Goal: Information Seeking & Learning: Learn about a topic

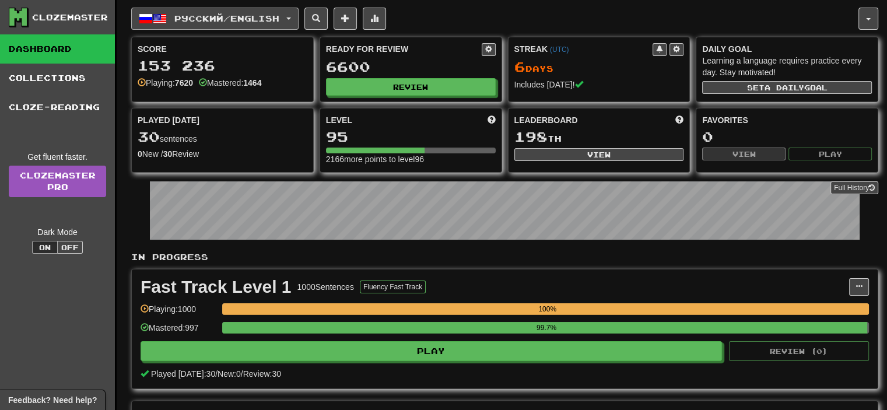
click at [273, 25] on button "Русский / English" at bounding box center [214, 19] width 167 height 22
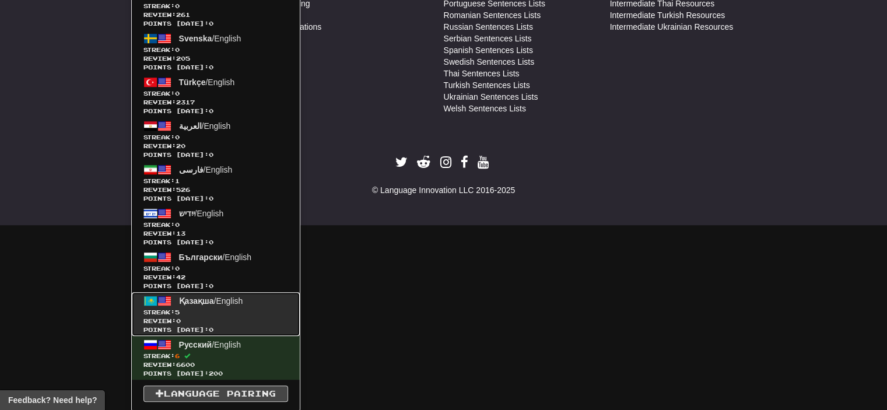
click at [215, 303] on span "Қазақша / English" at bounding box center [211, 300] width 64 height 9
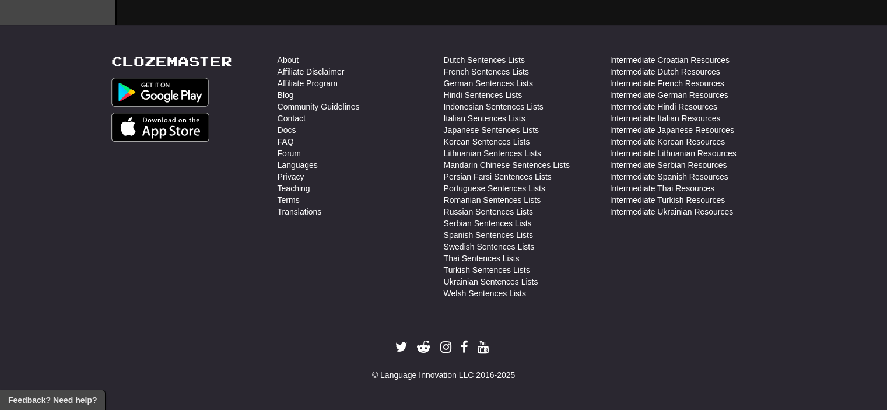
scroll to position [561, 0]
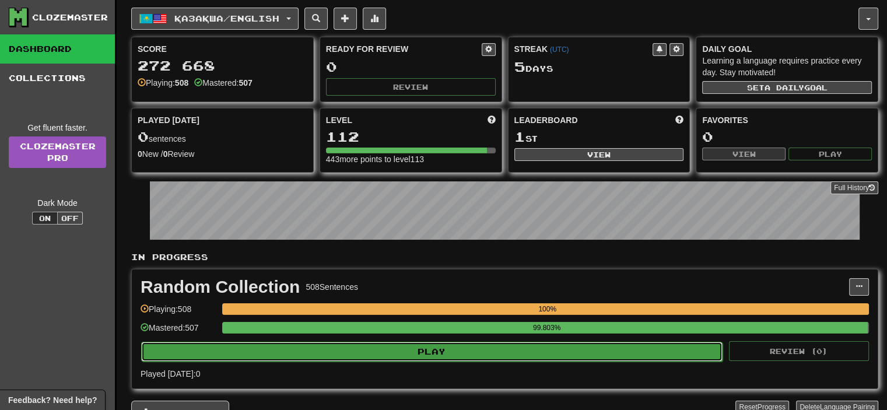
click at [473, 345] on button "Play" at bounding box center [432, 352] width 582 height 20
select select "**"
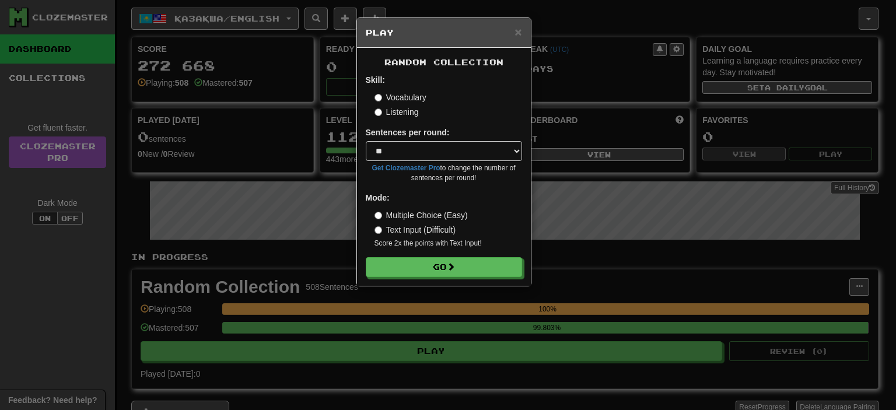
click at [457, 279] on div "Random Collection Skill: Vocabulary Listening Sentences per round: * ** ** ** *…" at bounding box center [444, 167] width 174 height 238
click at [459, 267] on button "Go" at bounding box center [444, 268] width 156 height 20
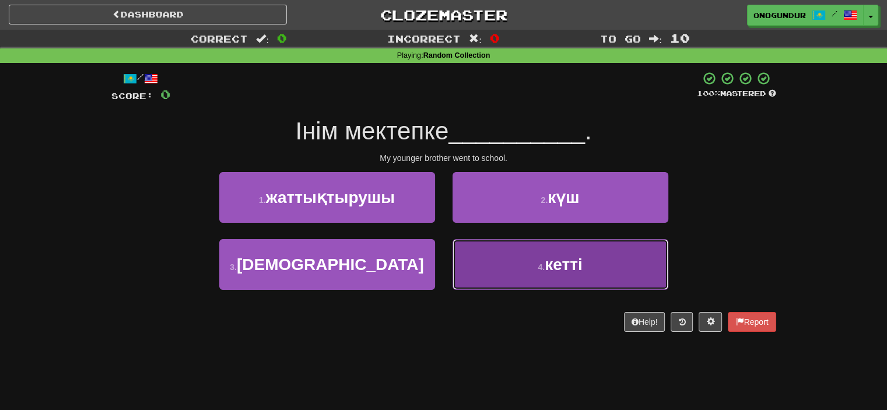
click at [519, 268] on button "4 . кетті" at bounding box center [561, 264] width 216 height 51
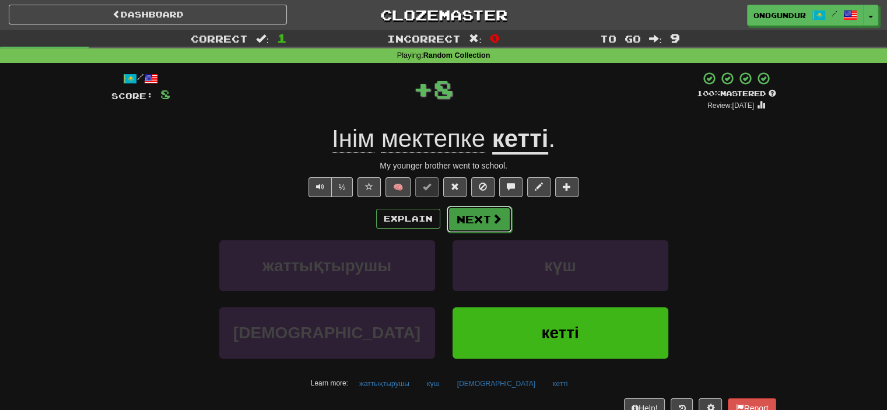
click at [486, 214] on button "Next" at bounding box center [479, 219] width 65 height 27
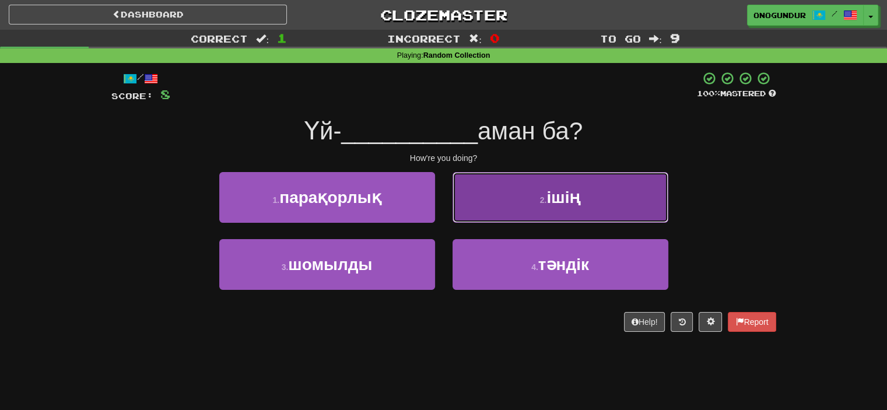
click at [506, 205] on button "2 . ішің" at bounding box center [561, 197] width 216 height 51
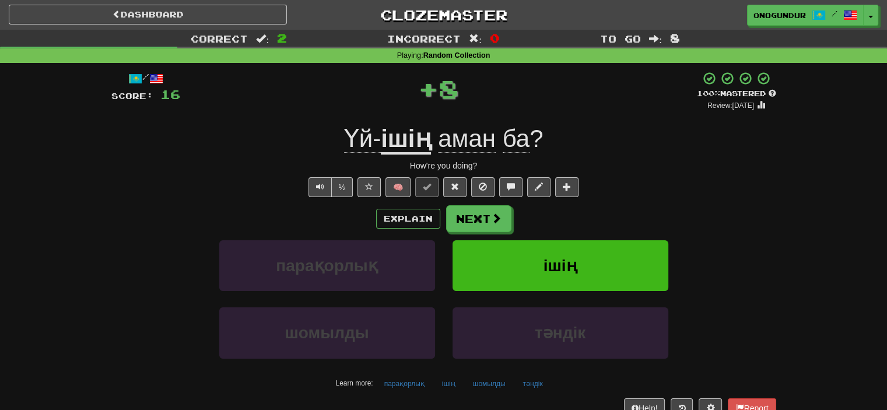
click at [480, 218] on button "Next" at bounding box center [478, 218] width 65 height 27
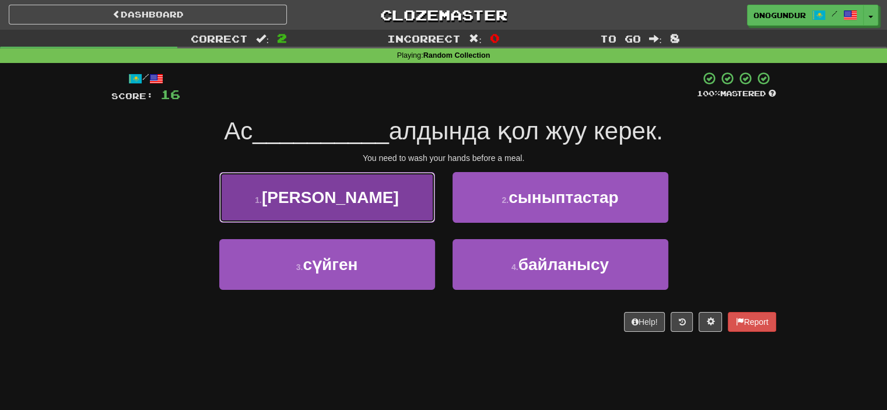
click at [408, 198] on button "1 . ішер" at bounding box center [327, 197] width 216 height 51
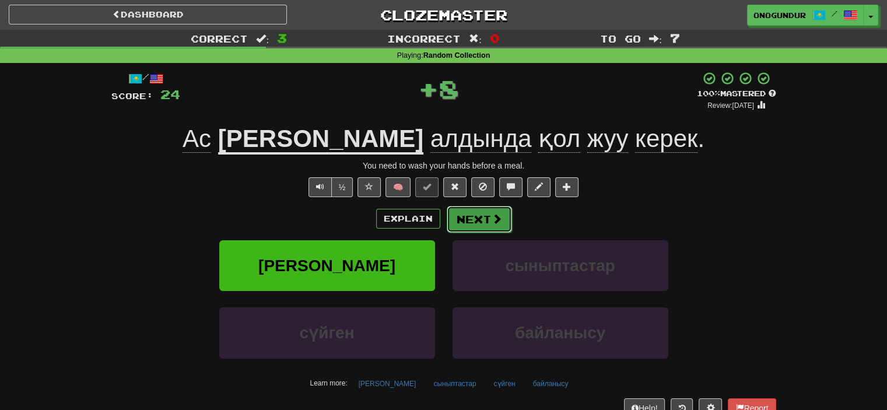
click at [477, 215] on button "Next" at bounding box center [479, 219] width 65 height 27
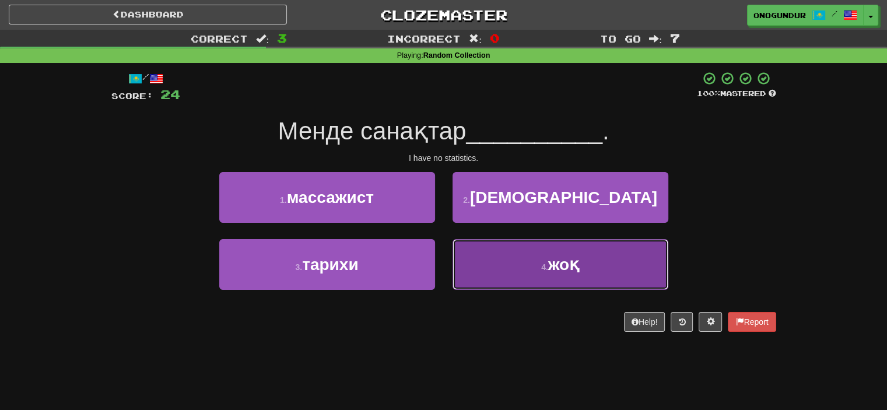
click at [484, 243] on button "4 . жоқ" at bounding box center [561, 264] width 216 height 51
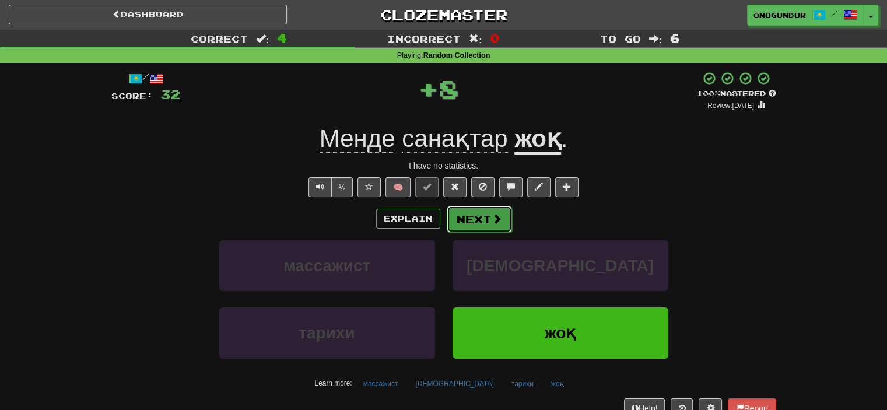
click at [479, 222] on button "Next" at bounding box center [479, 219] width 65 height 27
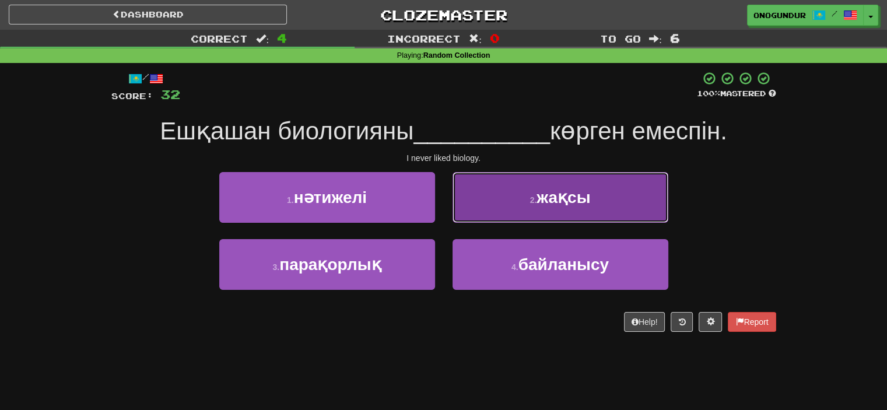
click at [502, 212] on button "2 . жақсы" at bounding box center [561, 197] width 216 height 51
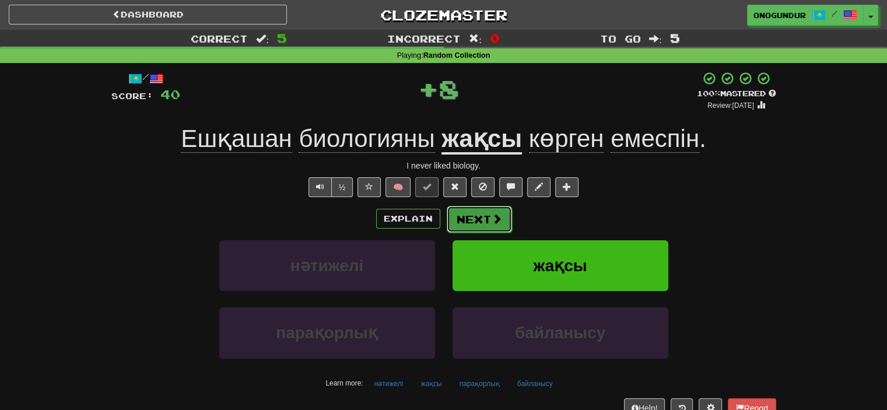
click at [481, 219] on button "Next" at bounding box center [479, 219] width 65 height 27
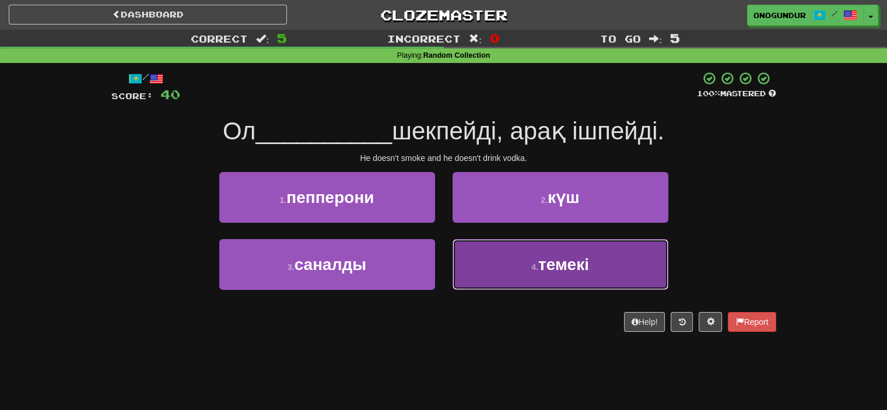
click at [521, 258] on button "4 . темекі" at bounding box center [561, 264] width 216 height 51
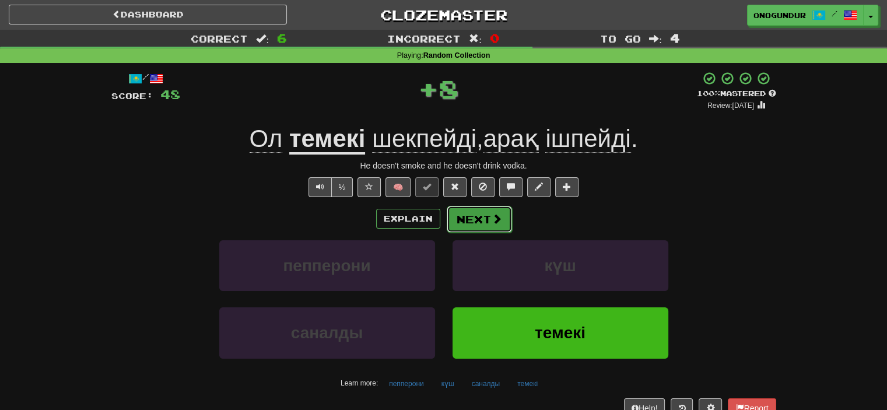
click at [485, 227] on button "Next" at bounding box center [479, 219] width 65 height 27
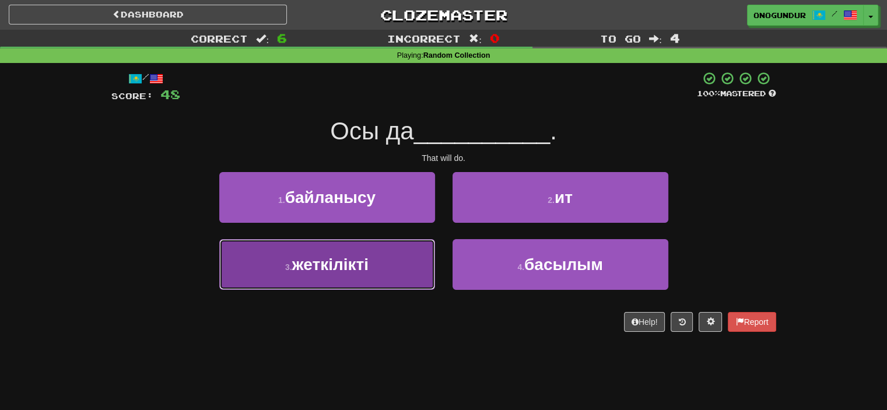
click at [408, 241] on button "3 . жеткілікті" at bounding box center [327, 264] width 216 height 51
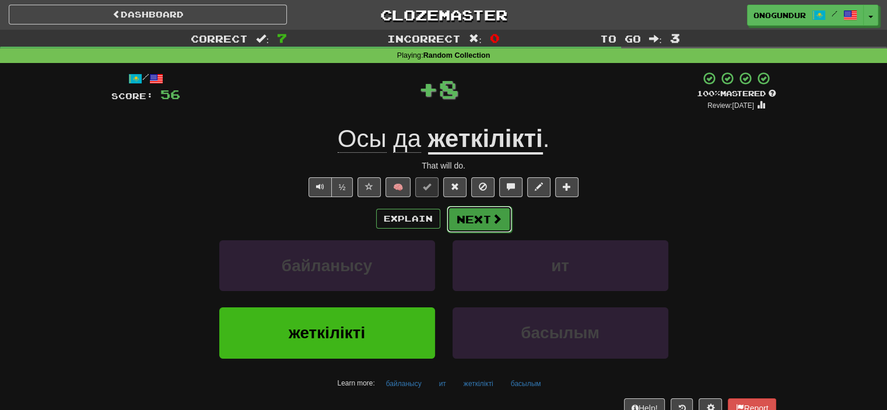
click at [489, 230] on button "Next" at bounding box center [479, 219] width 65 height 27
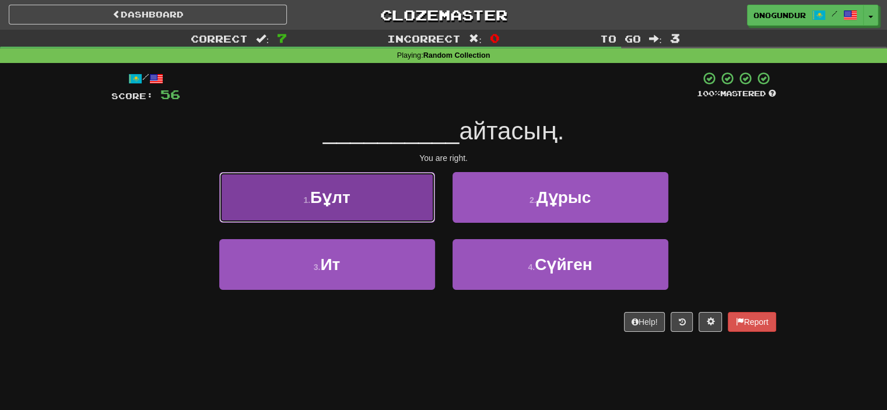
click at [406, 210] on button "1 . Бұлт" at bounding box center [327, 197] width 216 height 51
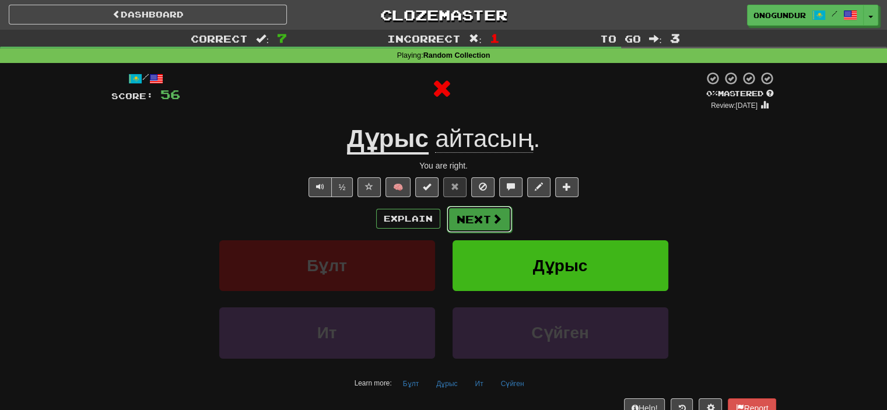
click at [473, 217] on button "Next" at bounding box center [479, 219] width 65 height 27
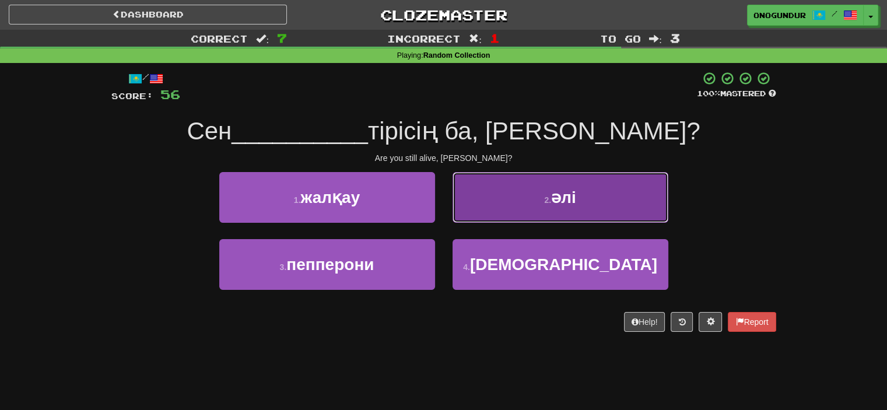
click at [504, 214] on button "2 . әлі" at bounding box center [561, 197] width 216 height 51
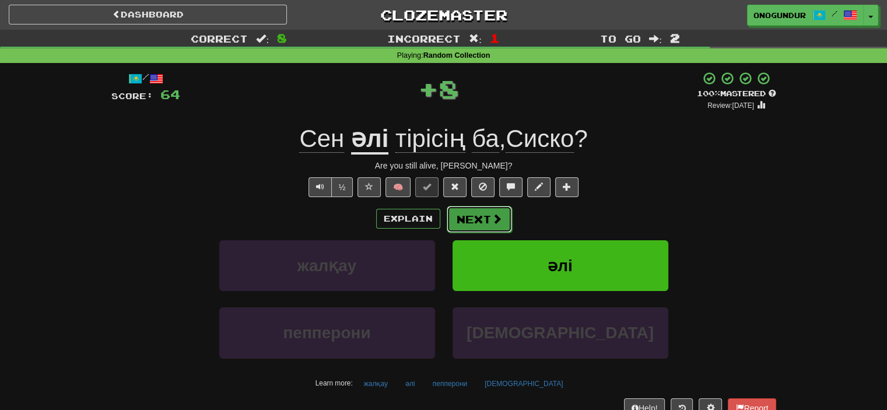
click at [472, 222] on button "Next" at bounding box center [479, 219] width 65 height 27
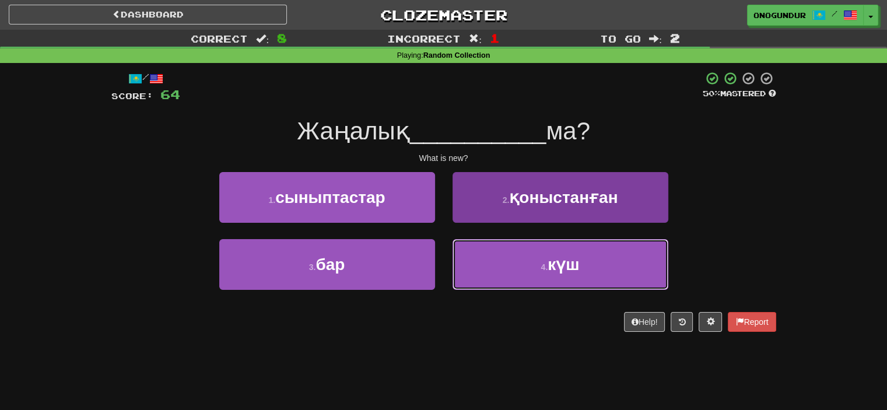
click at [533, 266] on button "4 . күш" at bounding box center [561, 264] width 216 height 51
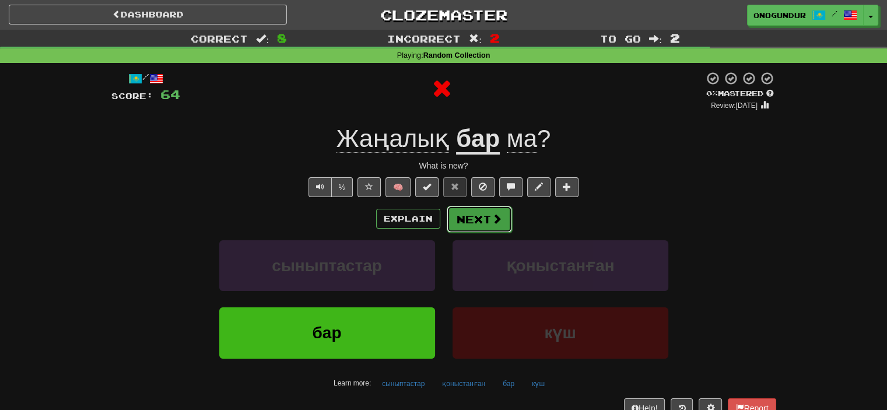
click at [460, 219] on button "Next" at bounding box center [479, 219] width 65 height 27
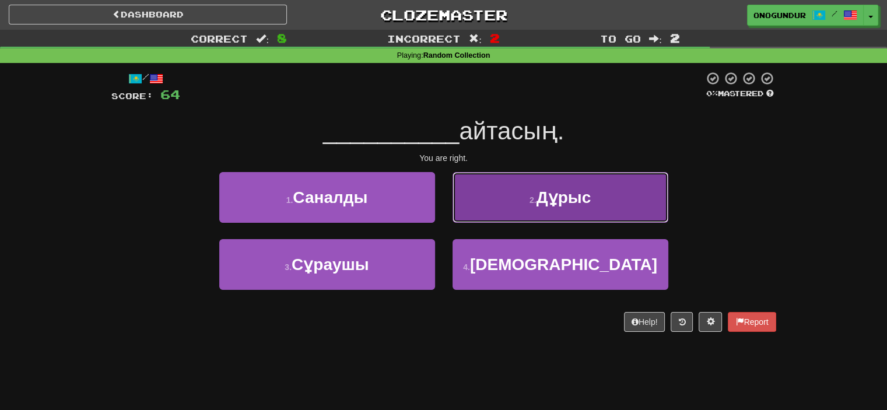
drag, startPoint x: 499, startPoint y: 212, endPoint x: 492, endPoint y: 212, distance: 7.0
click at [492, 212] on button "2 . Дұрыс" at bounding box center [561, 197] width 216 height 51
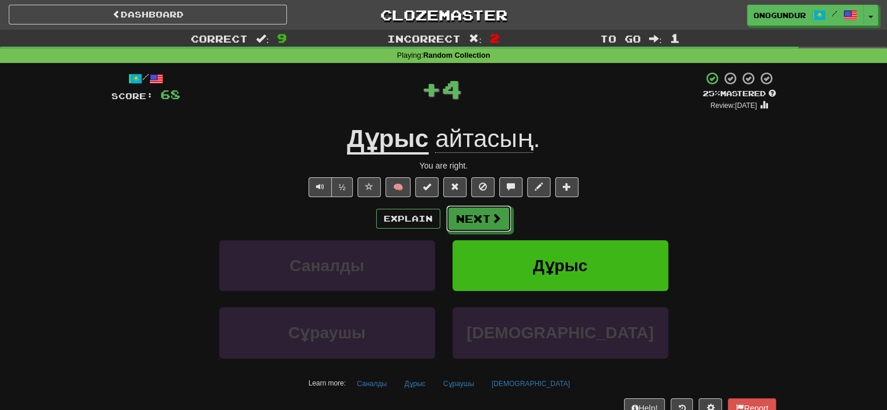
click at [467, 216] on button "Next" at bounding box center [478, 218] width 65 height 27
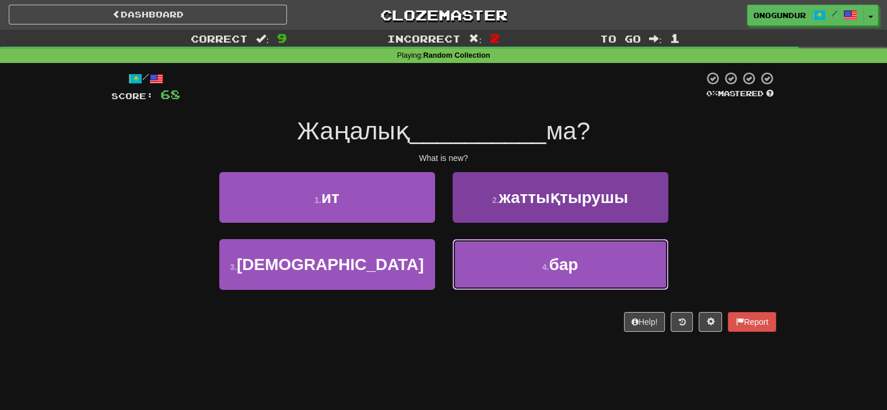
drag, startPoint x: 541, startPoint y: 265, endPoint x: 522, endPoint y: 249, distance: 25.2
click at [543, 265] on small "4 ." at bounding box center [546, 267] width 7 height 9
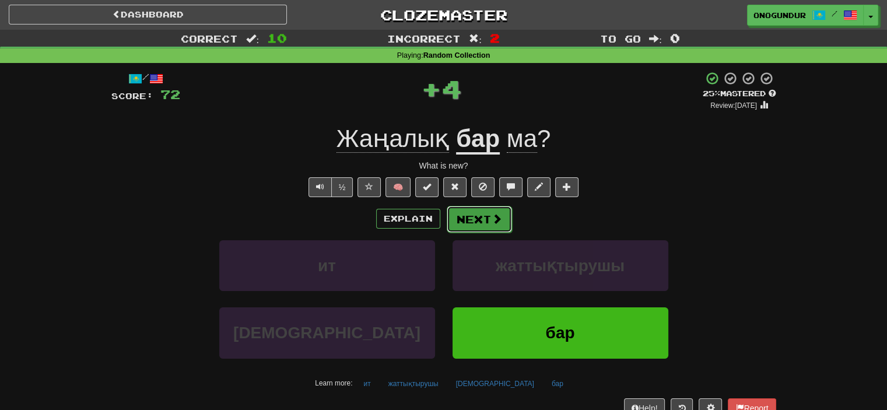
click at [494, 223] on span at bounding box center [497, 219] width 11 height 11
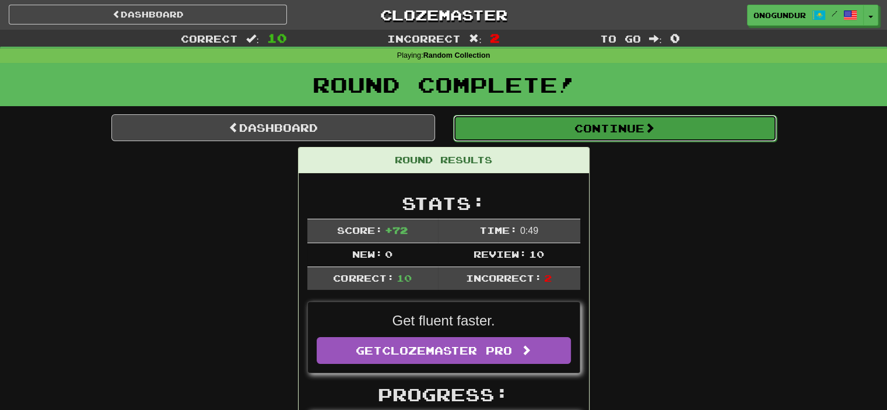
click at [689, 138] on button "Continue" at bounding box center [615, 128] width 324 height 27
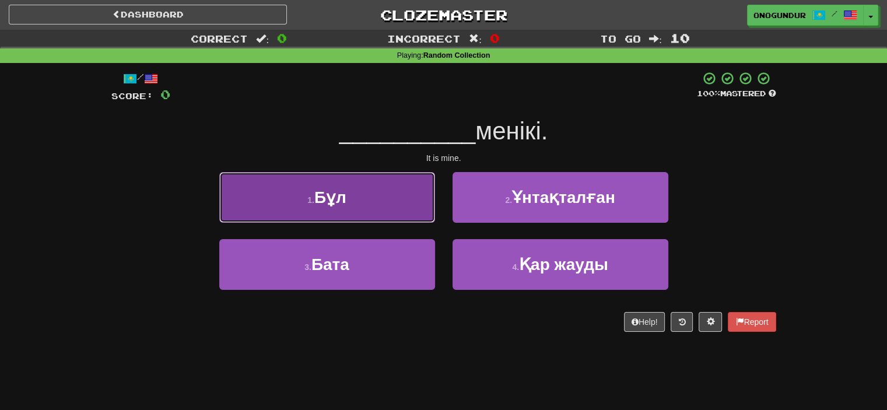
click at [399, 194] on button "1 . Бұл" at bounding box center [327, 197] width 216 height 51
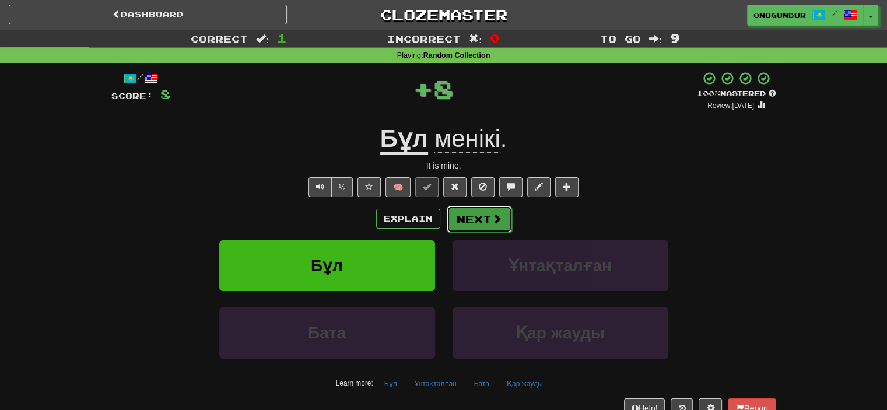
click at [489, 222] on button "Next" at bounding box center [479, 219] width 65 height 27
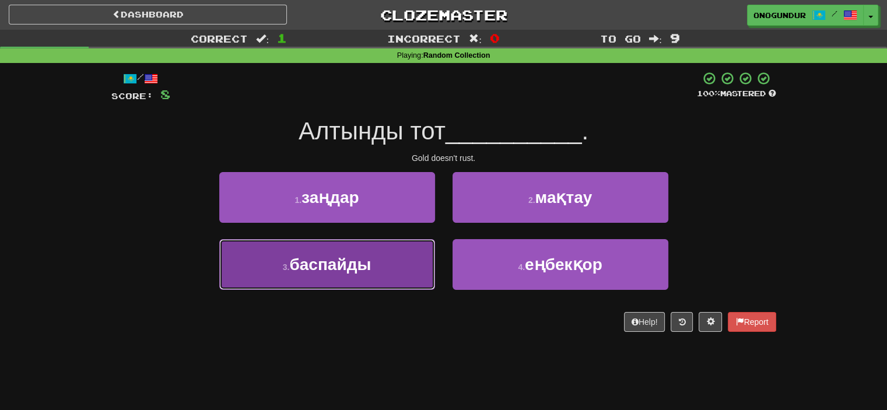
drag, startPoint x: 389, startPoint y: 267, endPoint x: 394, endPoint y: 263, distance: 6.3
click at [391, 265] on button "3 . баспайды" at bounding box center [327, 264] width 216 height 51
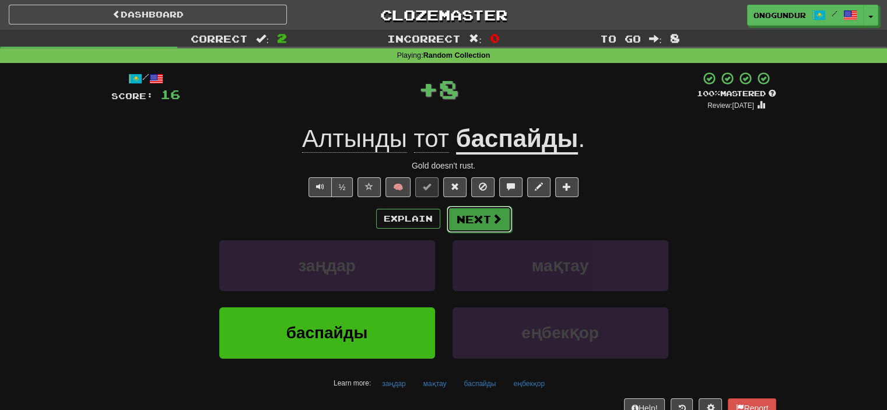
click at [467, 219] on button "Next" at bounding box center [479, 219] width 65 height 27
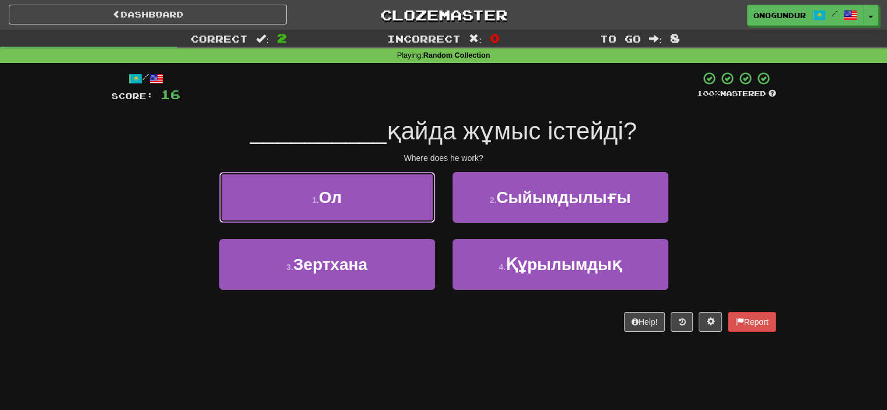
click at [401, 200] on button "1 . Ол" at bounding box center [327, 197] width 216 height 51
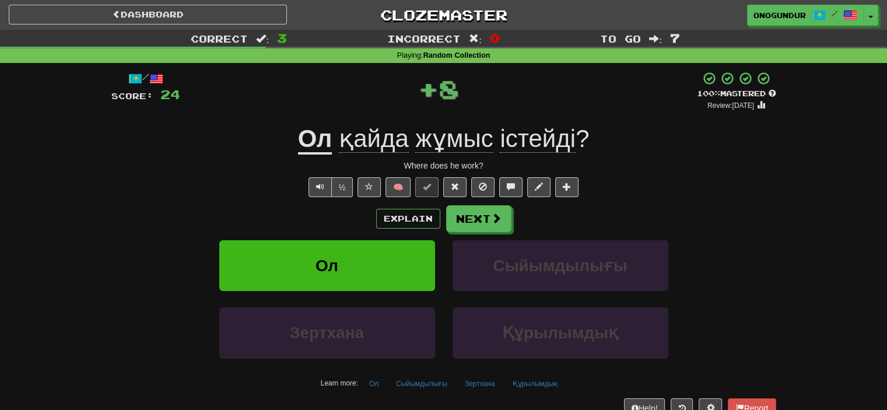
click at [516, 228] on div "Explain Next" at bounding box center [443, 218] width 665 height 27
click at [495, 221] on span at bounding box center [497, 219] width 11 height 11
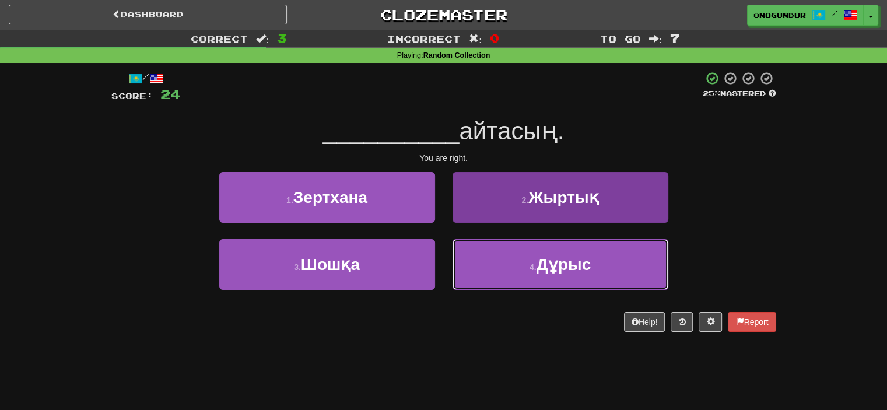
drag, startPoint x: 564, startPoint y: 270, endPoint x: 533, endPoint y: 249, distance: 37.9
click at [562, 267] on span "Дұрыс" at bounding box center [564, 265] width 55 height 18
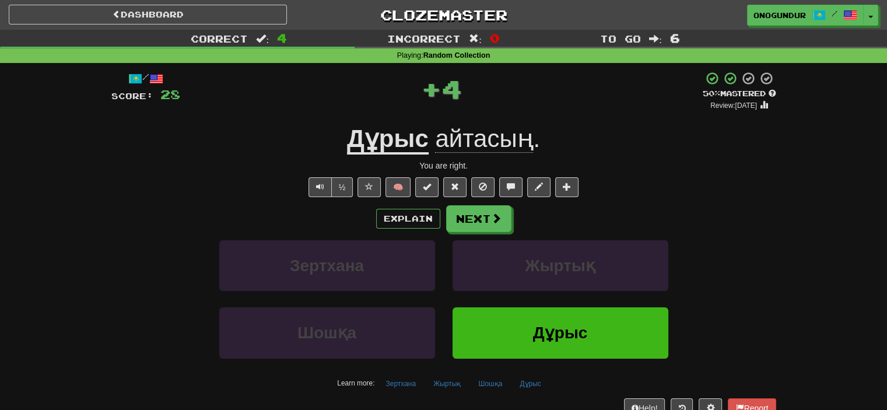
click at [457, 204] on div "/ Score: 28 + 4 50 % Mastered Review: 2025-08-25 Дұрыс айтасың . You are right.…" at bounding box center [443, 254] width 665 height 366
click at [473, 227] on button "Next" at bounding box center [479, 219] width 65 height 27
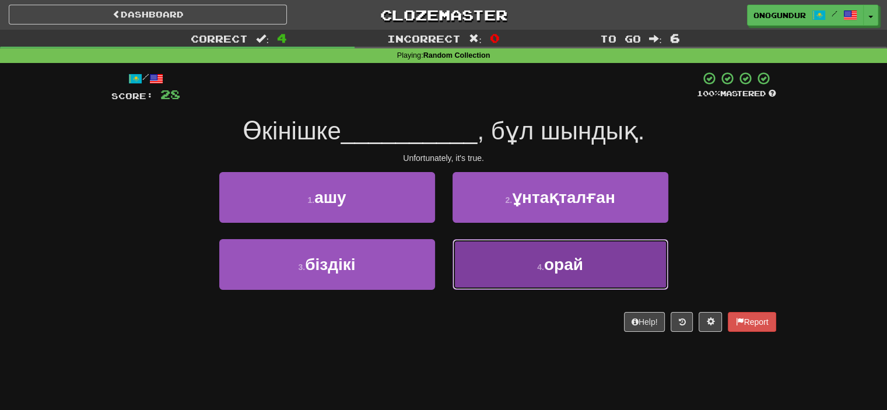
click at [541, 263] on small "4 ." at bounding box center [540, 267] width 7 height 9
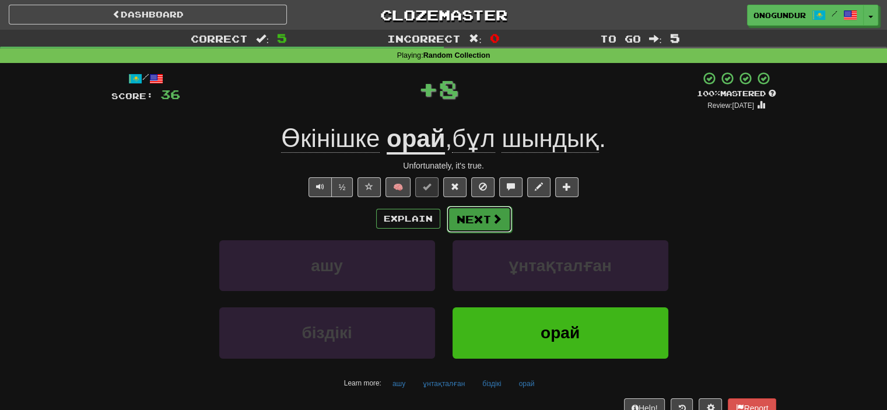
drag, startPoint x: 520, startPoint y: 239, endPoint x: 497, endPoint y: 219, distance: 30.6
click at [497, 219] on span at bounding box center [497, 219] width 11 height 11
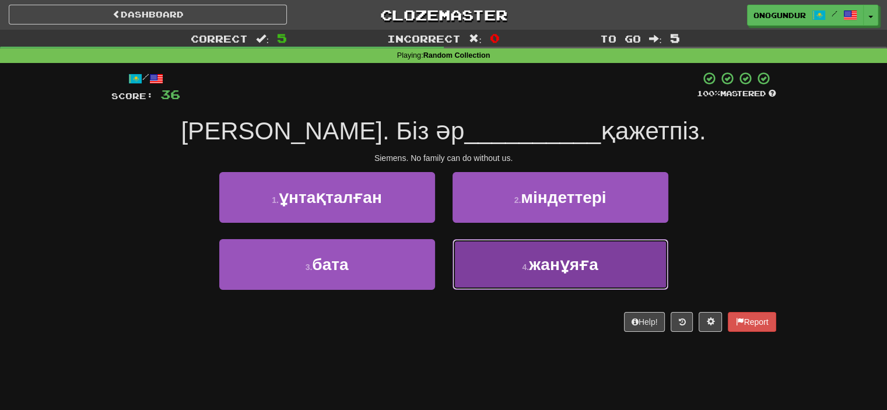
click at [563, 250] on button "4 . жанұяға" at bounding box center [561, 264] width 216 height 51
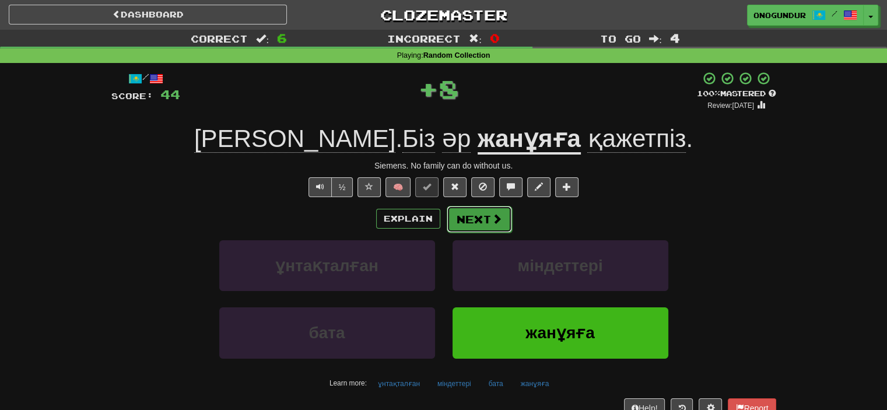
click at [494, 214] on span at bounding box center [497, 219] width 11 height 11
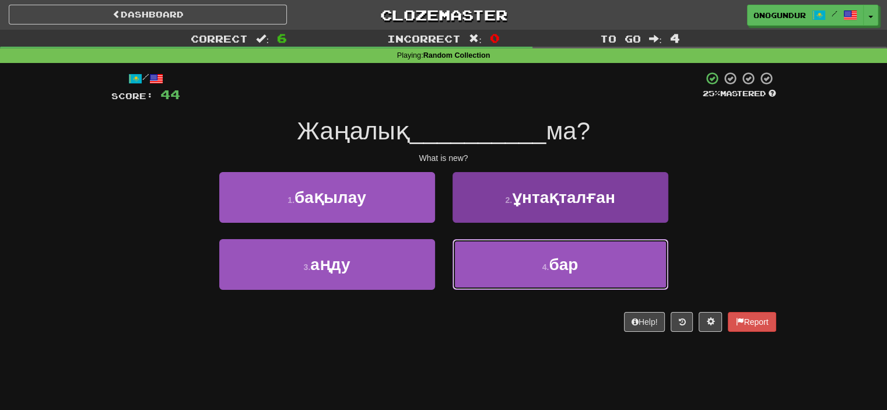
click at [518, 265] on button "4 . бар" at bounding box center [561, 264] width 216 height 51
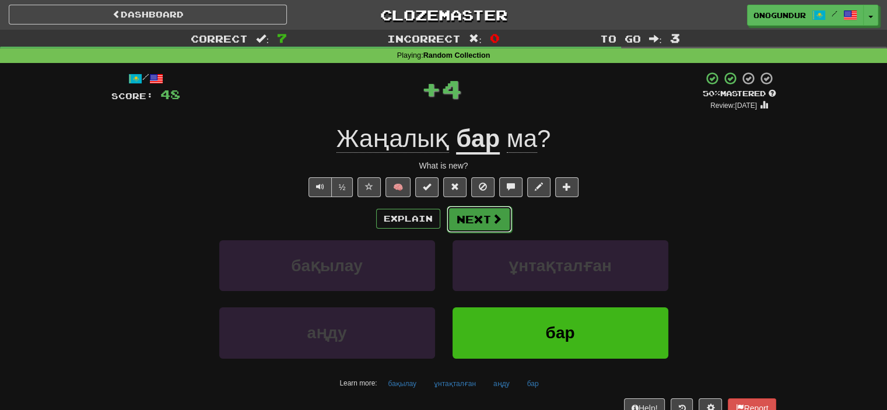
drag, startPoint x: 492, startPoint y: 233, endPoint x: 480, endPoint y: 209, distance: 26.4
click at [480, 209] on button "Next" at bounding box center [479, 219] width 65 height 27
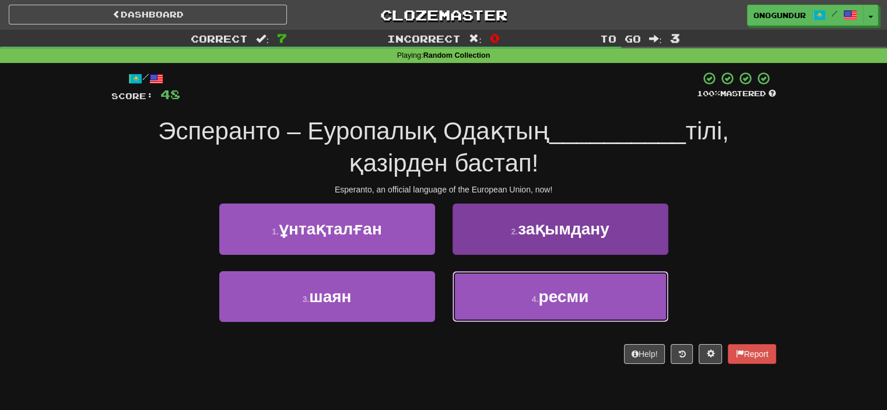
click at [512, 299] on button "4 . ресми" at bounding box center [561, 296] width 216 height 51
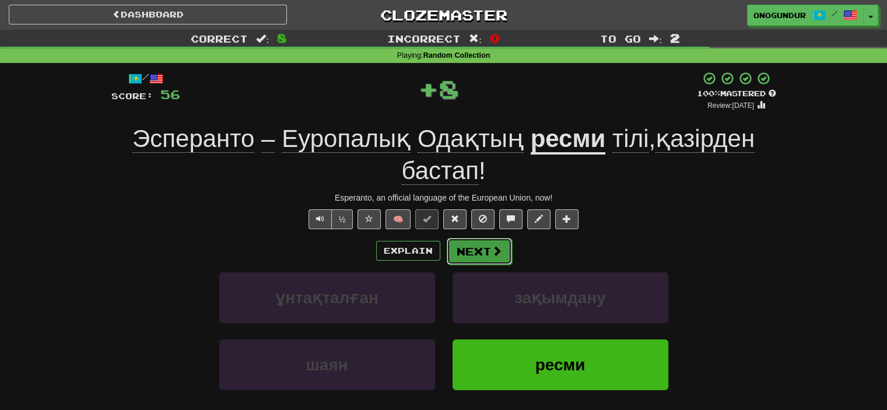
click at [494, 246] on span at bounding box center [497, 251] width 11 height 11
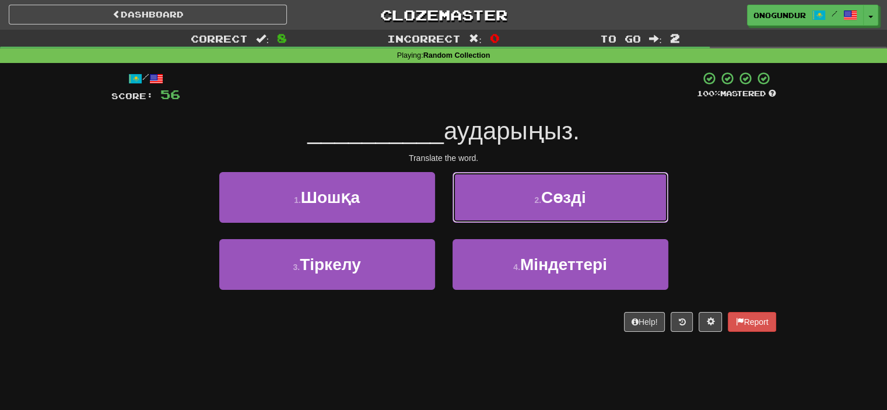
drag, startPoint x: 551, startPoint y: 190, endPoint x: 512, endPoint y: 202, distance: 40.8
click at [546, 193] on span "Сөзді" at bounding box center [563, 197] width 45 height 18
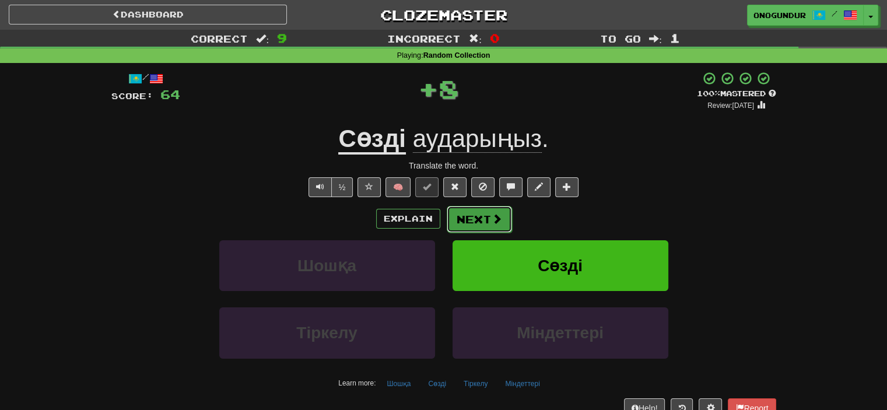
click at [488, 208] on button "Next" at bounding box center [479, 219] width 65 height 27
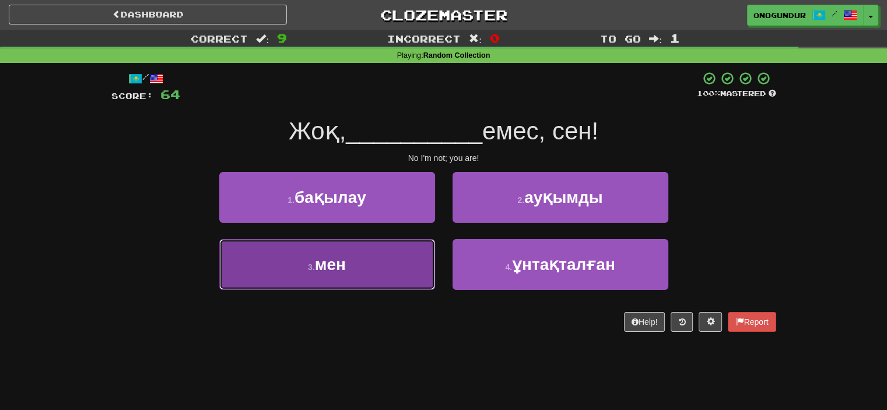
drag, startPoint x: 404, startPoint y: 260, endPoint x: 421, endPoint y: 256, distance: 17.4
click at [405, 258] on button "3 . мен" at bounding box center [327, 264] width 216 height 51
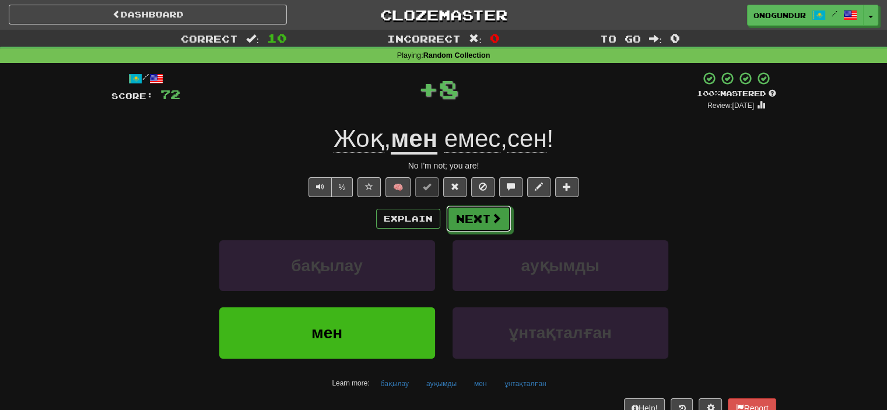
click at [473, 226] on button "Next" at bounding box center [478, 218] width 65 height 27
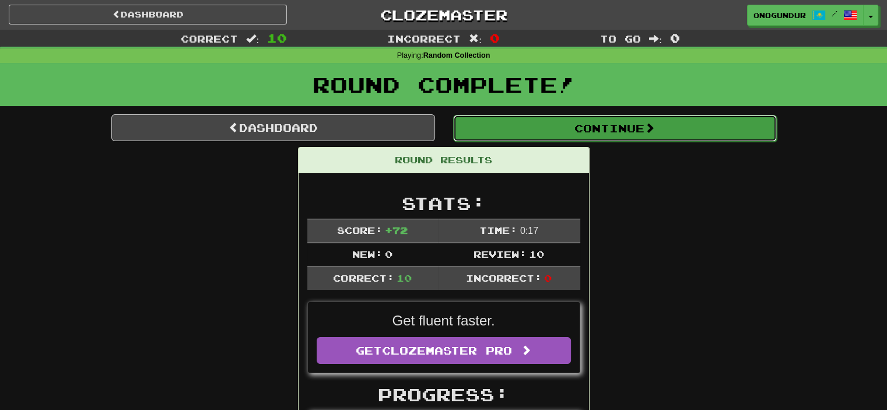
click at [655, 132] on span at bounding box center [650, 128] width 11 height 11
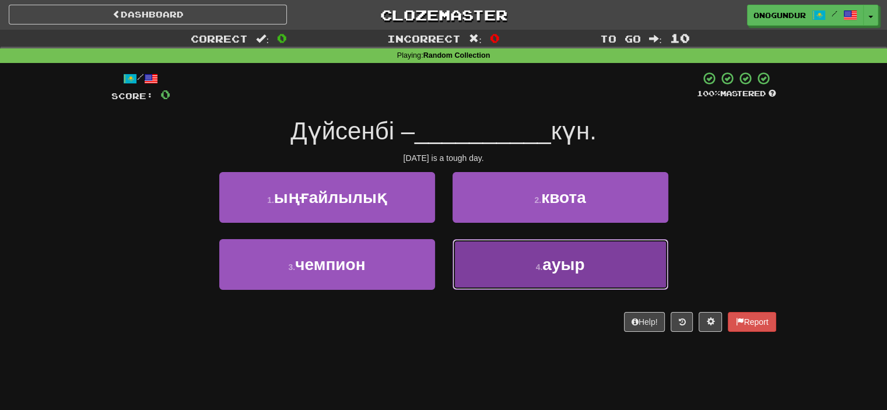
click at [520, 267] on button "4 . ауыр" at bounding box center [561, 264] width 216 height 51
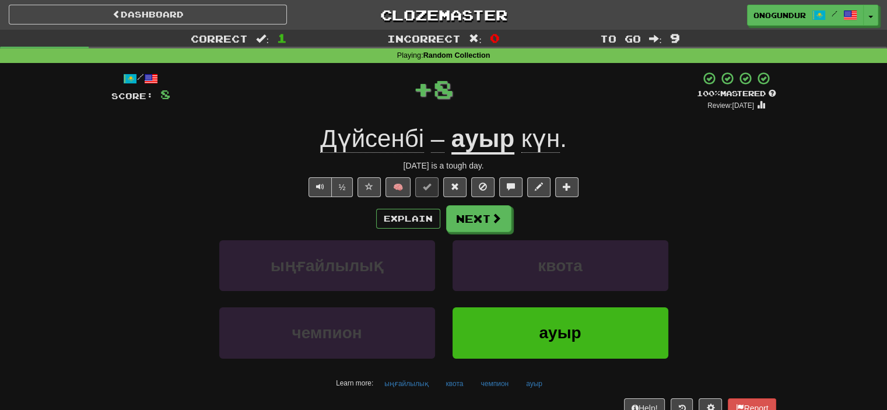
click at [498, 227] on button "Next" at bounding box center [478, 218] width 65 height 27
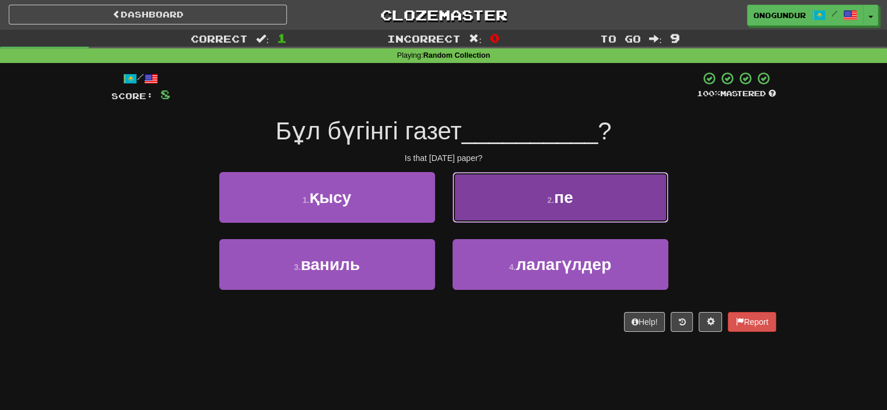
drag, startPoint x: 550, startPoint y: 194, endPoint x: 534, endPoint y: 202, distance: 17.7
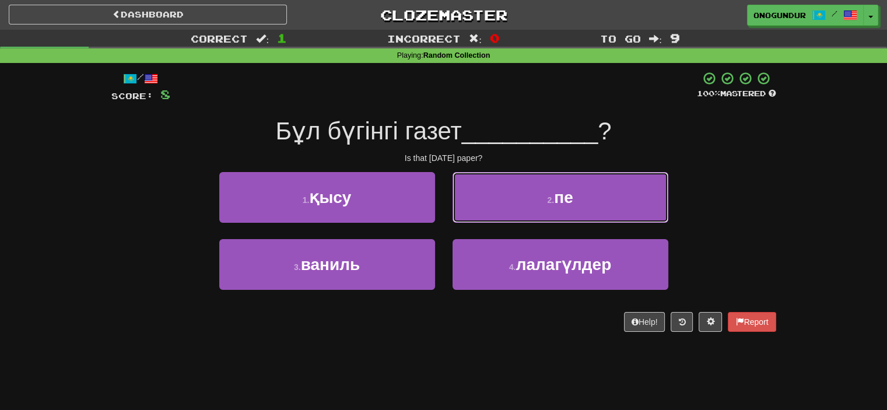
click at [550, 195] on button "2 . пе" at bounding box center [561, 197] width 216 height 51
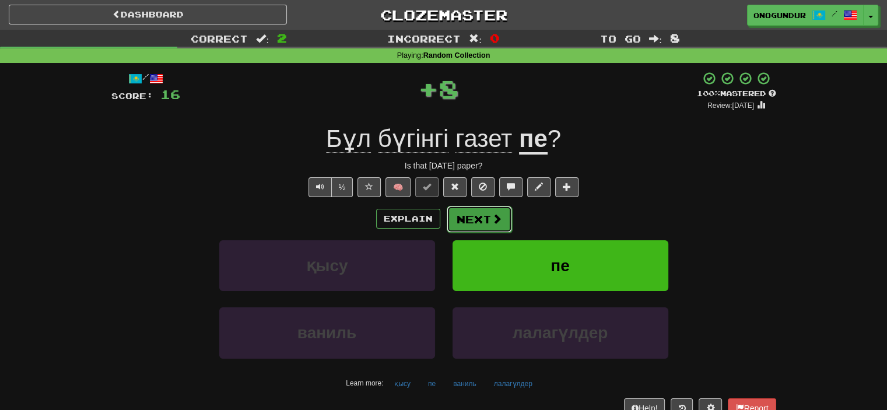
drag, startPoint x: 534, startPoint y: 202, endPoint x: 497, endPoint y: 221, distance: 41.5
click at [497, 221] on span at bounding box center [497, 219] width 11 height 11
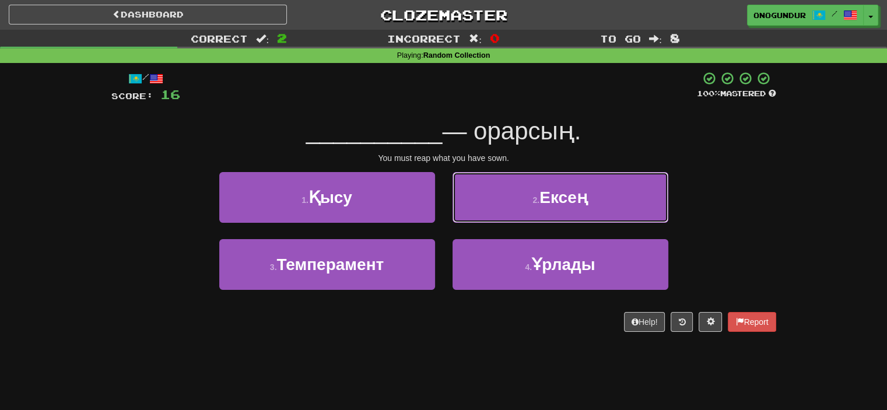
drag, startPoint x: 561, startPoint y: 198, endPoint x: 547, endPoint y: 202, distance: 15.3
click at [551, 201] on span "Ексең" at bounding box center [564, 197] width 48 height 18
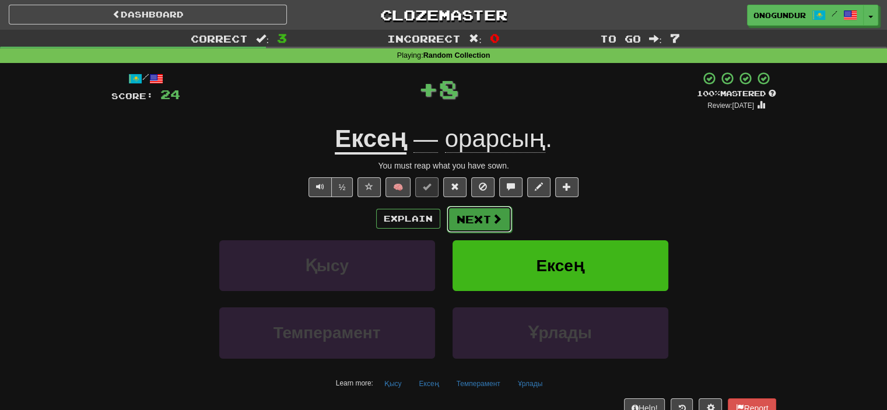
click at [499, 217] on span at bounding box center [497, 219] width 11 height 11
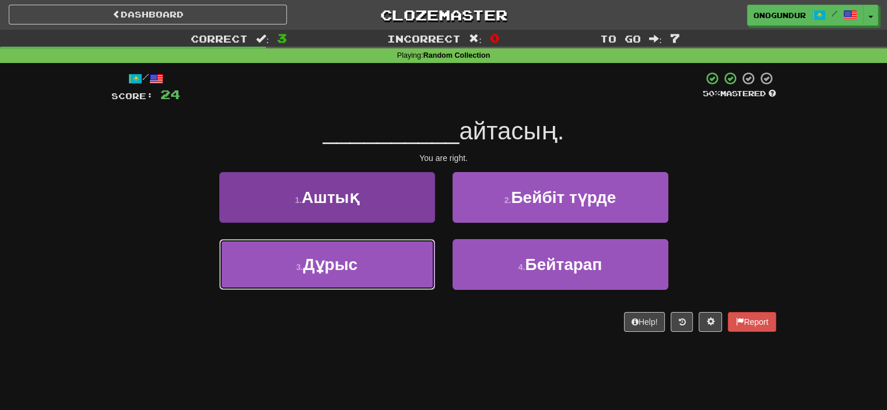
drag, startPoint x: 397, startPoint y: 258, endPoint x: 405, endPoint y: 258, distance: 8.2
click at [399, 258] on button "3 . Дұрыс" at bounding box center [327, 264] width 216 height 51
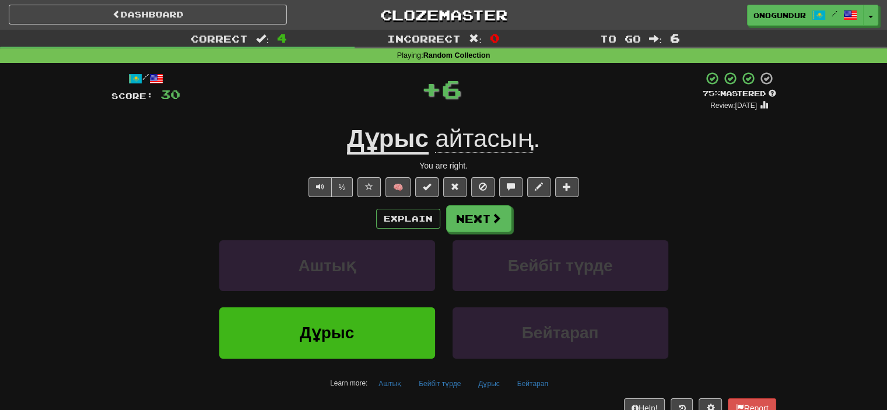
click at [515, 209] on div "Explain Next" at bounding box center [443, 218] width 665 height 27
click at [495, 228] on button "Next" at bounding box center [479, 219] width 65 height 27
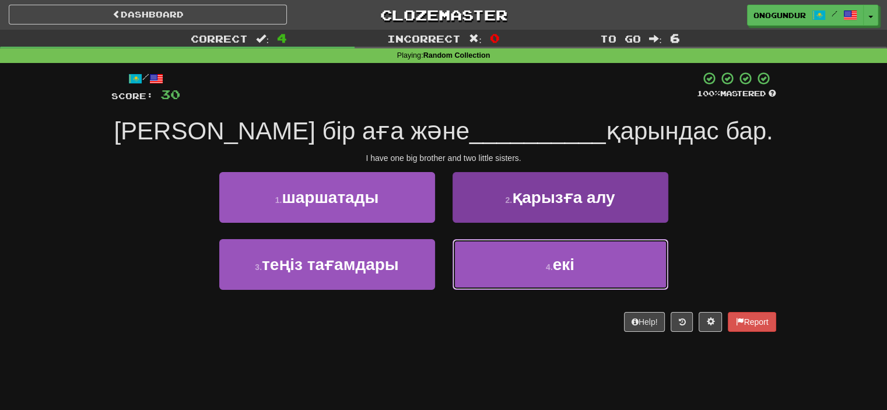
drag, startPoint x: 507, startPoint y: 287, endPoint x: 504, endPoint y: 265, distance: 22.4
click at [508, 286] on button "4 . екі" at bounding box center [561, 264] width 216 height 51
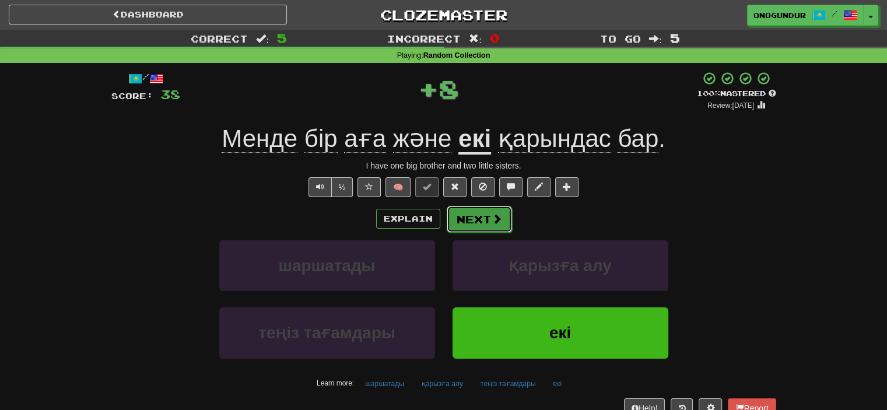
click at [477, 225] on button "Next" at bounding box center [479, 219] width 65 height 27
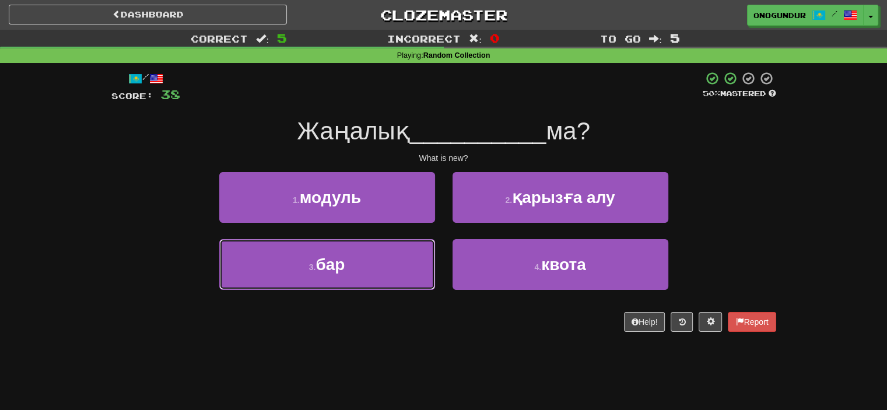
drag, startPoint x: 378, startPoint y: 255, endPoint x: 468, endPoint y: 235, distance: 92.6
click at [386, 256] on button "3 . бар" at bounding box center [327, 264] width 216 height 51
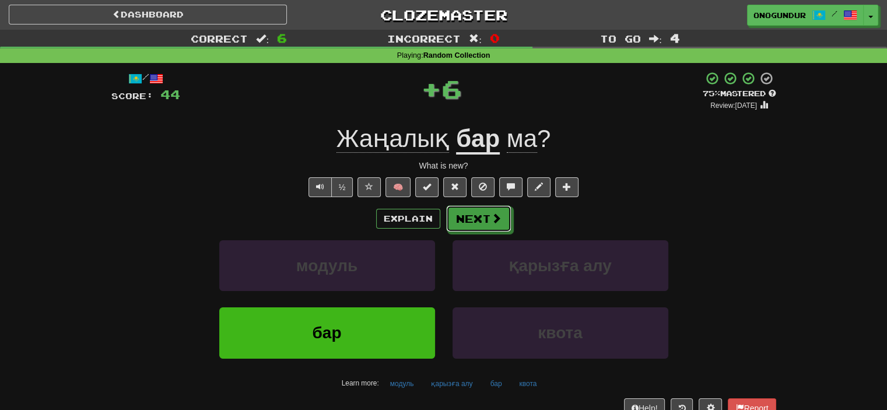
click at [485, 223] on button "Next" at bounding box center [478, 218] width 65 height 27
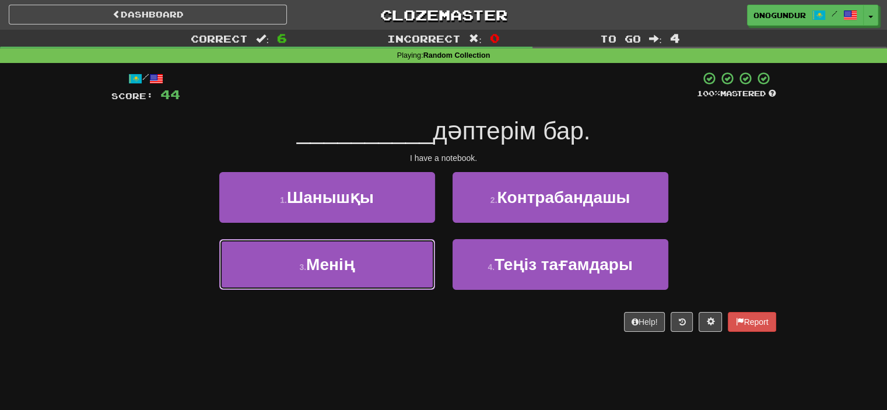
drag, startPoint x: 394, startPoint y: 263, endPoint x: 439, endPoint y: 249, distance: 46.9
click at [406, 263] on button "3 . Менің" at bounding box center [327, 264] width 216 height 51
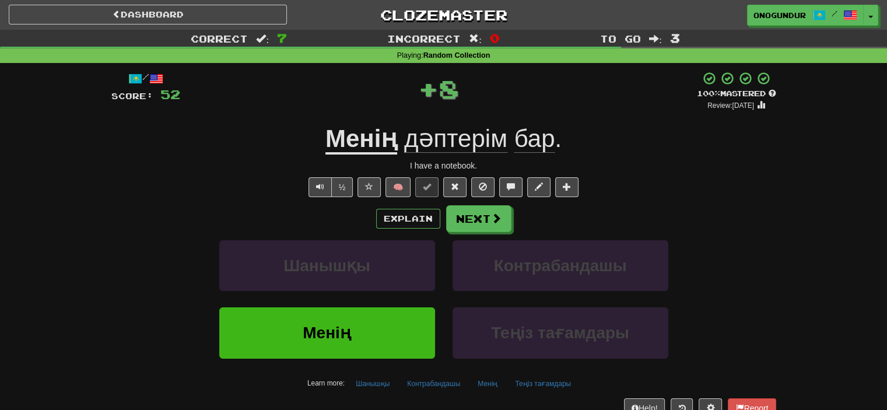
click at [466, 233] on div "Explain Next Шанышқы Контрабандашы Менің Теңіз тағамдары Learn more: Шанышқы Ко…" at bounding box center [443, 298] width 665 height 187
click at [467, 226] on button "Next" at bounding box center [479, 219] width 65 height 27
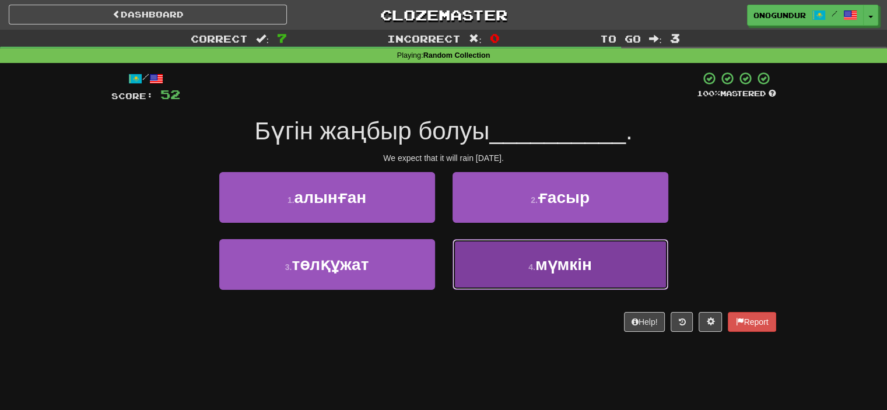
drag, startPoint x: 518, startPoint y: 273, endPoint x: 490, endPoint y: 234, distance: 48.1
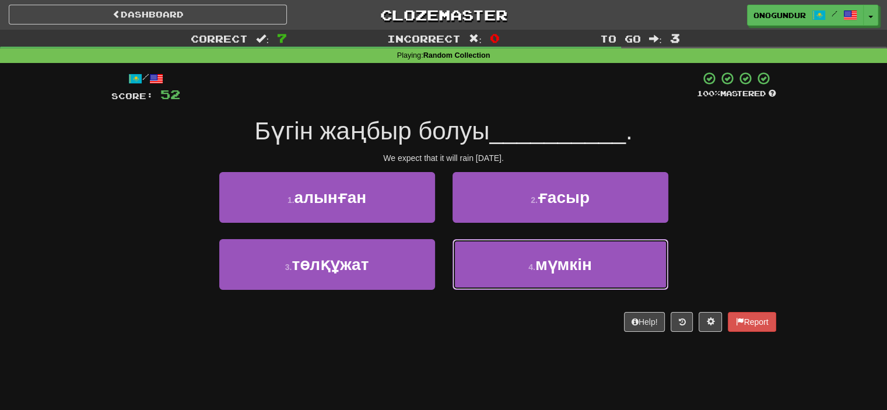
click at [517, 273] on button "4 . мүмкін" at bounding box center [561, 264] width 216 height 51
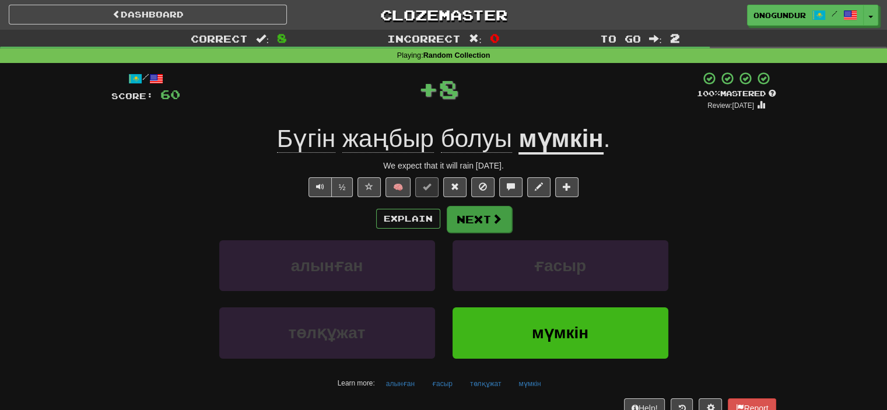
click at [482, 216] on button "Next" at bounding box center [479, 219] width 65 height 27
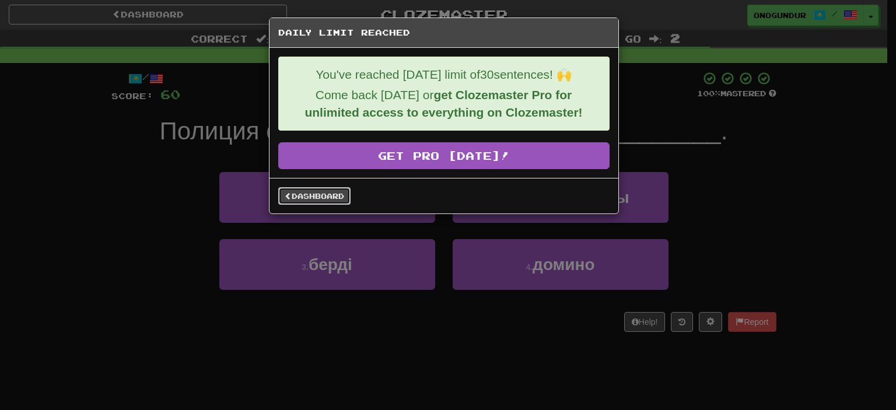
click at [342, 200] on link "Dashboard" at bounding box center [314, 196] width 72 height 18
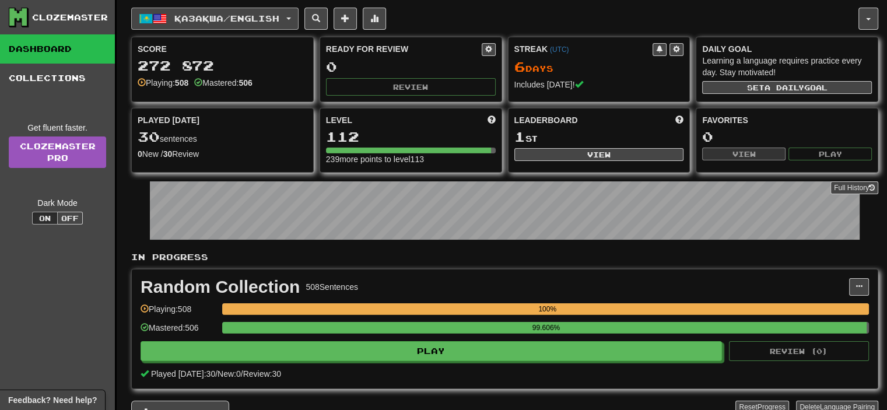
click at [260, 20] on span "Қазақша / English" at bounding box center [226, 18] width 105 height 10
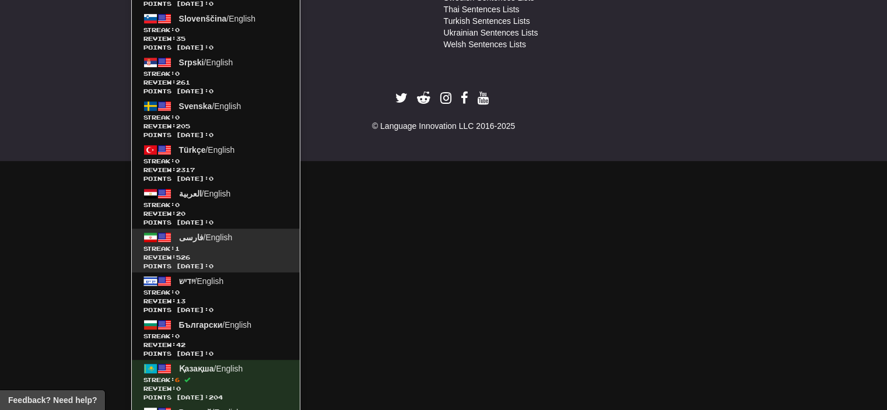
scroll to position [748, 0]
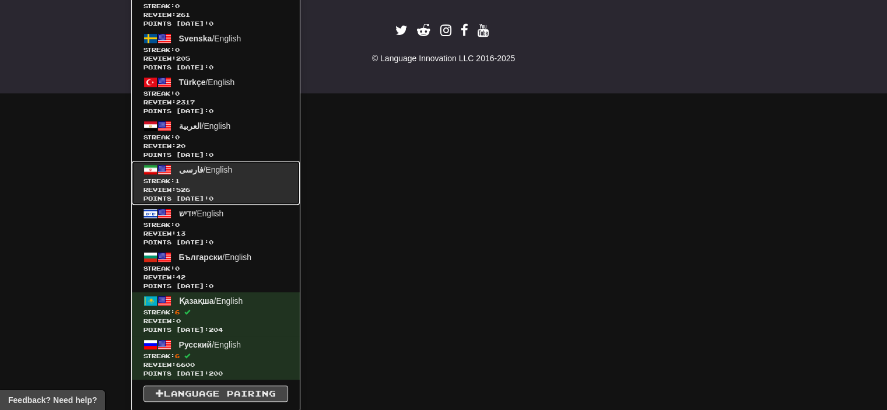
click span "Streak: 1"
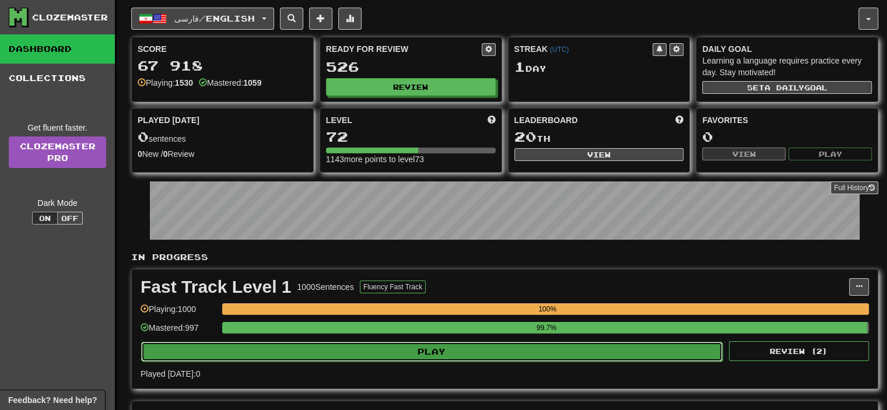
click at [414, 355] on button "Play" at bounding box center [432, 352] width 582 height 20
select select "**"
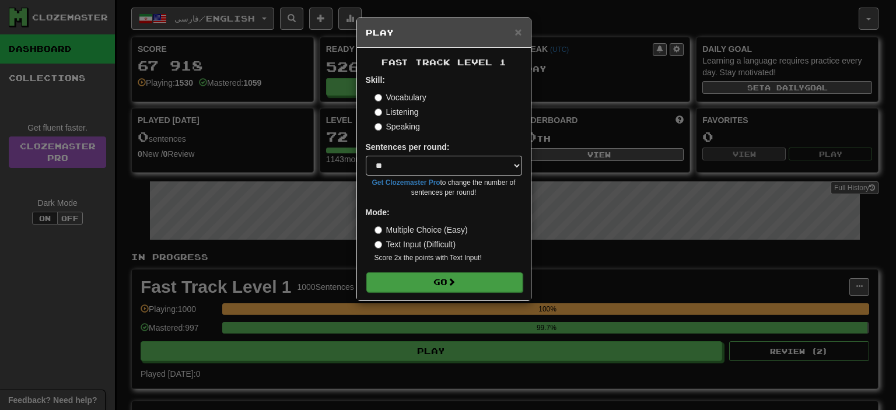
drag, startPoint x: 440, startPoint y: 261, endPoint x: 443, endPoint y: 278, distance: 16.6
click at [440, 262] on small "Score 2x the points with Text Input !" at bounding box center [449, 258] width 148 height 10
click at [443, 278] on button "Go" at bounding box center [444, 282] width 156 height 20
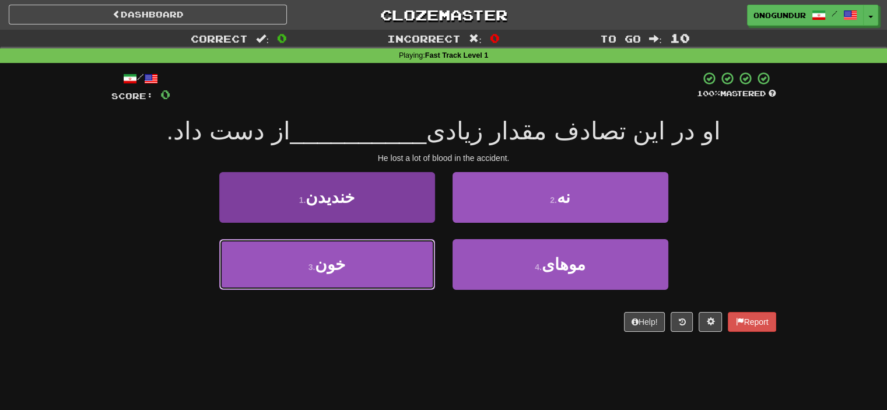
click at [356, 272] on button "3 . خون" at bounding box center [327, 264] width 216 height 51
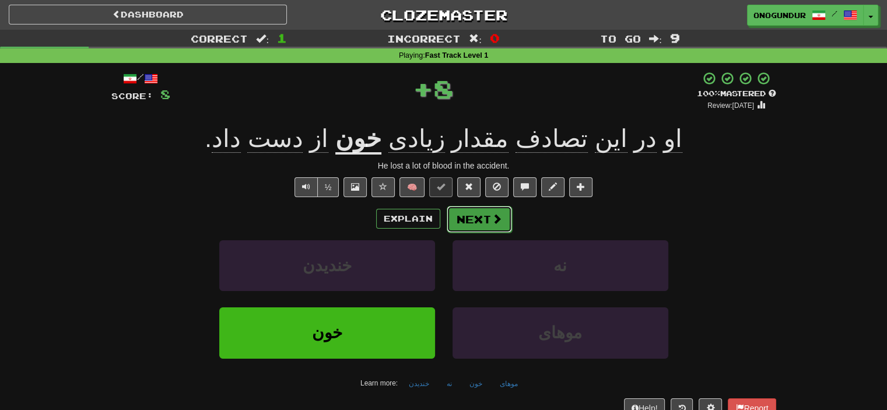
click at [484, 219] on button "Next" at bounding box center [479, 219] width 65 height 27
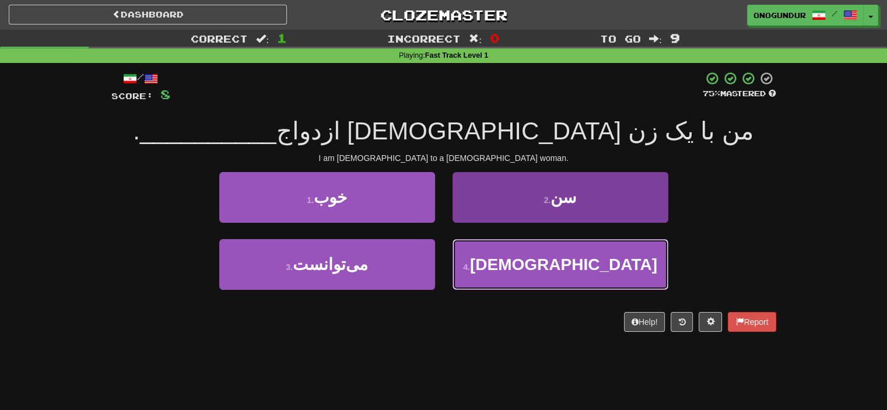
click at [471, 264] on button "4 . [DEMOGRAPHIC_DATA]" at bounding box center [561, 264] width 216 height 51
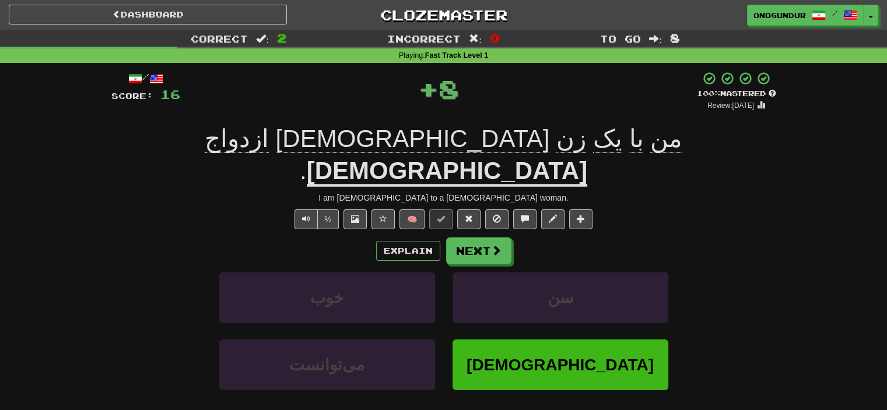
click at [473, 237] on div "Explain Next خوب سن می‌توانست کرده‌ام Learn more: خوب سن می‌توانست کرده‌ام" at bounding box center [443, 330] width 665 height 187
click at [471, 238] on button "Next" at bounding box center [479, 251] width 65 height 27
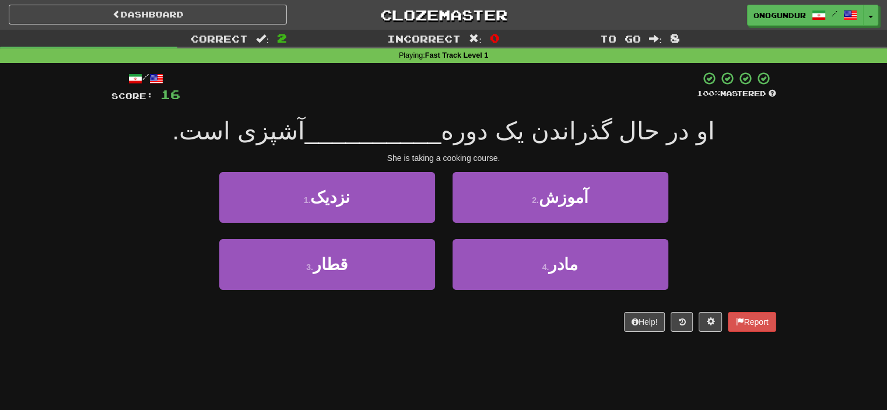
click at [476, 359] on div "Dashboard Clozemaster onogundur / Toggle Dropdown Dashboard Leaderboard Activit…" at bounding box center [443, 205] width 887 height 410
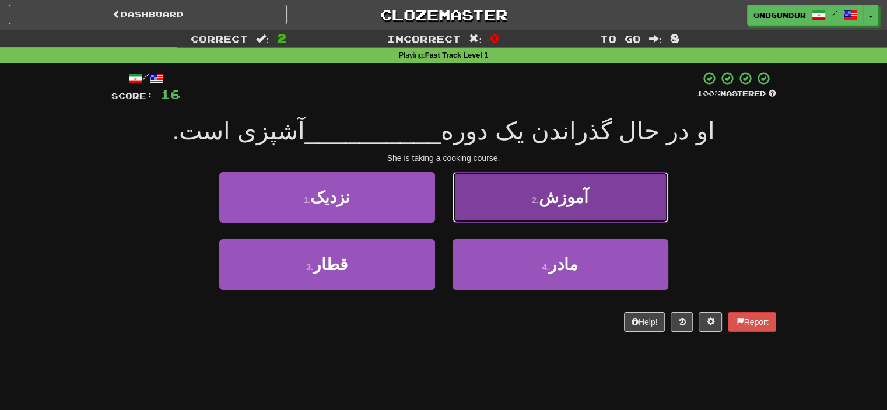
click at [547, 211] on button "2 . آموزش" at bounding box center [561, 197] width 216 height 51
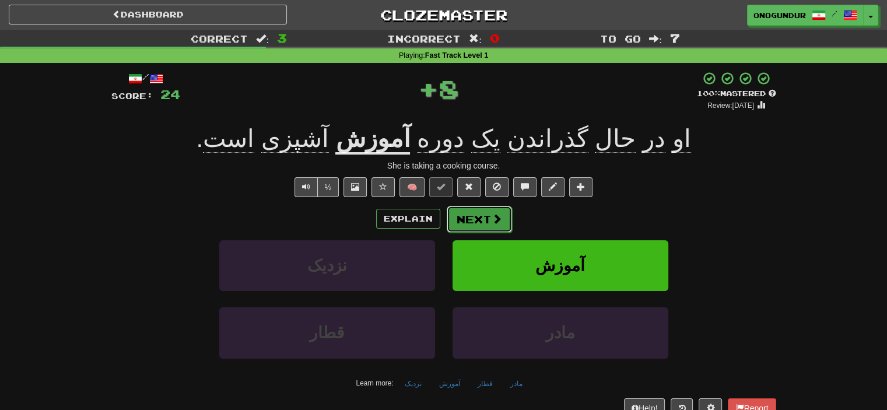
click at [476, 223] on button "Next" at bounding box center [479, 219] width 65 height 27
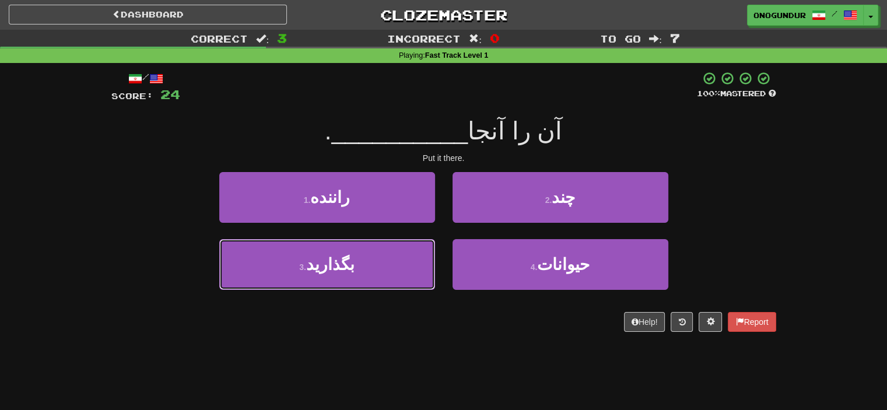
drag, startPoint x: 364, startPoint y: 264, endPoint x: 452, endPoint y: 239, distance: 91.0
click at [365, 264] on button "3 . بگذارید" at bounding box center [327, 264] width 216 height 51
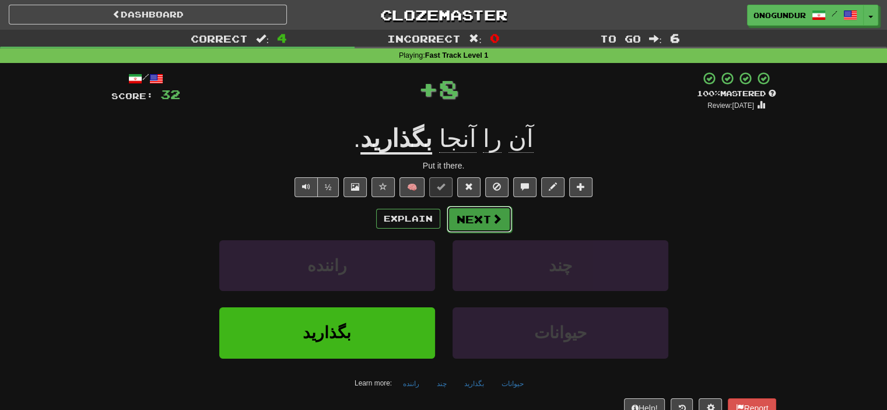
click at [457, 228] on button "Next" at bounding box center [479, 219] width 65 height 27
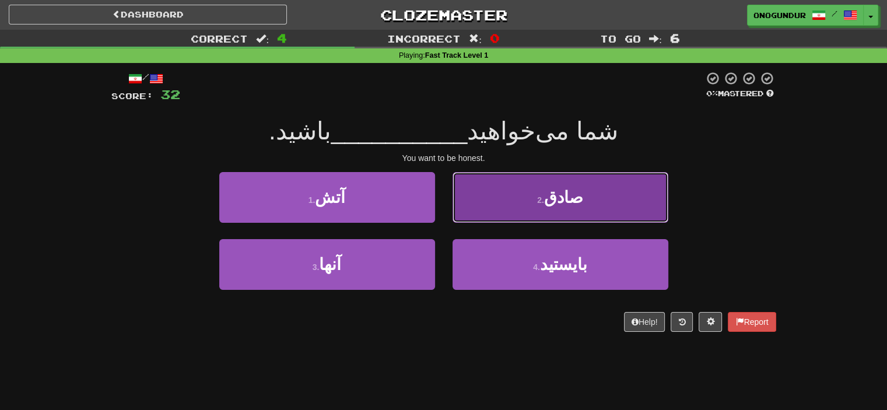
click at [491, 184] on button "2 . صادق" at bounding box center [561, 197] width 216 height 51
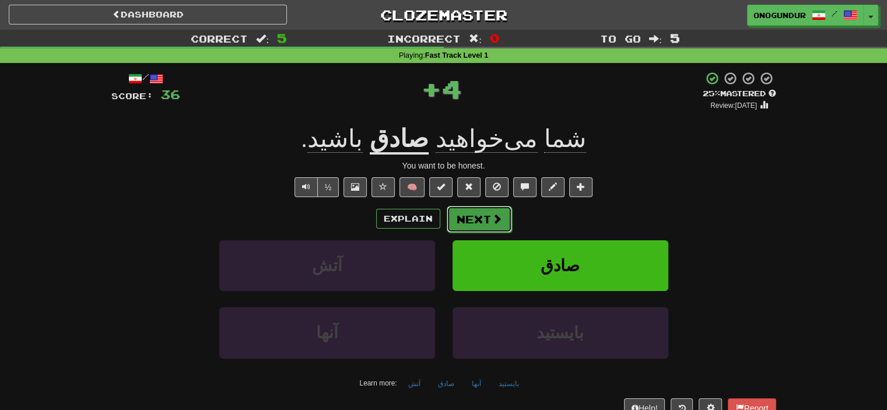
click at [478, 214] on button "Next" at bounding box center [479, 219] width 65 height 27
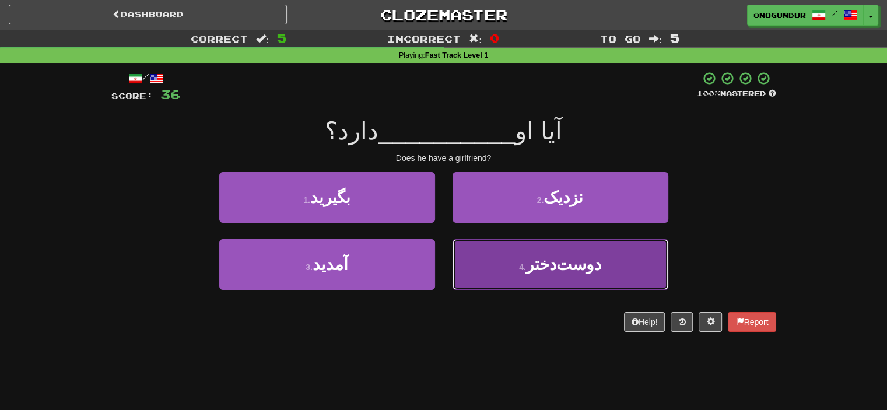
click at [541, 262] on span "دوست‌دختر" at bounding box center [563, 265] width 75 height 18
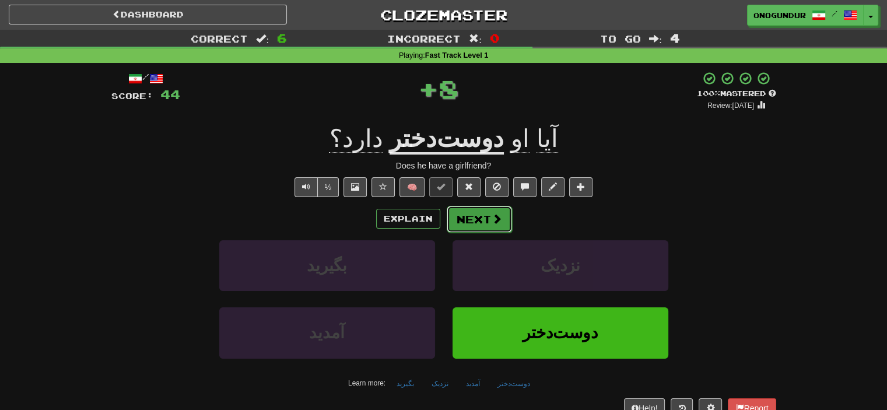
click at [509, 226] on button "Next" at bounding box center [479, 219] width 65 height 27
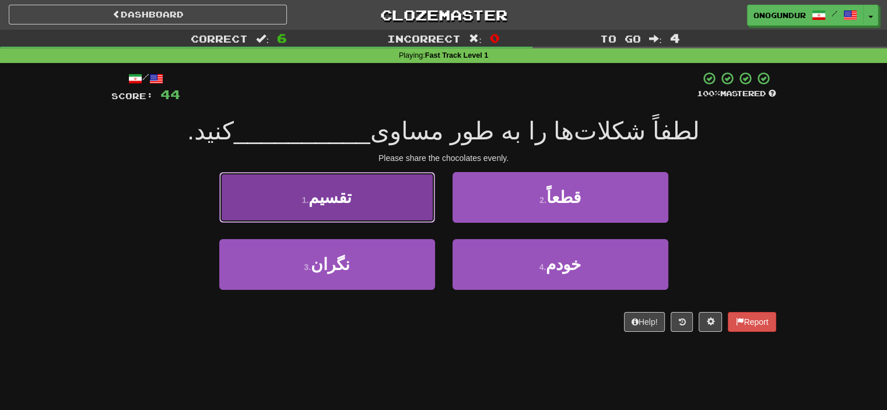
click at [428, 217] on button "1 . تقسیم" at bounding box center [327, 197] width 216 height 51
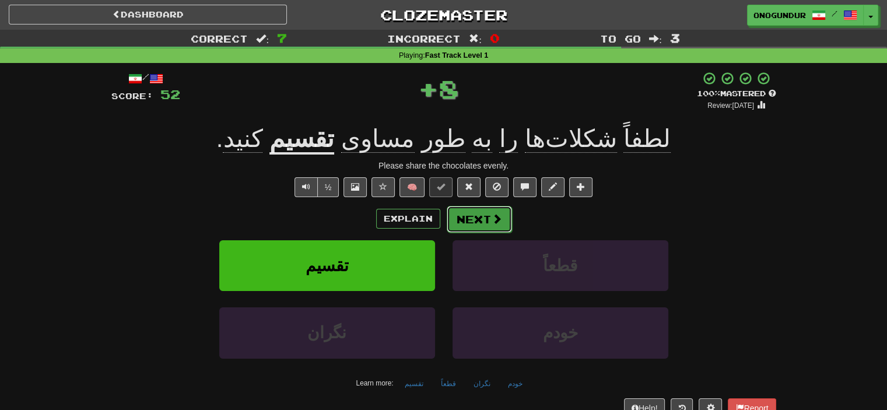
click at [503, 218] on button "Next" at bounding box center [479, 219] width 65 height 27
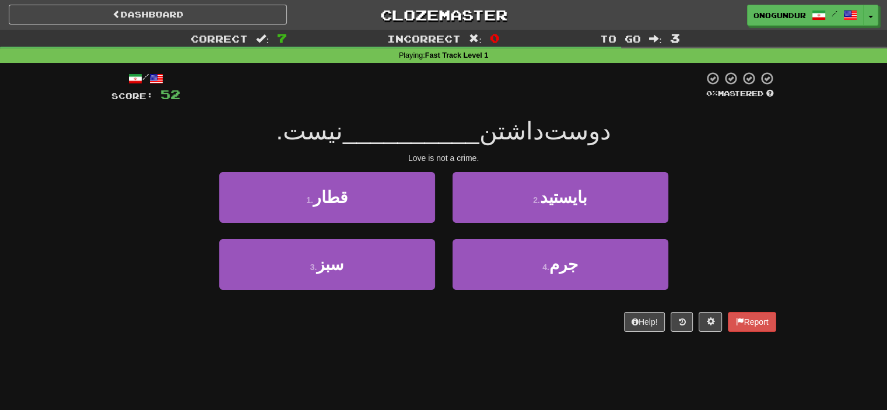
click at [471, 321] on div "Help! Report" at bounding box center [443, 322] width 665 height 20
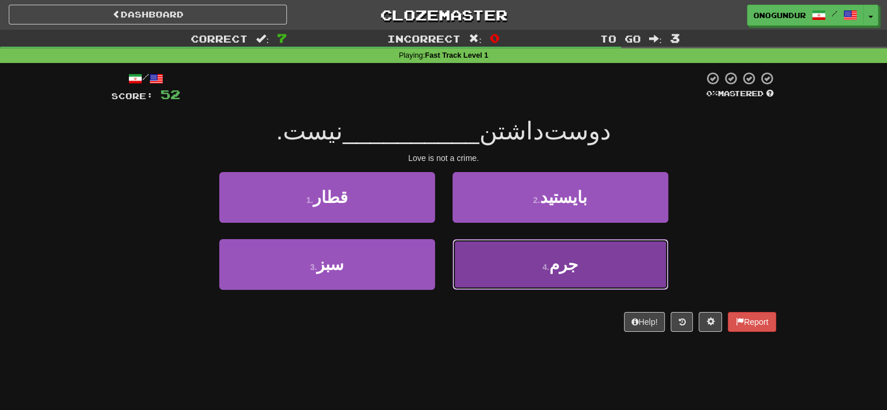
click at [462, 270] on button "4 . جرم" at bounding box center [561, 264] width 216 height 51
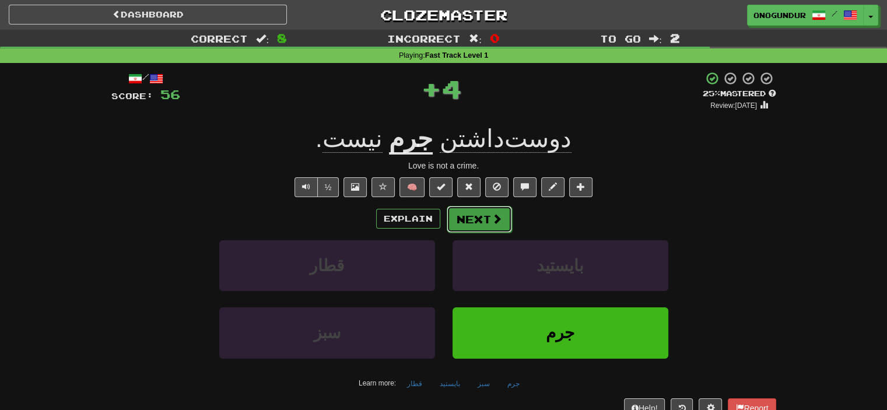
click at [468, 214] on button "Next" at bounding box center [479, 219] width 65 height 27
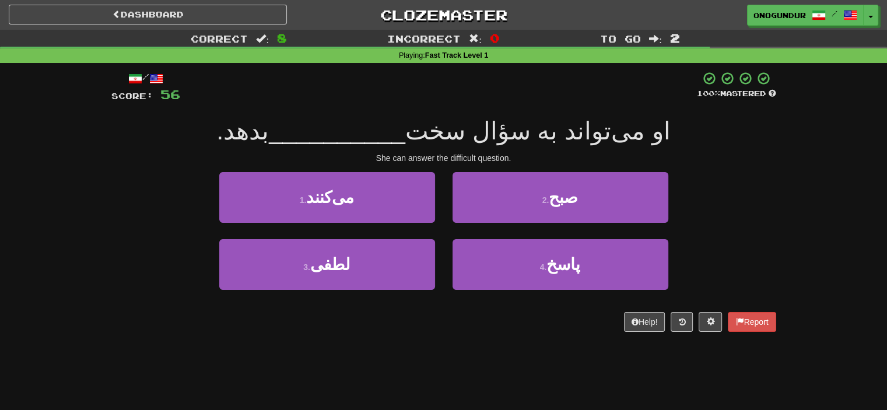
click at [768, 156] on div "She can answer the difficult question." at bounding box center [443, 158] width 665 height 12
click at [771, 181] on div "1 . می‌کنند 2 . صبح" at bounding box center [444, 205] width 700 height 67
click at [746, 254] on div "3 . لطفی 4 . پاسخ" at bounding box center [444, 272] width 700 height 67
click at [751, 225] on div "1 . می‌کنند 2 . صبح" at bounding box center [444, 205] width 700 height 67
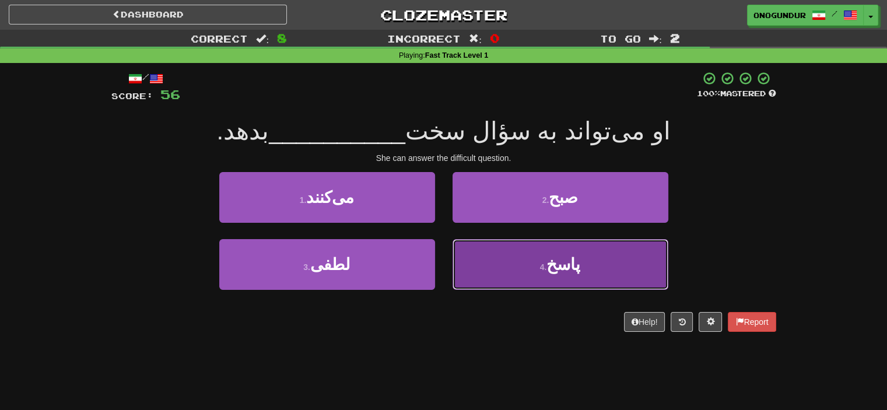
click at [464, 258] on button "4 . پاسخ" at bounding box center [561, 264] width 216 height 51
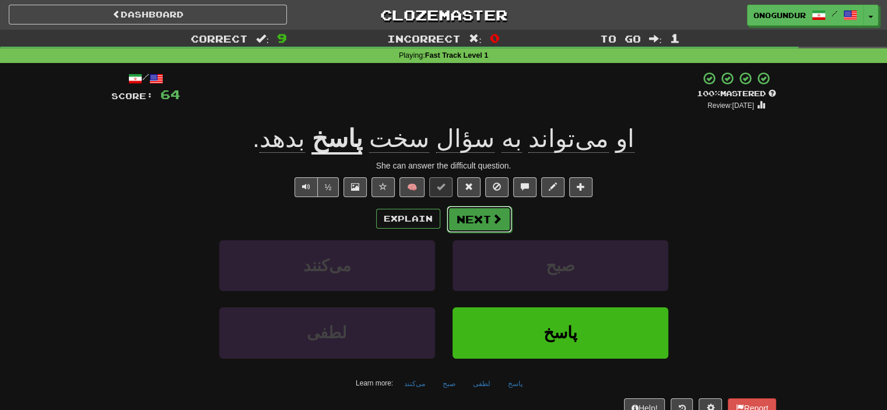
click at [466, 210] on button "Next" at bounding box center [479, 219] width 65 height 27
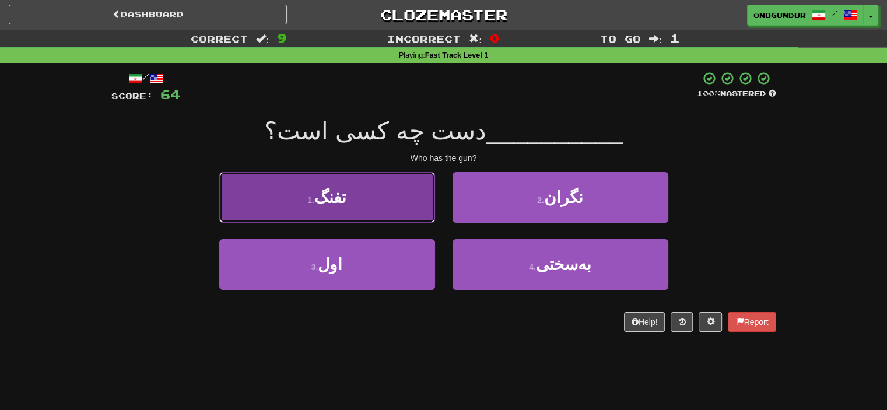
click at [355, 198] on button "1 . تفنگ" at bounding box center [327, 197] width 216 height 51
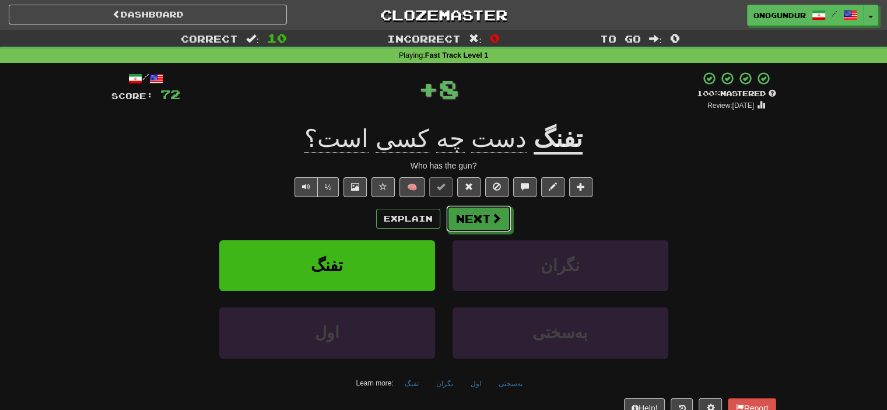
click at [451, 235] on div "Explain Next تفنگ نگران اول به‌سختی Learn more: تفنگ نگران اول به‌سختی" at bounding box center [443, 298] width 665 height 187
click at [460, 225] on button "Next" at bounding box center [479, 219] width 65 height 27
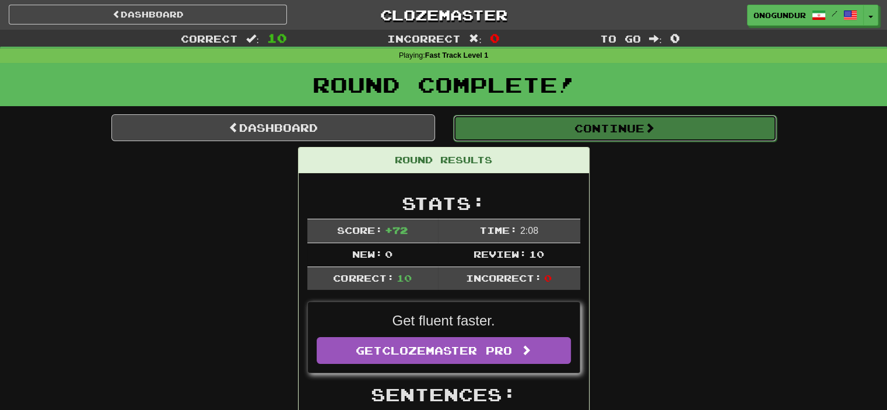
click at [631, 132] on button "Continue" at bounding box center [615, 128] width 324 height 27
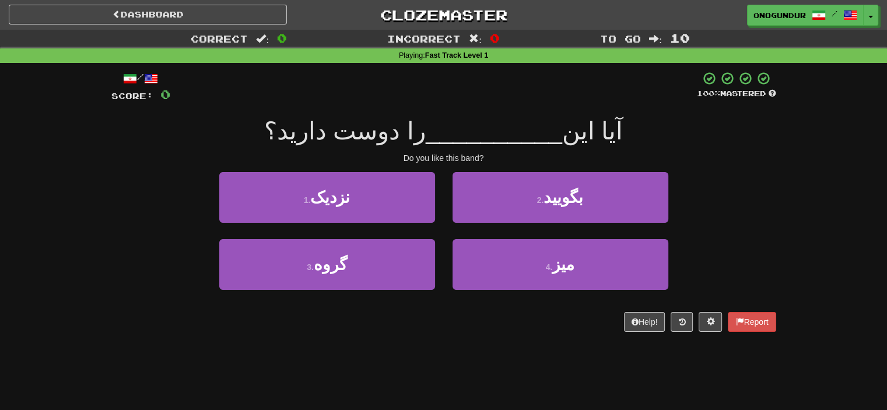
click at [808, 242] on div "Correct : 0 Incorrect : 0 To go : 10 Playing : Fast Track Level 1 / Score: 0 10…" at bounding box center [443, 189] width 887 height 319
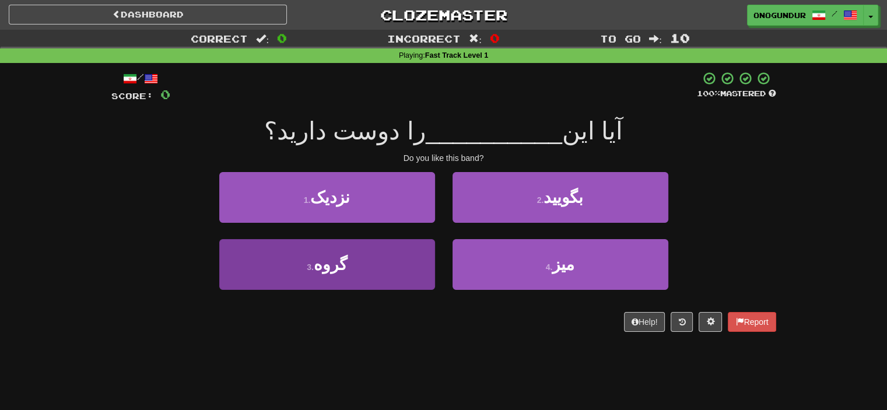
drag, startPoint x: 364, startPoint y: 238, endPoint x: 361, endPoint y: 251, distance: 13.9
click at [363, 240] on div "1 . نزدیک 2 . بگویید 3 . گروه 4 . میز" at bounding box center [444, 239] width 683 height 135
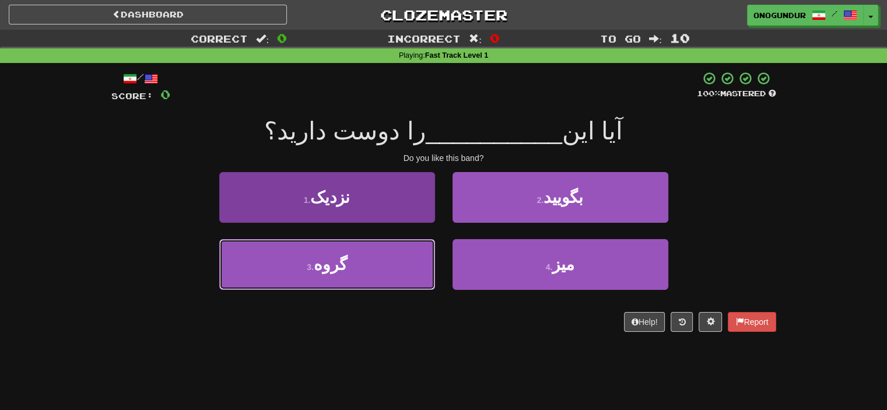
click at [362, 260] on button "3 . گروه" at bounding box center [327, 264] width 216 height 51
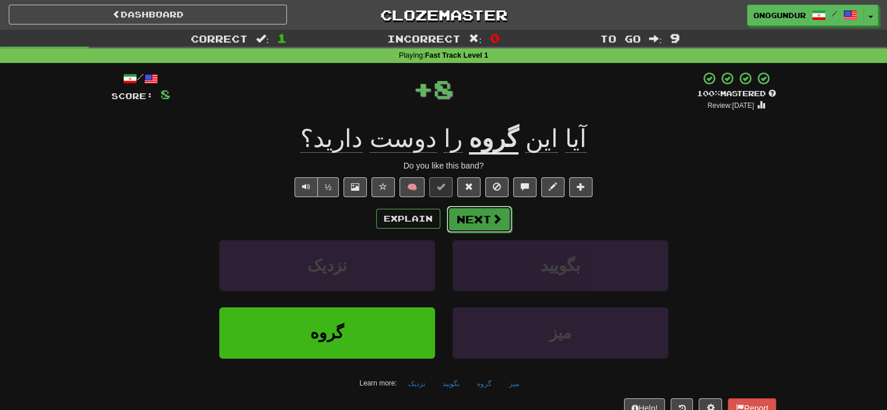
click at [502, 222] on button "Next" at bounding box center [479, 219] width 65 height 27
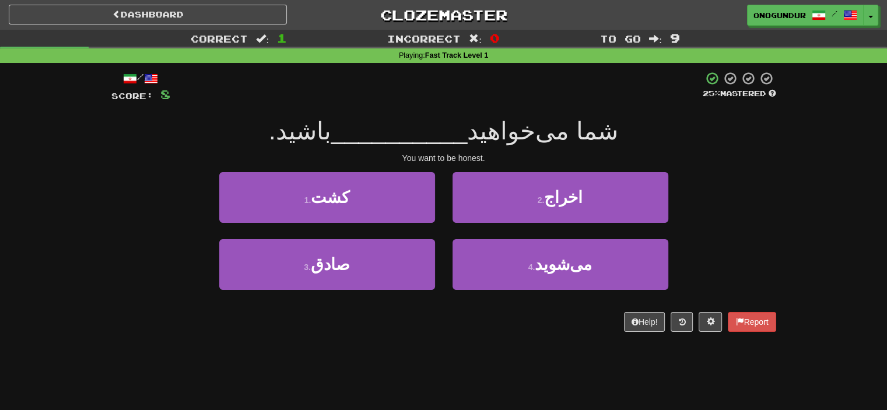
click at [443, 365] on div "Dashboard Clozemaster onogundur / Toggle Dropdown Dashboard Leaderboard Activit…" at bounding box center [443, 205] width 887 height 410
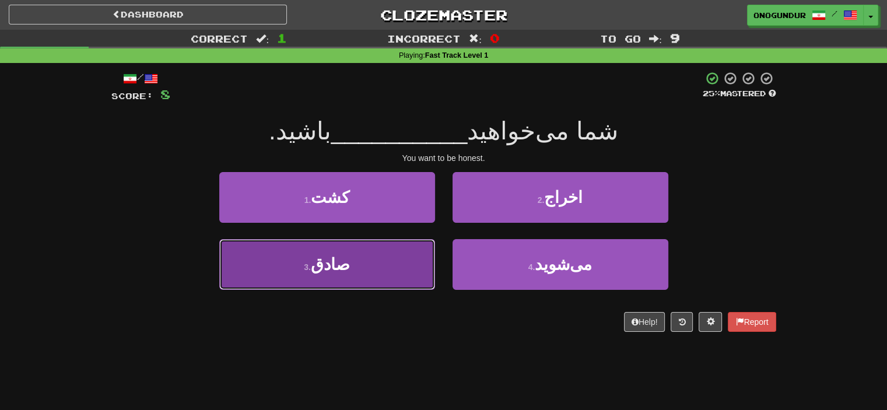
click at [400, 270] on button "3 . صادق" at bounding box center [327, 264] width 216 height 51
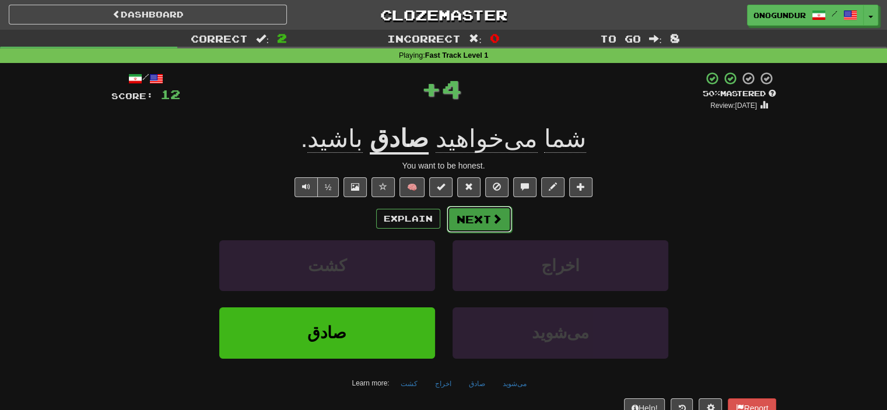
click at [479, 206] on button "Next" at bounding box center [479, 219] width 65 height 27
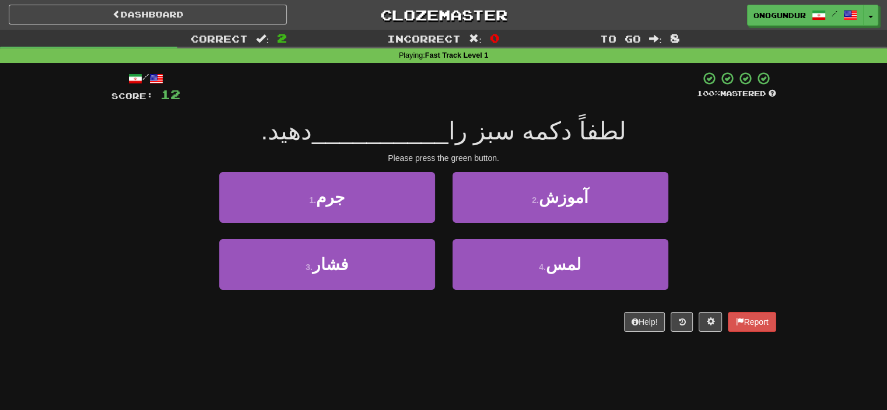
click at [467, 301] on div "4 . لمس" at bounding box center [560, 272] width 233 height 67
click at [278, 229] on div "1 . جرم" at bounding box center [327, 205] width 233 height 67
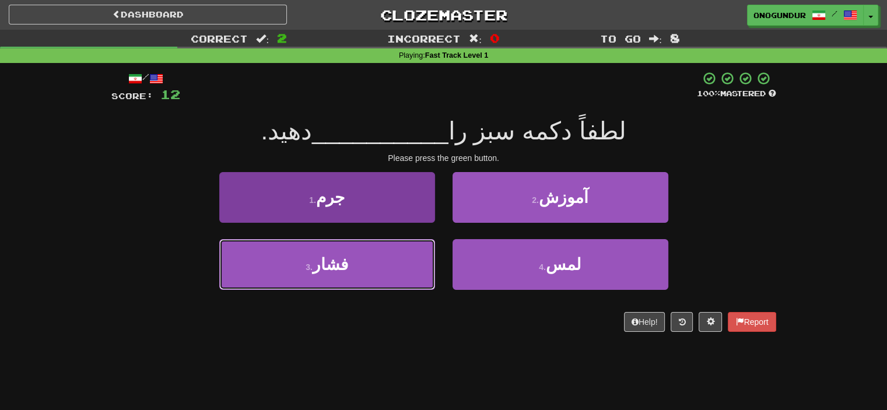
drag, startPoint x: 289, startPoint y: 251, endPoint x: 379, endPoint y: 246, distance: 89.4
click at [290, 251] on button "3 . فشار" at bounding box center [327, 264] width 216 height 51
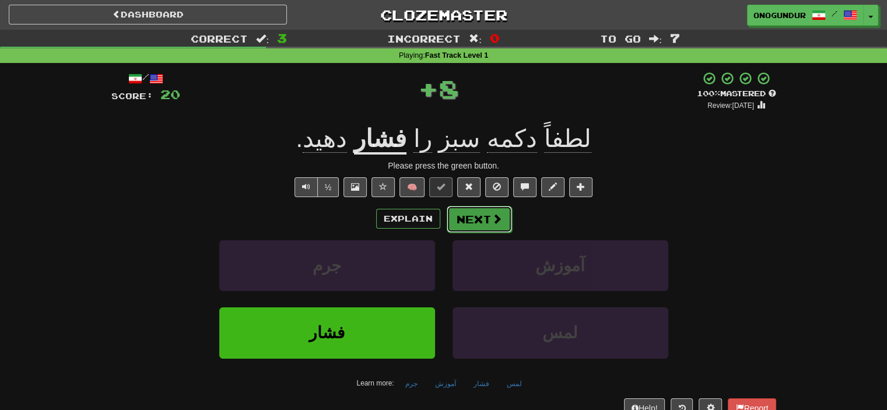
click at [447, 223] on button "Next" at bounding box center [479, 219] width 65 height 27
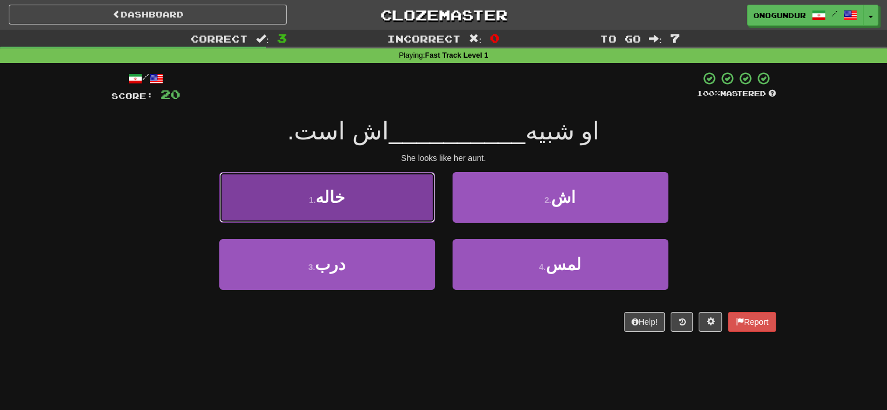
click at [377, 204] on button "1 . خاله" at bounding box center [327, 197] width 216 height 51
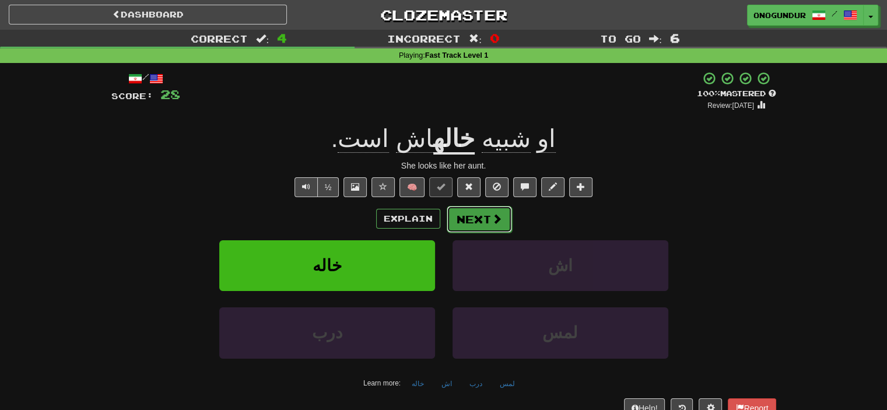
click at [485, 214] on button "Next" at bounding box center [479, 219] width 65 height 27
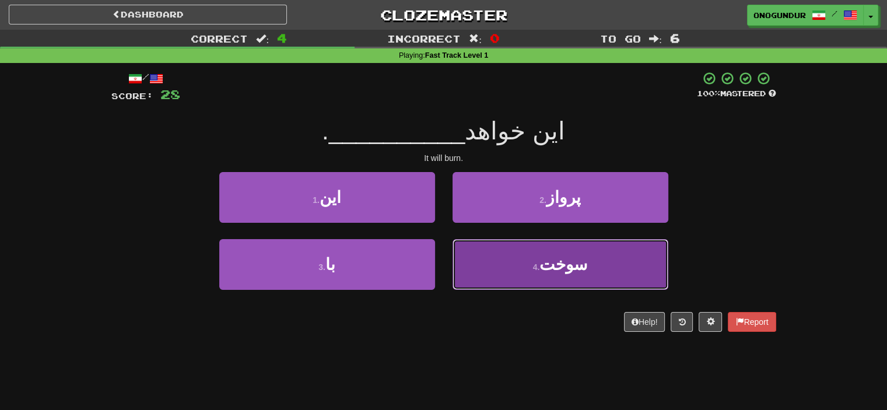
click at [508, 260] on button "4 . سوخت" at bounding box center [561, 264] width 216 height 51
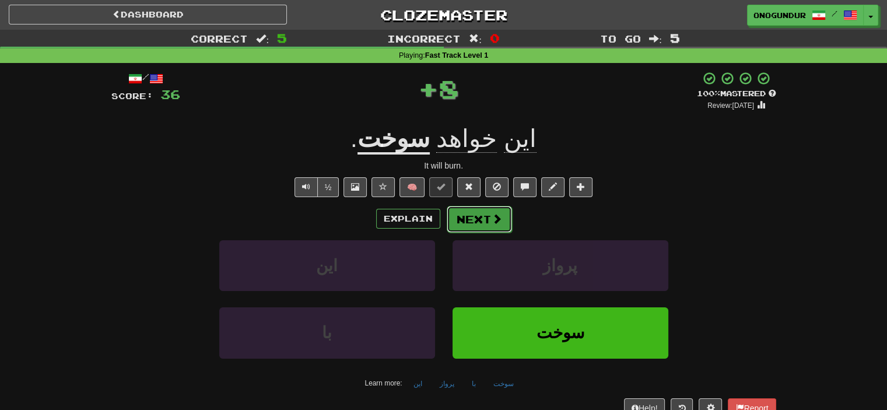
click at [498, 226] on button "Next" at bounding box center [479, 219] width 65 height 27
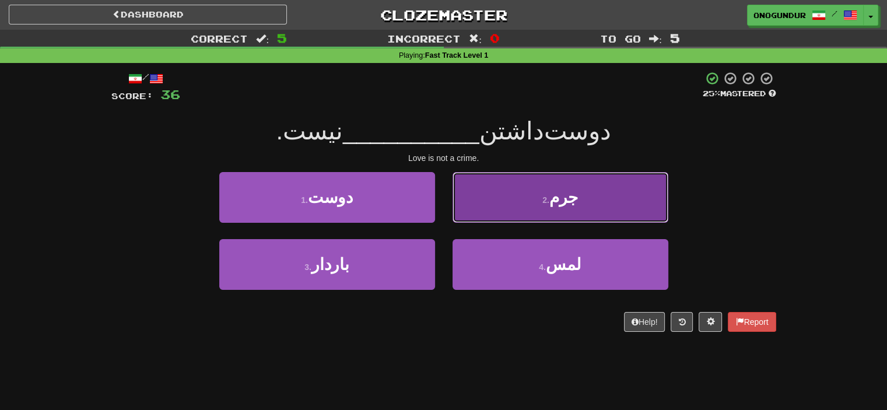
click at [544, 209] on button "2 . جرم" at bounding box center [561, 197] width 216 height 51
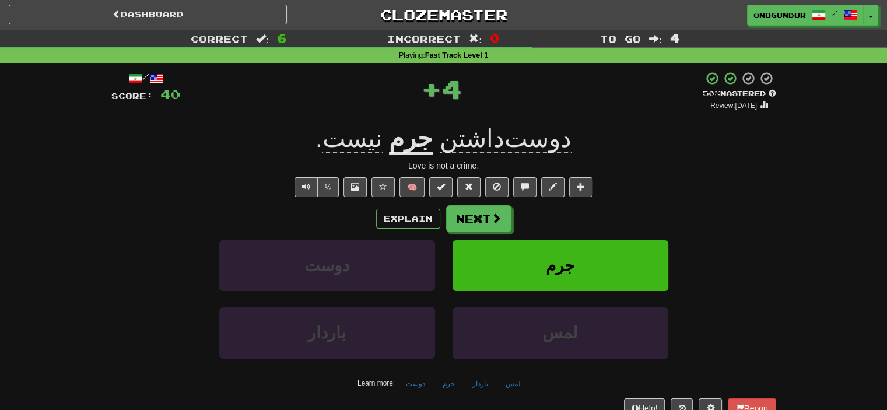
click at [487, 230] on button "Next" at bounding box center [478, 218] width 65 height 27
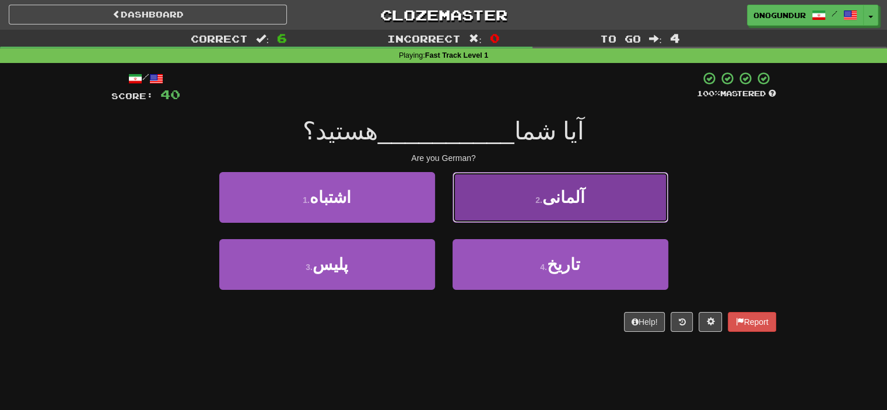
click at [498, 210] on button "2 . آلمانی" at bounding box center [561, 197] width 216 height 51
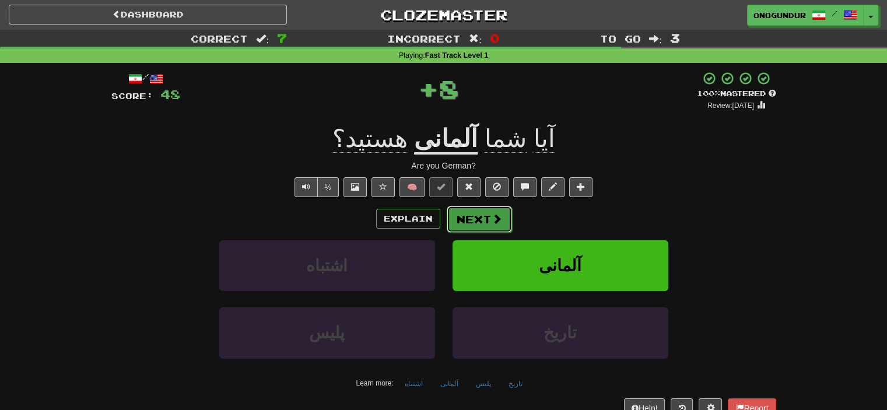
click at [481, 214] on button "Next" at bounding box center [479, 219] width 65 height 27
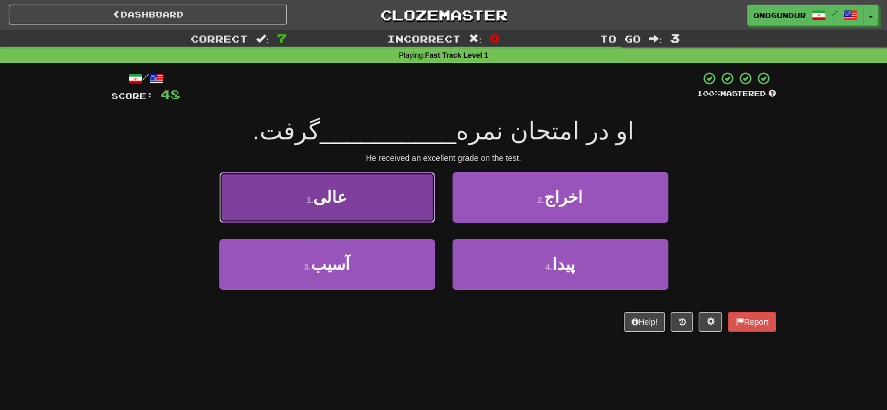
click at [394, 207] on button "1 . عالی" at bounding box center [327, 197] width 216 height 51
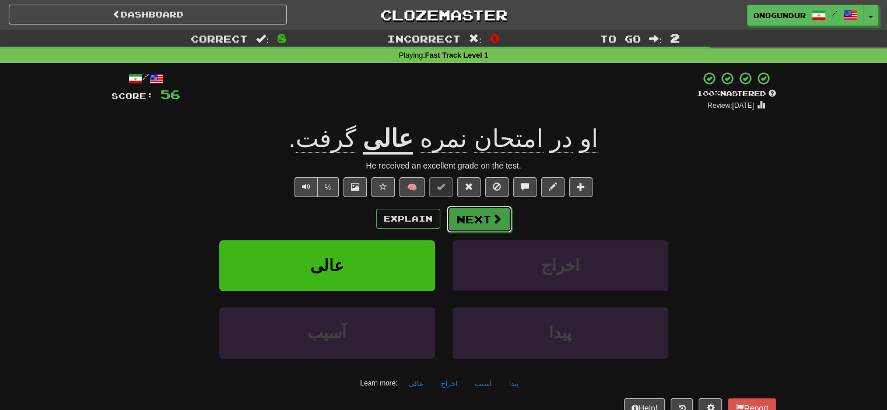
click at [480, 218] on button "Next" at bounding box center [479, 219] width 65 height 27
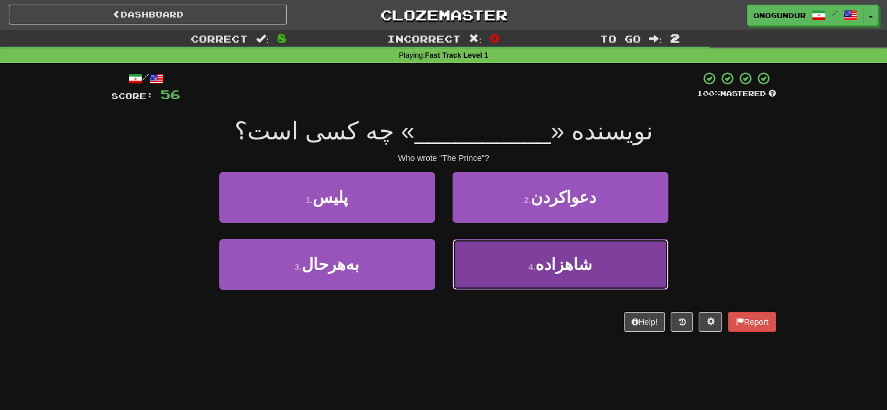
click at [492, 271] on button "4 . شاهزاده" at bounding box center [561, 264] width 216 height 51
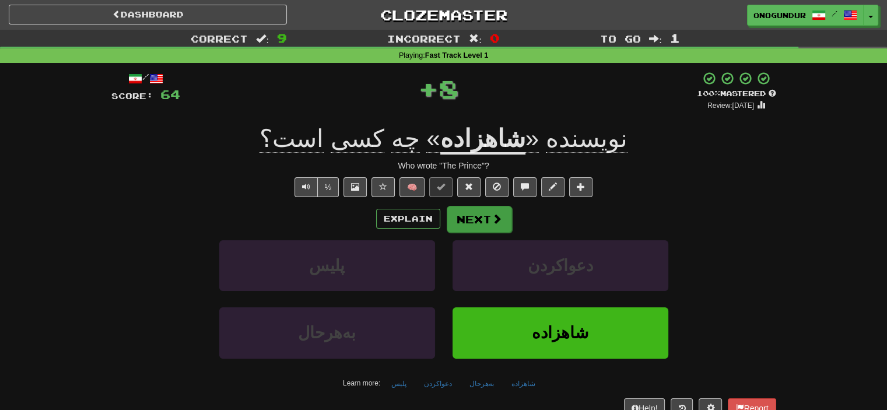
click at [473, 231] on div "Explain Next پلیس دعواکردن به‌هرحال شاهزاده Learn more: پلیس دعواکردن به‌هرحال …" at bounding box center [443, 298] width 665 height 187
click at [474, 224] on button "Next" at bounding box center [479, 219] width 65 height 27
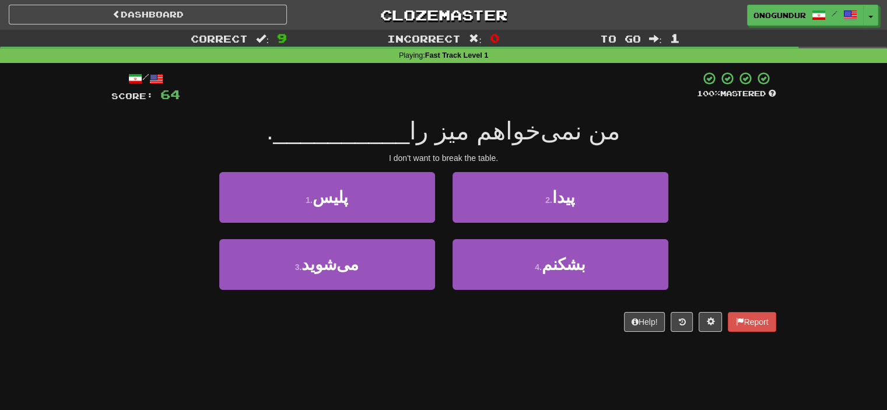
click at [488, 361] on div "Dashboard Clozemaster onogundur / Toggle Dropdown Dashboard Leaderboard Activit…" at bounding box center [443, 205] width 887 height 410
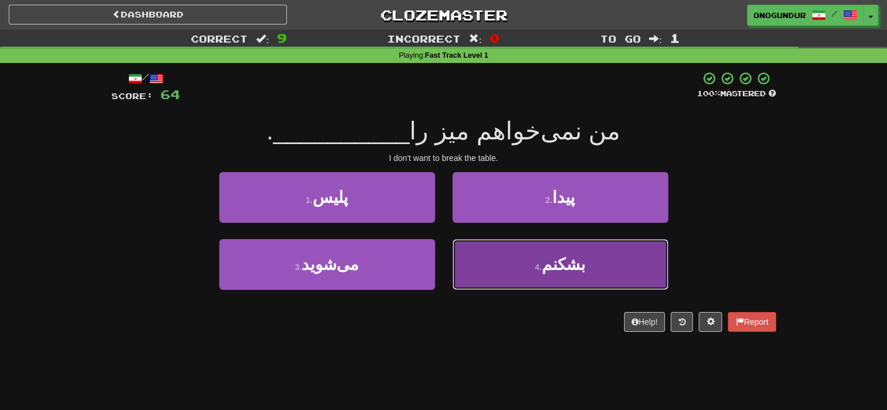
click at [512, 271] on button "4 . بشکنم" at bounding box center [561, 264] width 216 height 51
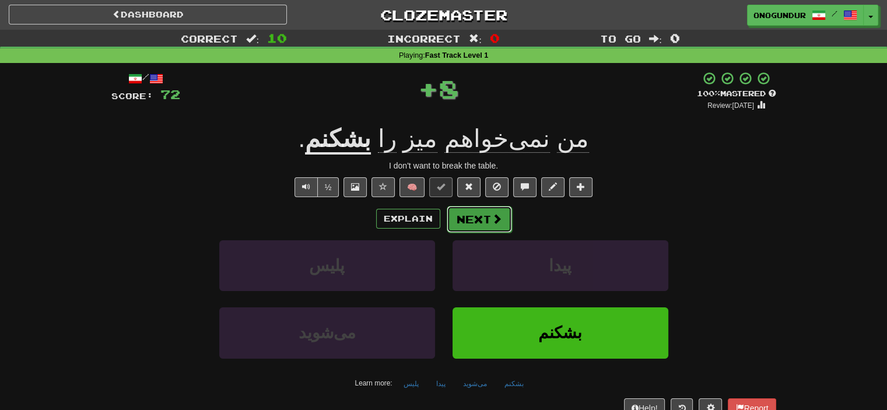
click at [474, 216] on button "Next" at bounding box center [479, 219] width 65 height 27
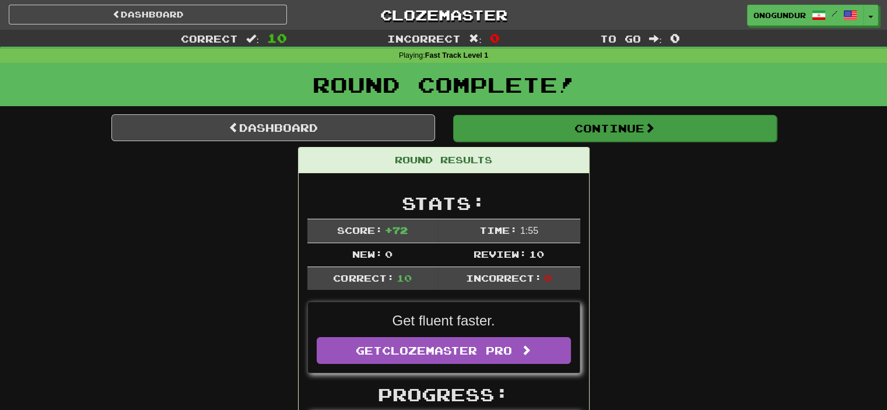
drag, startPoint x: 677, startPoint y: 178, endPoint x: 632, endPoint y: 124, distance: 70.0
click at [631, 127] on button "Continue" at bounding box center [615, 128] width 324 height 27
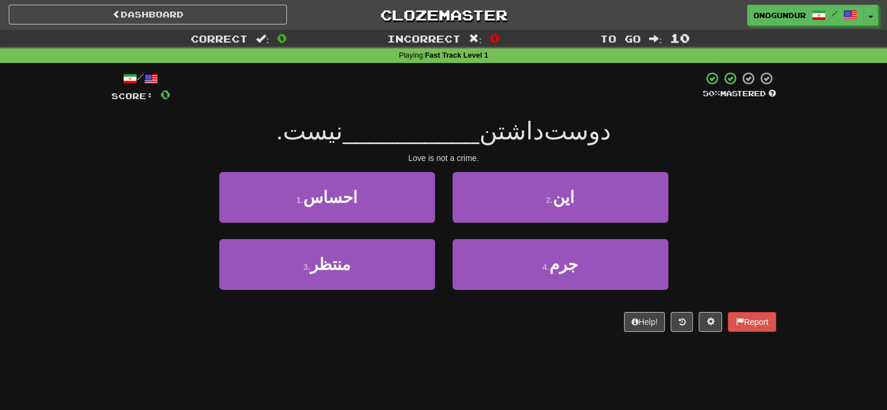
click at [416, 340] on div "/ Score: 0 50 % Mastered دوست‌داشتن __________ نیست. Love is not a crime. 1 . ا…" at bounding box center [443, 205] width 665 height 285
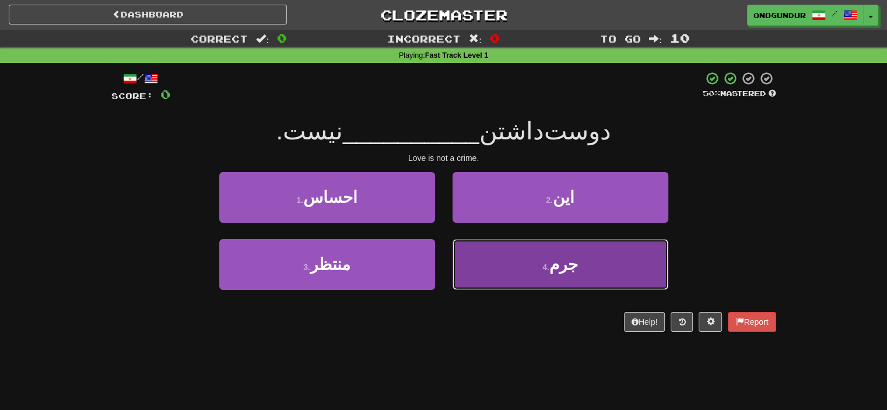
click at [493, 273] on button "4 . جرم" at bounding box center [561, 264] width 216 height 51
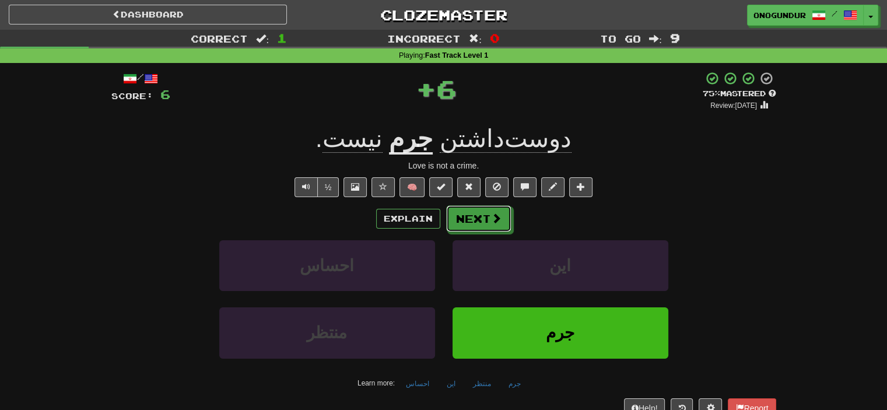
click at [467, 209] on button "Next" at bounding box center [478, 218] width 65 height 27
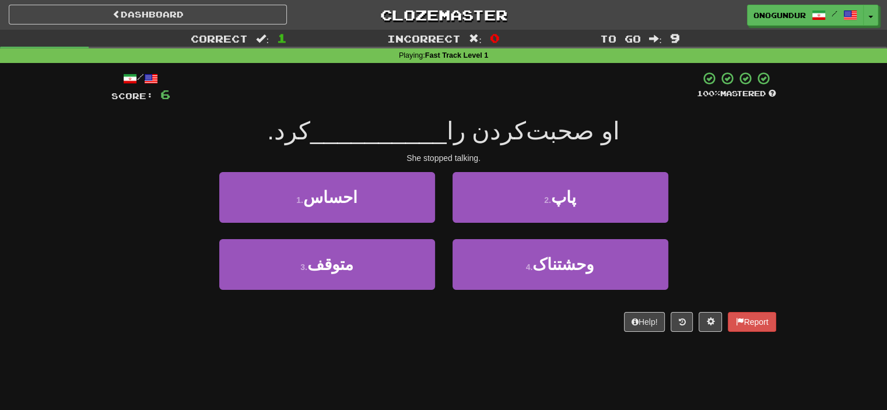
click at [443, 336] on div "/ Score: 6 100 % Mastered او صحبت‌کردن را __________ کرد. She stopped talking. …" at bounding box center [443, 205] width 665 height 285
click at [449, 235] on div "2 . پاپ" at bounding box center [560, 205] width 233 height 67
click at [445, 235] on div "2 . پاپ" at bounding box center [560, 205] width 233 height 67
click at [444, 230] on div "2 . پاپ" at bounding box center [560, 205] width 233 height 67
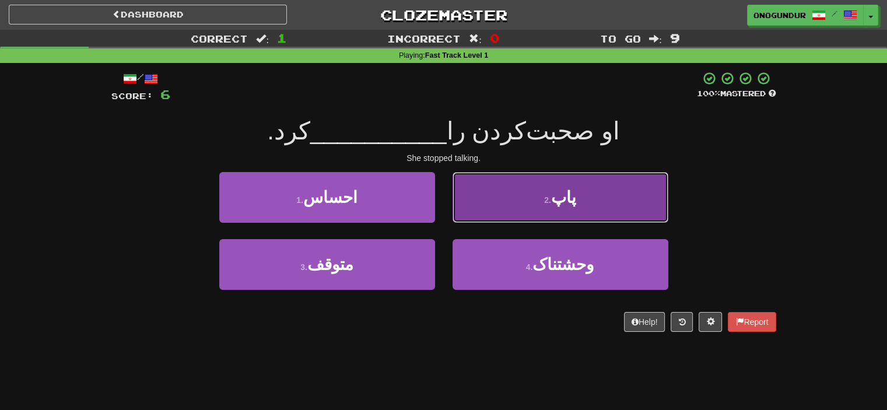
click at [541, 202] on button "2 . پاپ" at bounding box center [561, 197] width 216 height 51
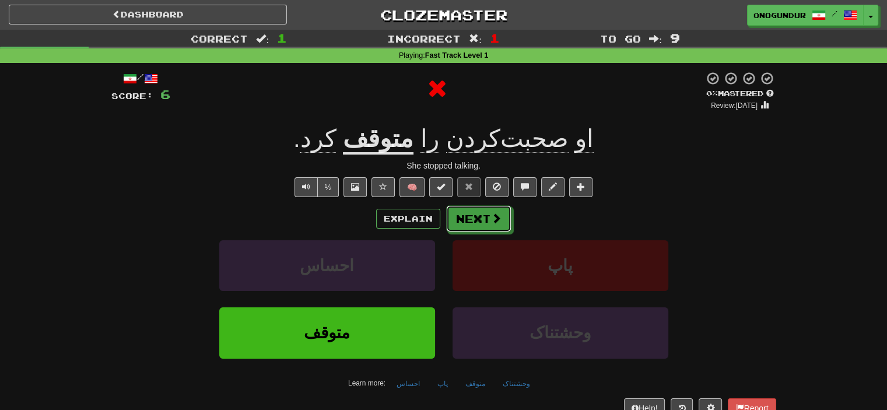
click at [487, 215] on button "Next" at bounding box center [478, 218] width 65 height 27
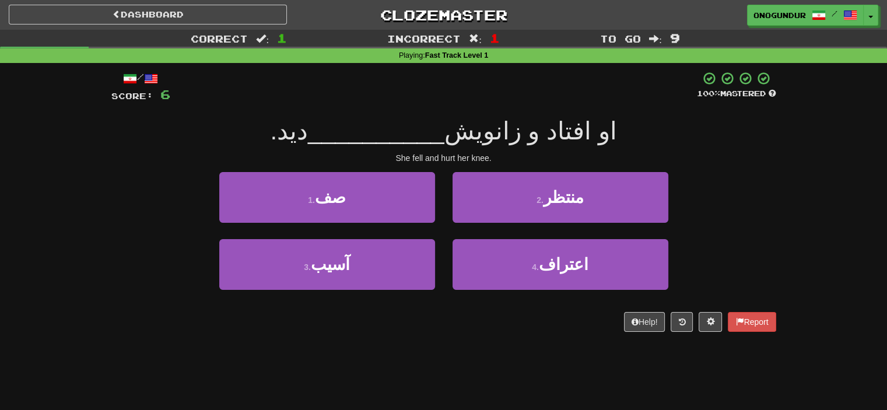
click at [467, 352] on div "Dashboard Clozemaster onogundur / Toggle Dropdown Dashboard Leaderboard Activit…" at bounding box center [443, 205] width 887 height 410
click at [448, 338] on div "/ Score: 6 100 % Mastered او افتاد و زانویش __________ دید. She fell and hurt h…" at bounding box center [443, 205] width 665 height 285
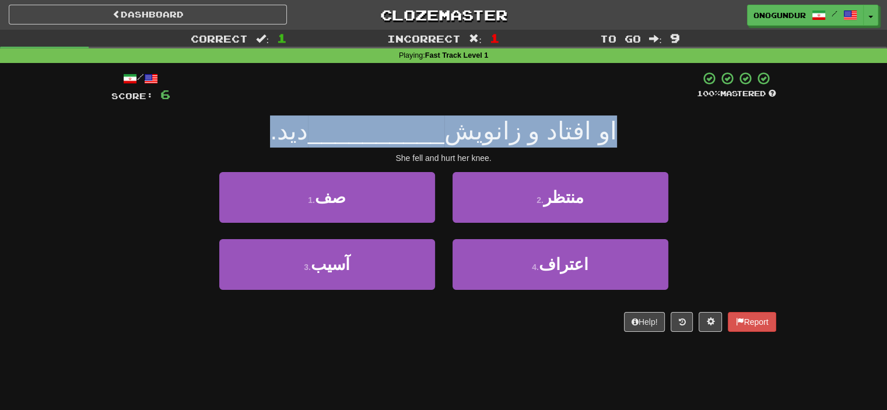
drag, startPoint x: 293, startPoint y: 135, endPoint x: 643, endPoint y: 132, distance: 350.6
click at [640, 132] on div "او افتاد و زانویش __________ دید." at bounding box center [443, 132] width 665 height 32
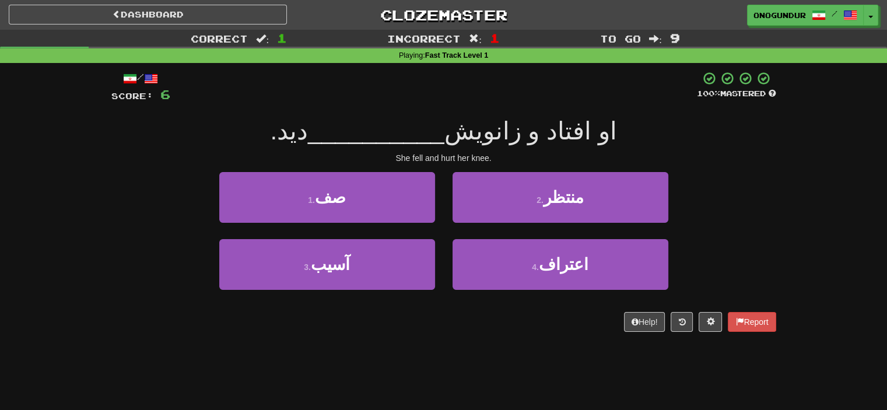
click at [720, 159] on div "She fell and hurt her knee." at bounding box center [443, 158] width 665 height 12
drag, startPoint x: 470, startPoint y: 377, endPoint x: 475, endPoint y: 368, distance: 11.2
click at [470, 377] on div "Dashboard Clozemaster onogundur / Toggle Dropdown Dashboard Leaderboard Activit…" at bounding box center [443, 205] width 887 height 410
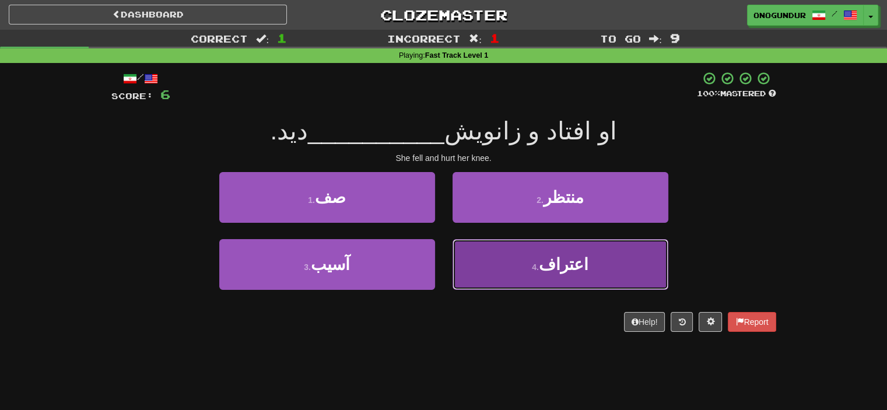
click at [596, 256] on button "4 . اعتراف" at bounding box center [561, 264] width 216 height 51
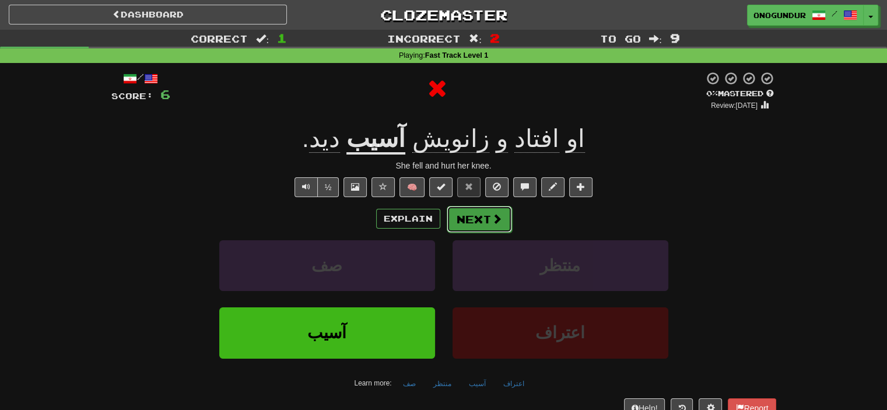
click at [474, 223] on button "Next" at bounding box center [479, 219] width 65 height 27
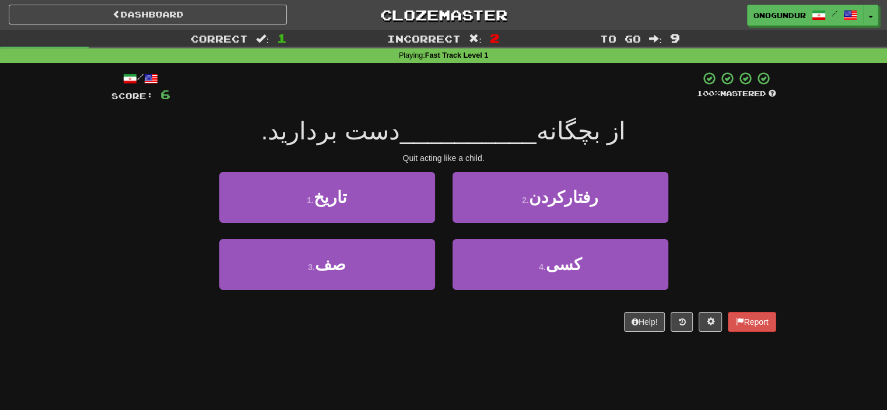
click at [471, 354] on div "Dashboard Clozemaster onogundur / Toggle Dropdown Dashboard Leaderboard Activit…" at bounding box center [443, 205] width 887 height 410
click at [444, 229] on div "2 . رفتارکردن" at bounding box center [560, 205] width 233 height 67
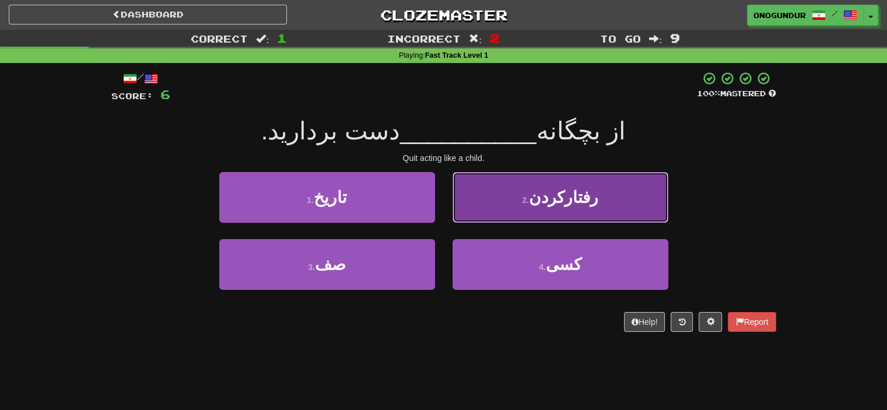
click at [515, 207] on button "2 . رفتارکردن" at bounding box center [561, 197] width 216 height 51
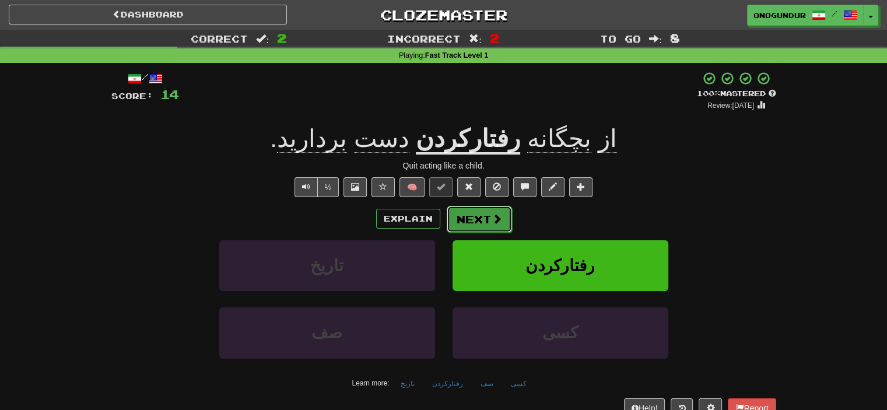
click at [481, 216] on button "Next" at bounding box center [479, 219] width 65 height 27
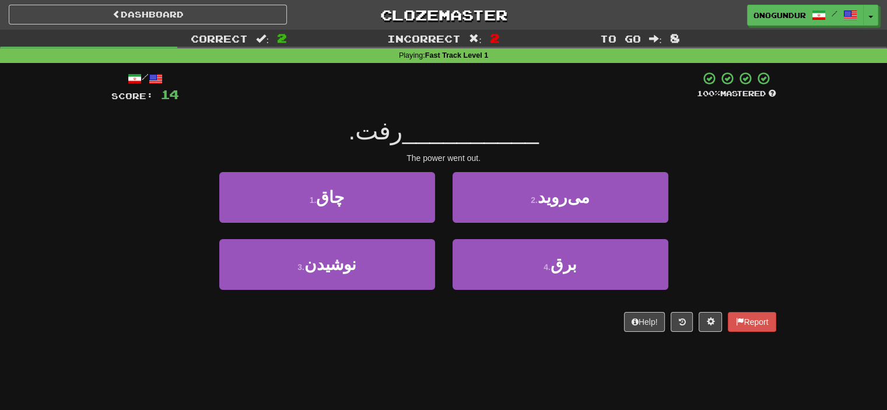
click at [756, 193] on div "1 . چاق 2 . می‌روید" at bounding box center [444, 205] width 700 height 67
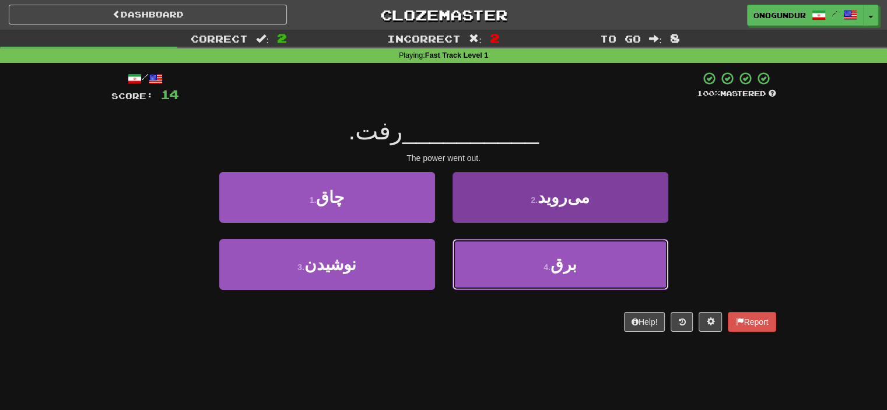
drag, startPoint x: 581, startPoint y: 251, endPoint x: 530, endPoint y: 249, distance: 51.4
click at [577, 253] on button "4 . برق" at bounding box center [561, 264] width 216 height 51
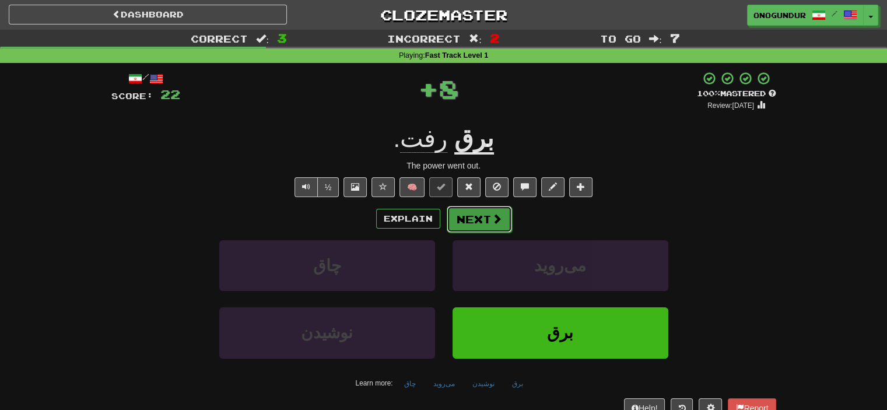
click at [481, 212] on button "Next" at bounding box center [479, 219] width 65 height 27
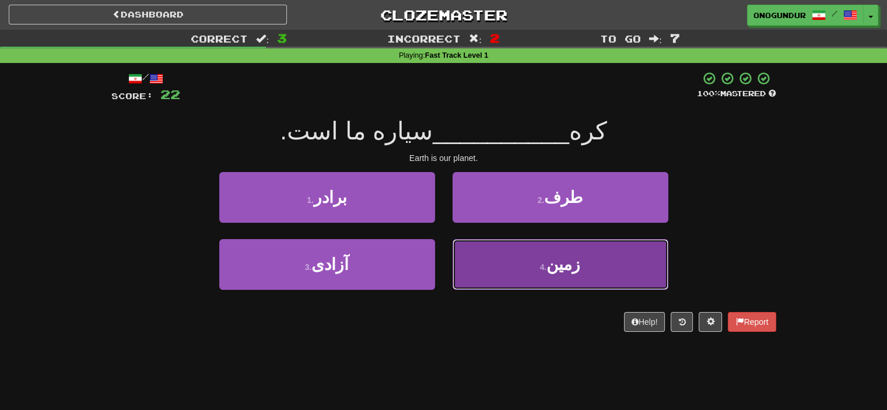
click at [508, 251] on button "4 . زمین" at bounding box center [561, 264] width 216 height 51
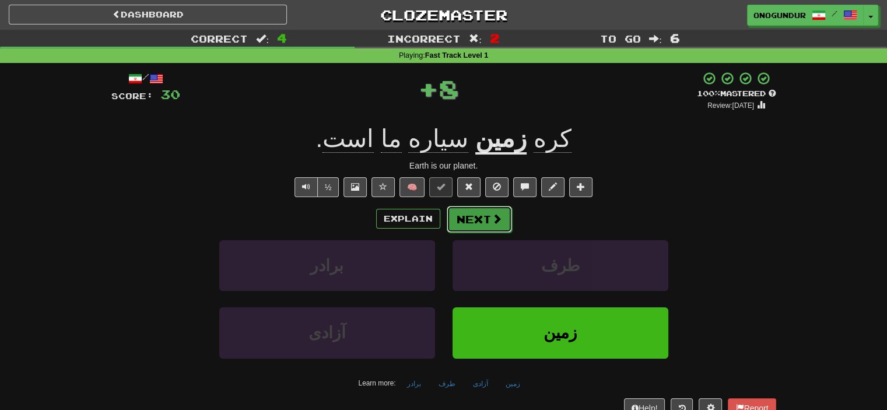
click at [483, 221] on button "Next" at bounding box center [479, 219] width 65 height 27
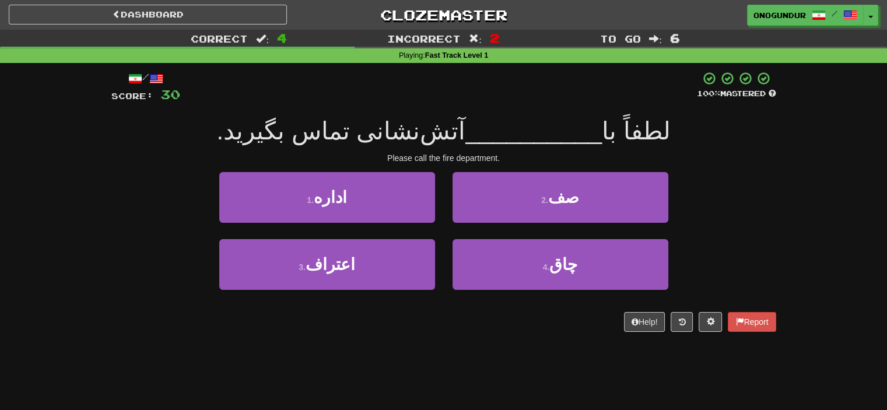
click at [447, 328] on div "Help! Report" at bounding box center [443, 322] width 665 height 20
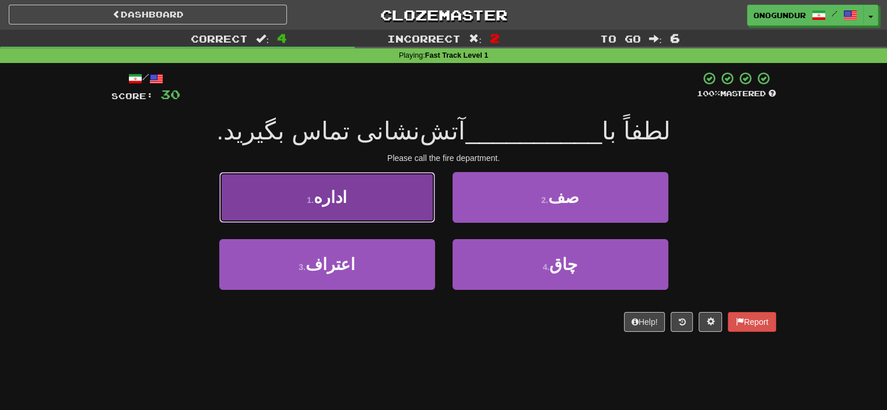
click at [377, 206] on button "1 . اداره" at bounding box center [327, 197] width 216 height 51
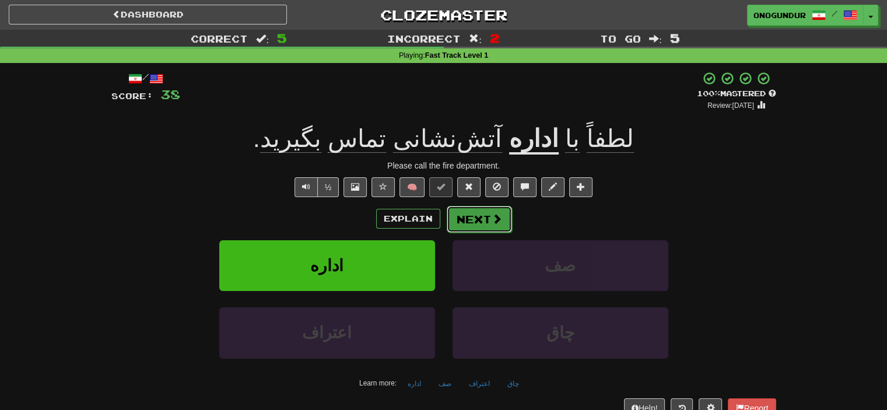
click at [482, 216] on button "Next" at bounding box center [479, 219] width 65 height 27
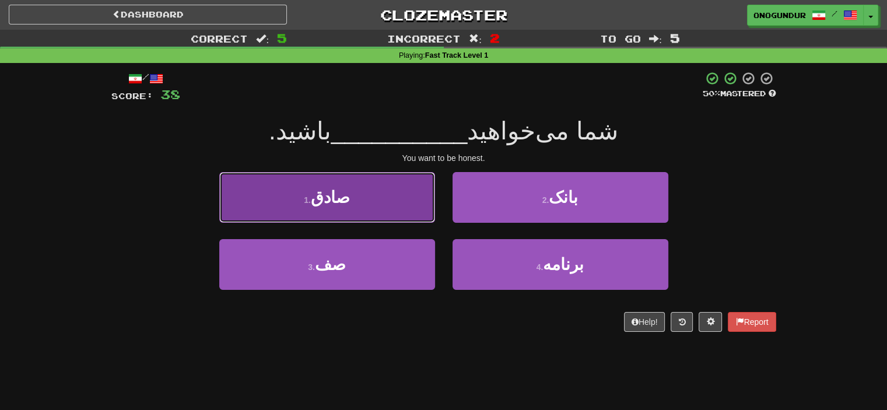
click at [372, 205] on button "1 . صادق" at bounding box center [327, 197] width 216 height 51
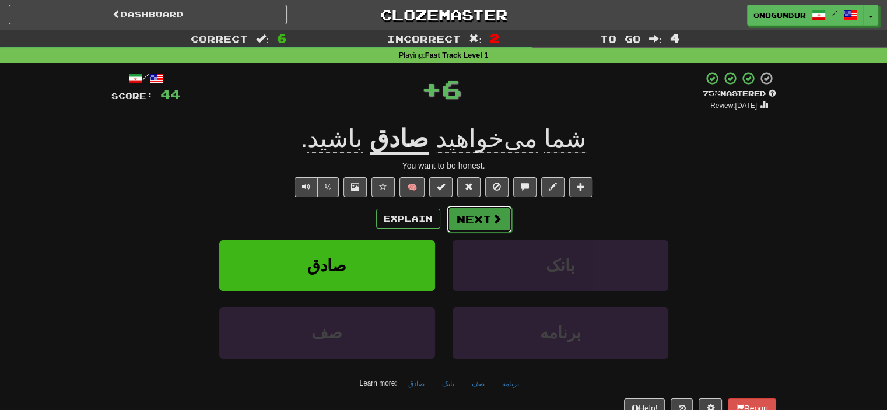
click at [475, 219] on button "Next" at bounding box center [479, 219] width 65 height 27
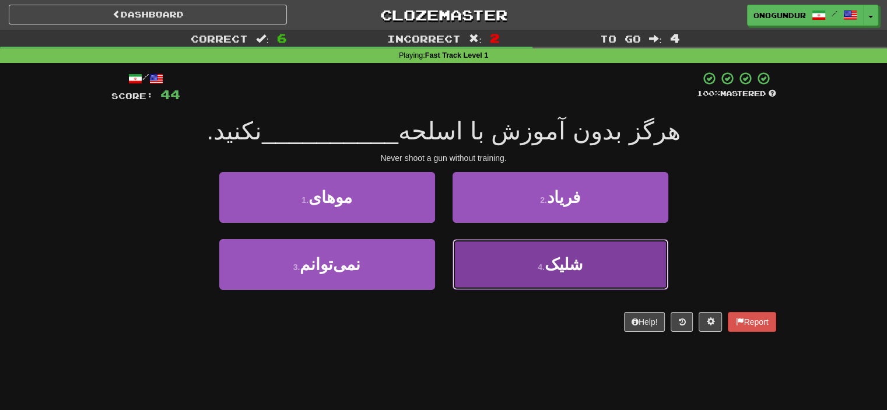
click at [625, 250] on button "4 . شلیک" at bounding box center [561, 264] width 216 height 51
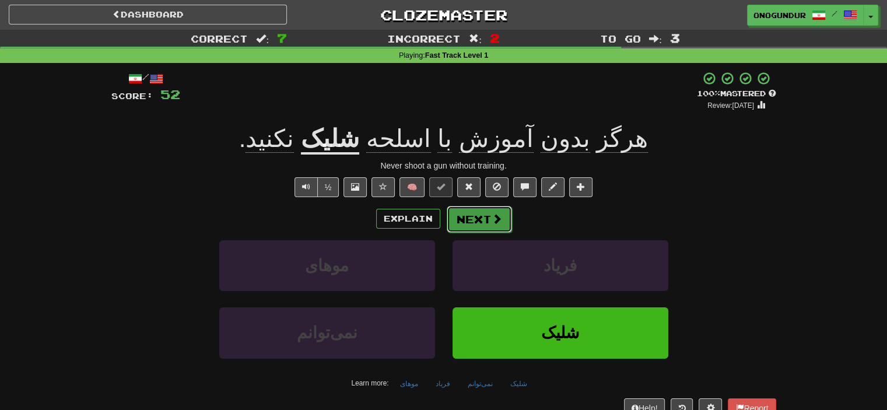
click at [453, 225] on button "Next" at bounding box center [479, 219] width 65 height 27
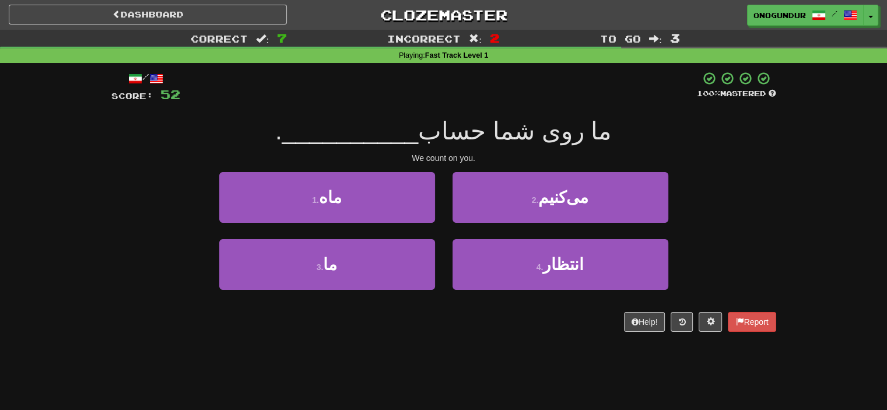
click at [415, 337] on div "/ Score: 52 100 % Mastered ما روی شما حساب __________ . We count on you. 1 . ما…" at bounding box center [443, 205] width 665 height 285
click at [445, 354] on div "Dashboard Clozemaster onogundur / Toggle Dropdown Dashboard Leaderboard Activit…" at bounding box center [443, 205] width 887 height 410
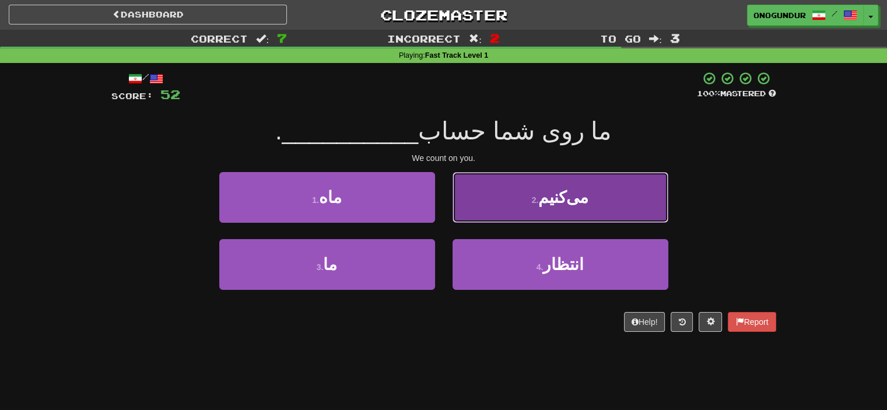
click at [499, 214] on button "2 . می‌کنیم" at bounding box center [561, 197] width 216 height 51
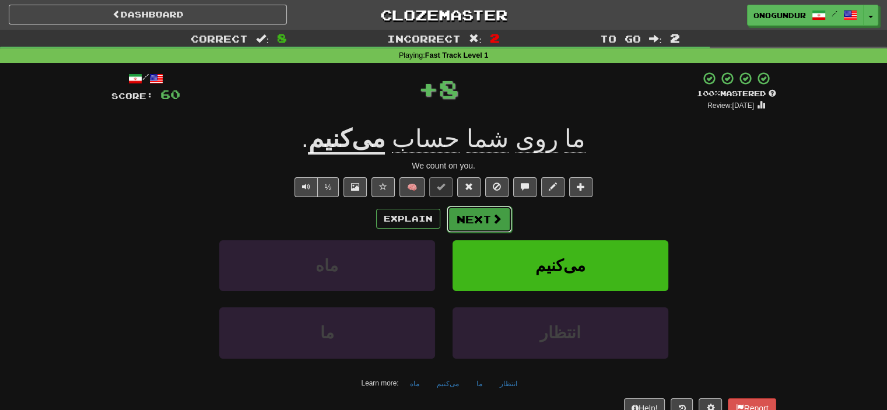
click at [480, 219] on button "Next" at bounding box center [479, 219] width 65 height 27
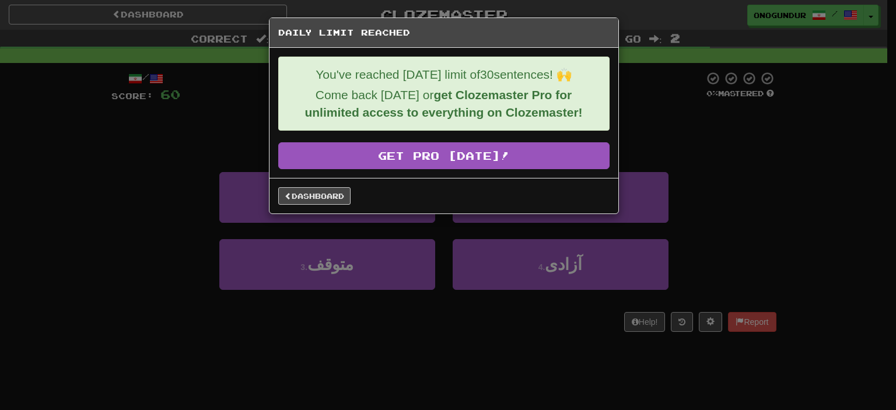
click at [449, 347] on div "Daily Limit Reached You've reached today's limit of 30 sentences! 🙌 Come back t…" at bounding box center [448, 205] width 896 height 410
click at [320, 197] on link "Dashboard" at bounding box center [314, 196] width 72 height 18
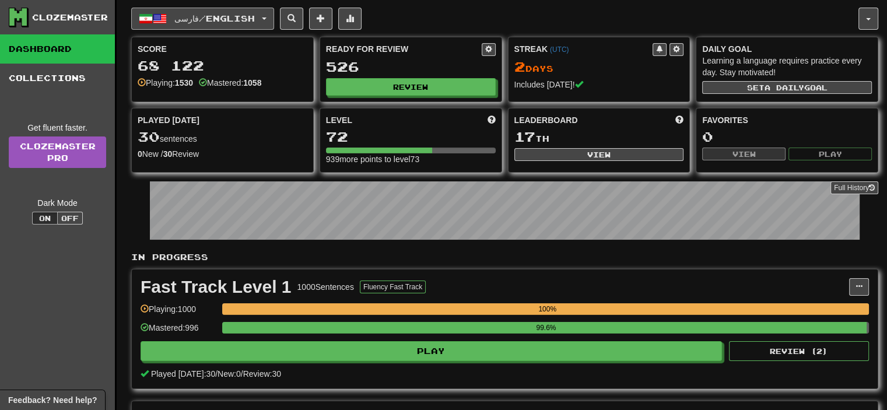
click at [273, 27] on button "فارسی / English" at bounding box center [202, 19] width 143 height 22
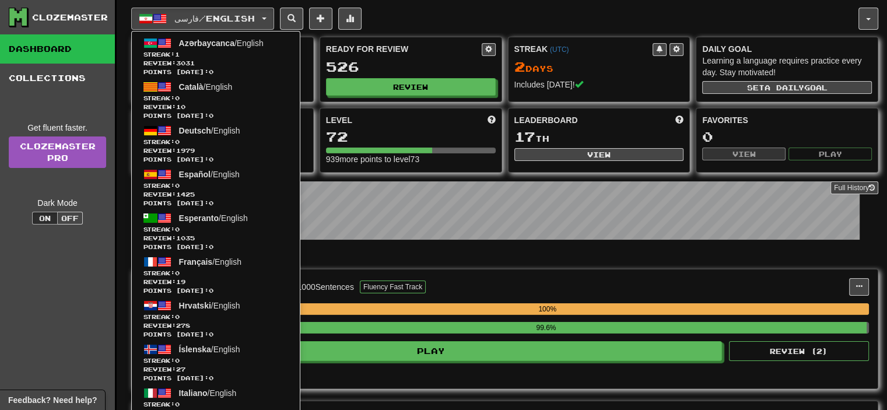
click at [493, 26] on div "فارسی / English Azərbaycanca / English Streak: 1 Review: 3031 Points [DATE]: 0 …" at bounding box center [494, 19] width 727 height 22
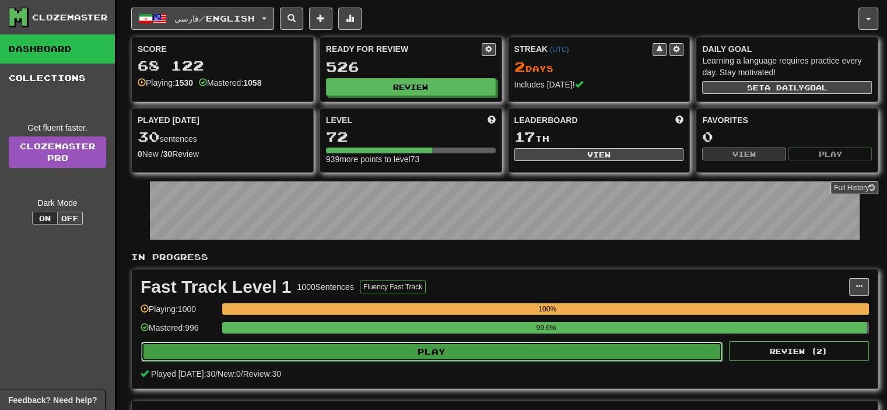
click at [354, 345] on button "Play" at bounding box center [432, 352] width 582 height 20
select select "**"
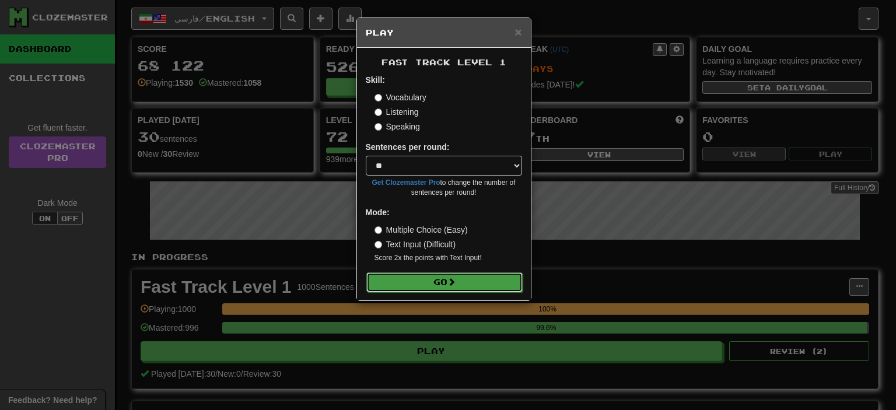
click at [459, 286] on button "Go" at bounding box center [444, 282] width 156 height 20
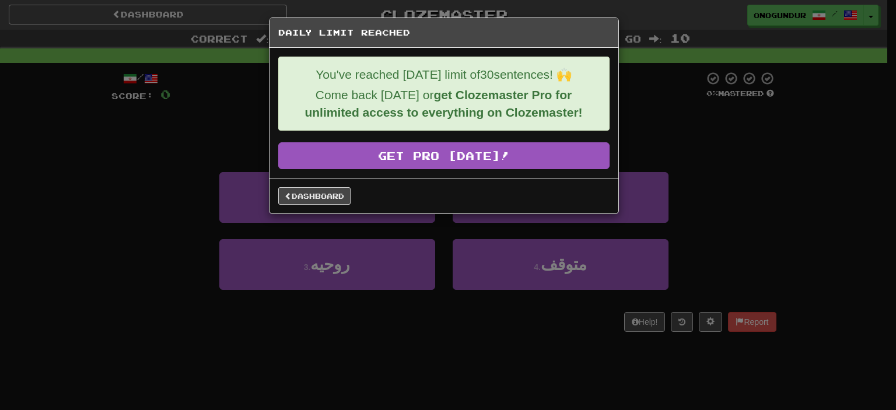
click at [316, 184] on div "Dashboard" at bounding box center [444, 196] width 349 height 36
click at [312, 194] on link "Dashboard" at bounding box center [314, 196] width 72 height 18
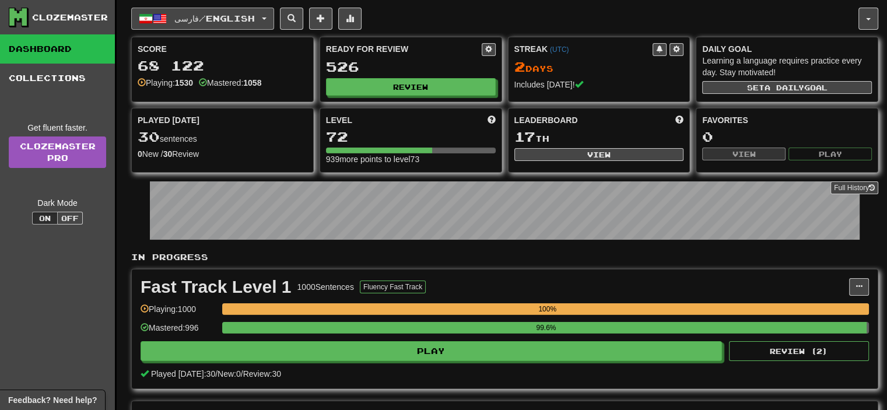
click at [225, 20] on span "فارسی / English" at bounding box center [214, 18] width 81 height 10
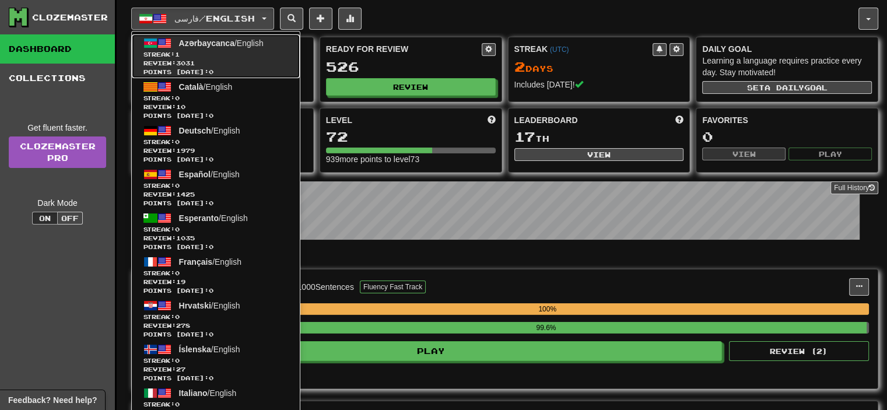
click at [232, 68] on span "Points [DATE]: 0" at bounding box center [216, 72] width 145 height 9
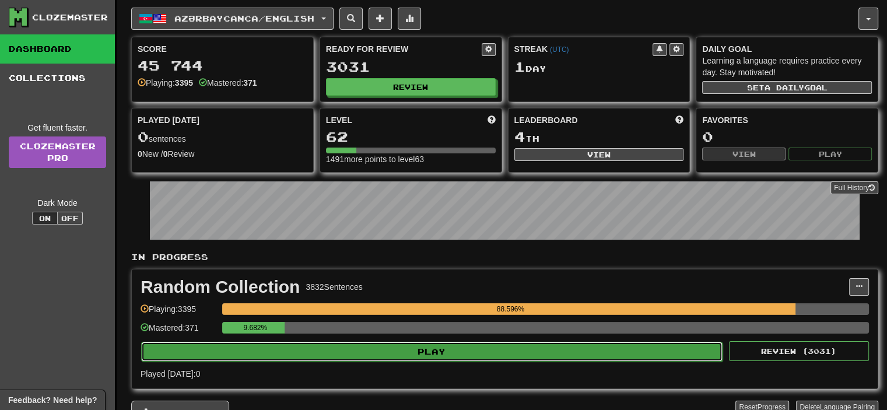
click at [433, 351] on button "Play" at bounding box center [432, 352] width 582 height 20
select select "**"
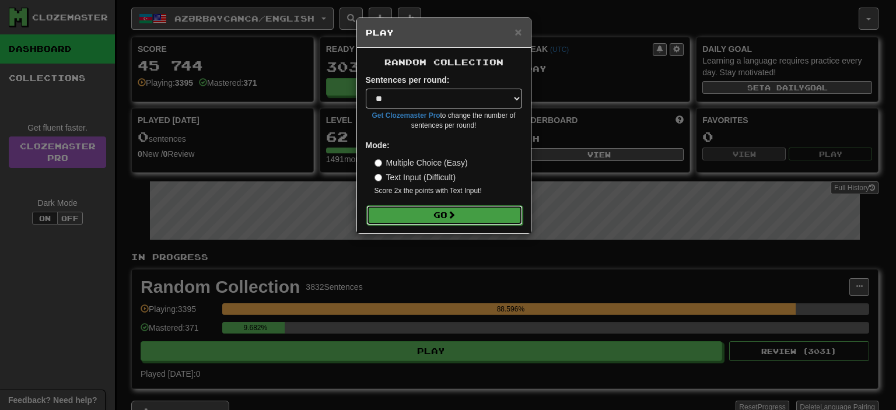
click at [439, 212] on button "Go" at bounding box center [444, 215] width 156 height 20
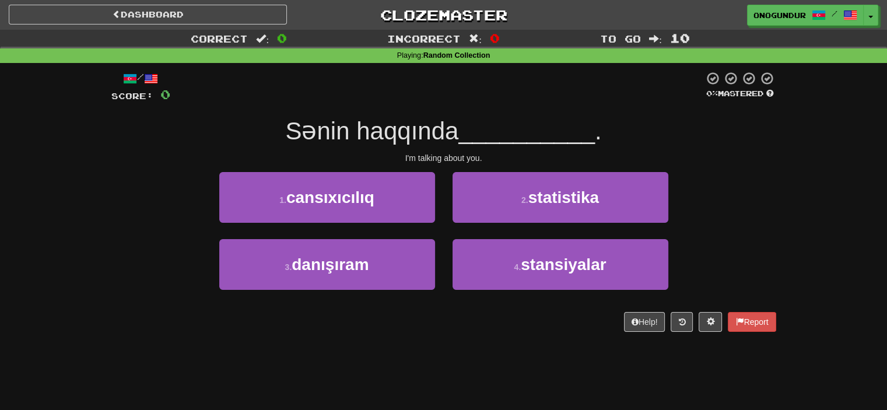
click at [789, 200] on div "Correct : 0 Incorrect : 0 To go : 10 Playing : Random Collection / Score: 0 0 %…" at bounding box center [443, 189] width 887 height 319
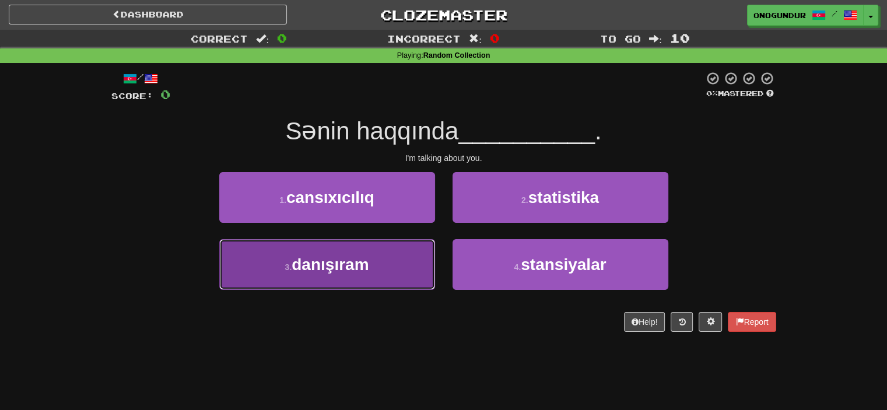
click at [382, 282] on button "3 . danışıram" at bounding box center [327, 264] width 216 height 51
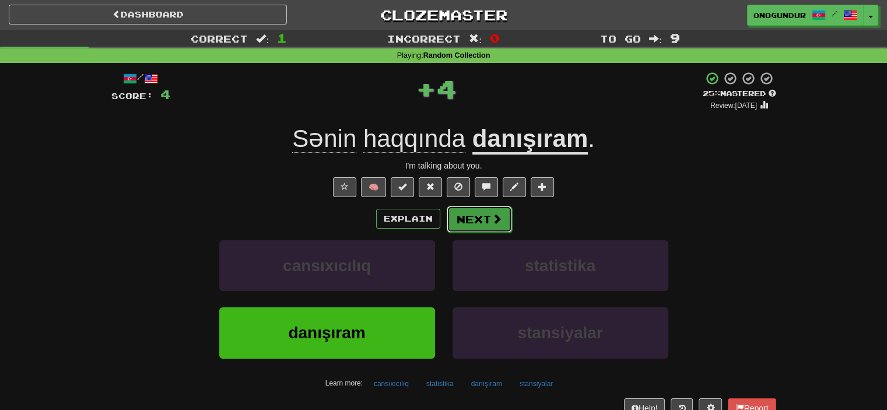
click at [465, 216] on button "Next" at bounding box center [479, 219] width 65 height 27
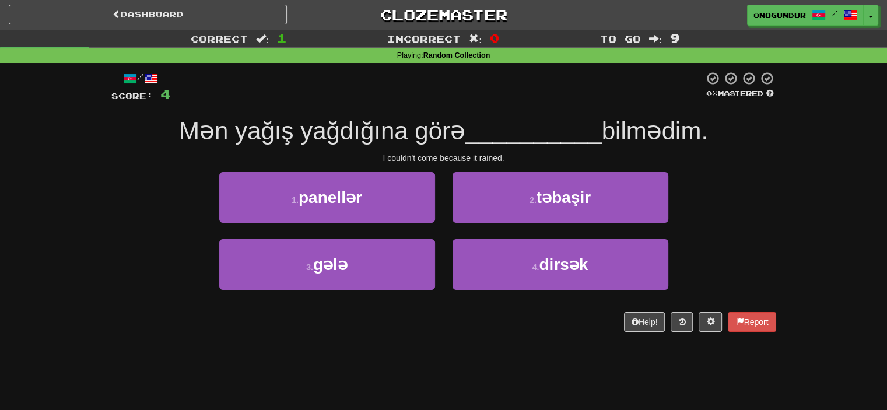
click at [730, 211] on div "1 . panellər 2 . təbaşir" at bounding box center [444, 205] width 700 height 67
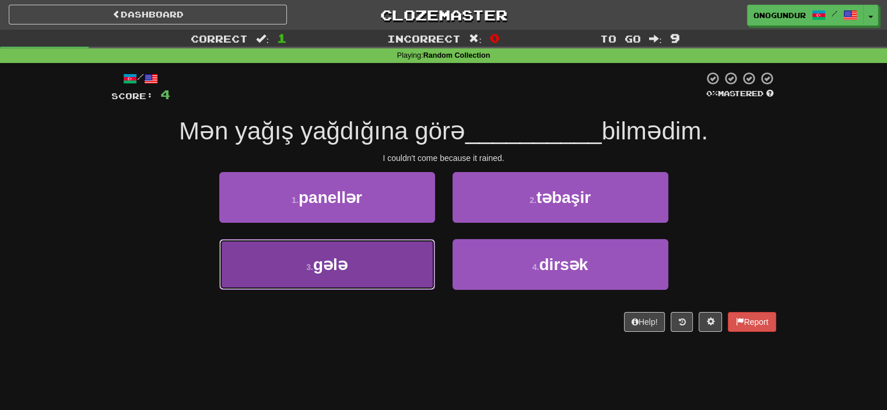
click at [403, 257] on button "3 . gələ" at bounding box center [327, 264] width 216 height 51
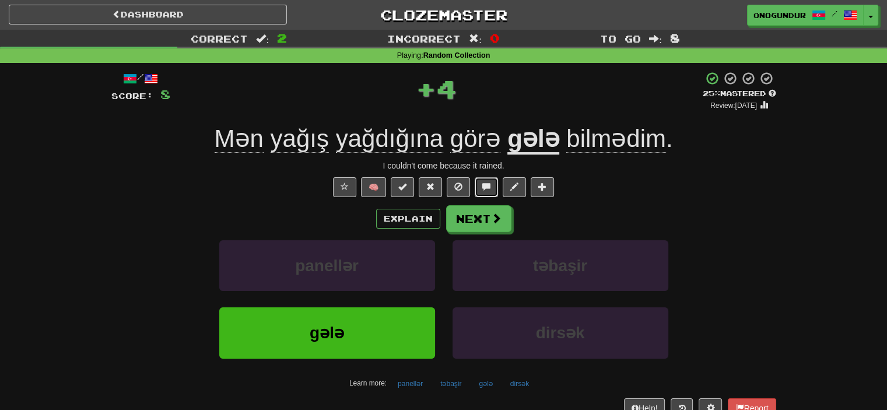
click at [490, 189] on span at bounding box center [486, 187] width 8 height 8
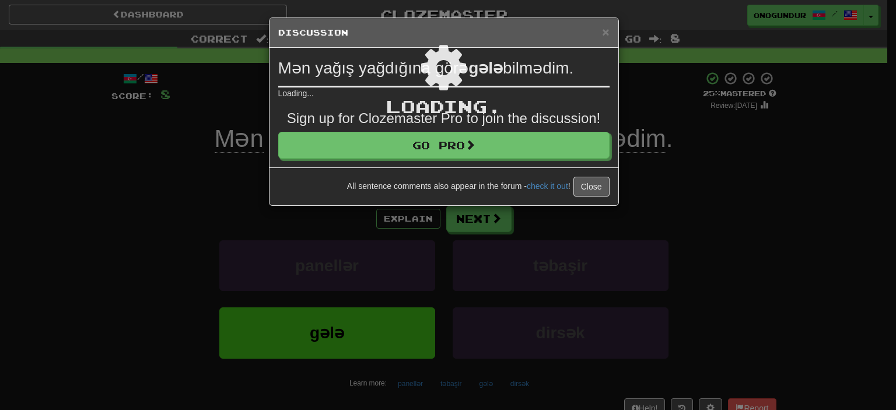
drag, startPoint x: 581, startPoint y: 184, endPoint x: 540, endPoint y: 201, distance: 44.5
click at [580, 184] on div "Loading ." at bounding box center [444, 111] width 349 height 187
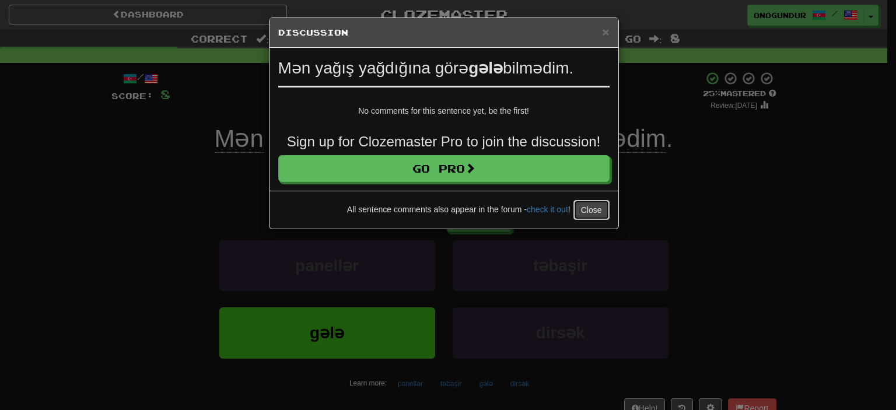
click at [582, 213] on button "Close" at bounding box center [591, 210] width 36 height 20
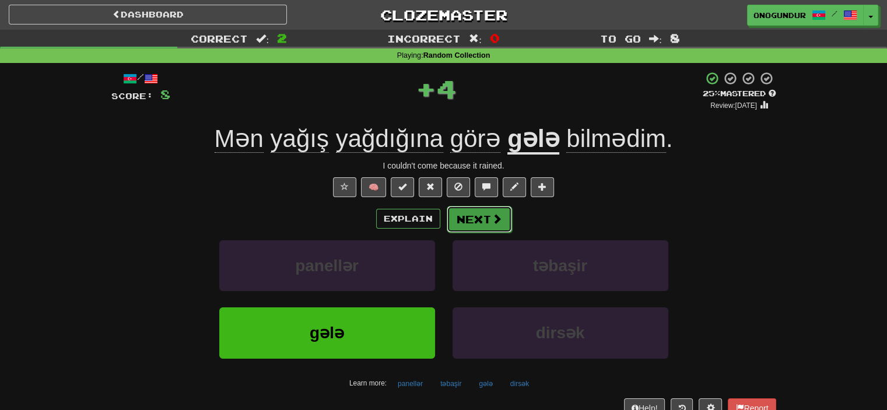
click at [498, 216] on button "Next" at bounding box center [479, 219] width 65 height 27
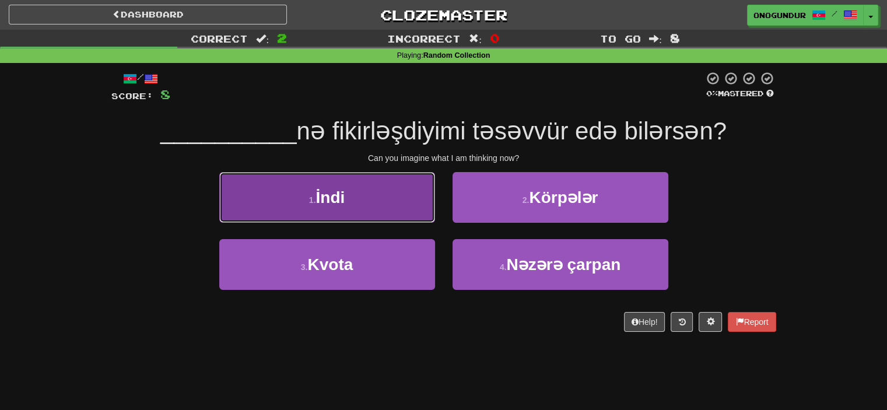
click at [392, 215] on button "1 . İndi" at bounding box center [327, 197] width 216 height 51
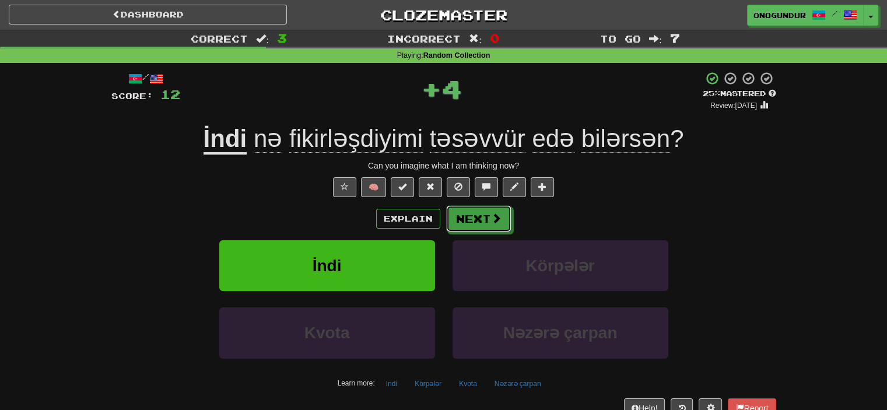
click at [470, 225] on button "Next" at bounding box center [478, 218] width 65 height 27
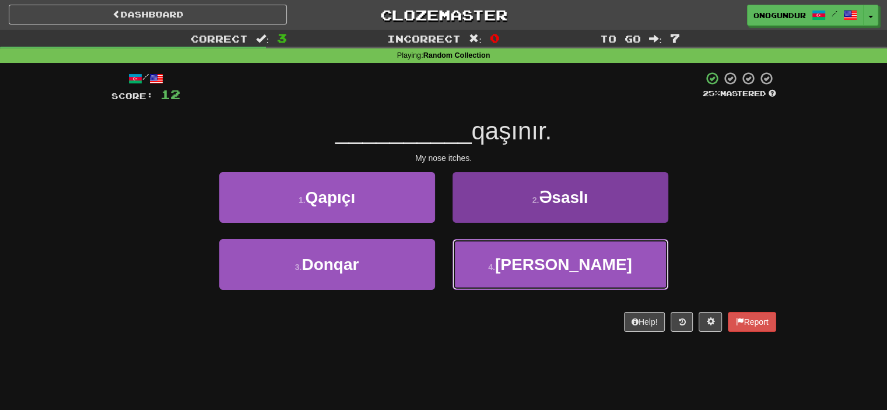
drag, startPoint x: 514, startPoint y: 261, endPoint x: 505, endPoint y: 240, distance: 23.3
click at [514, 260] on button "4 . Burnum" at bounding box center [561, 264] width 216 height 51
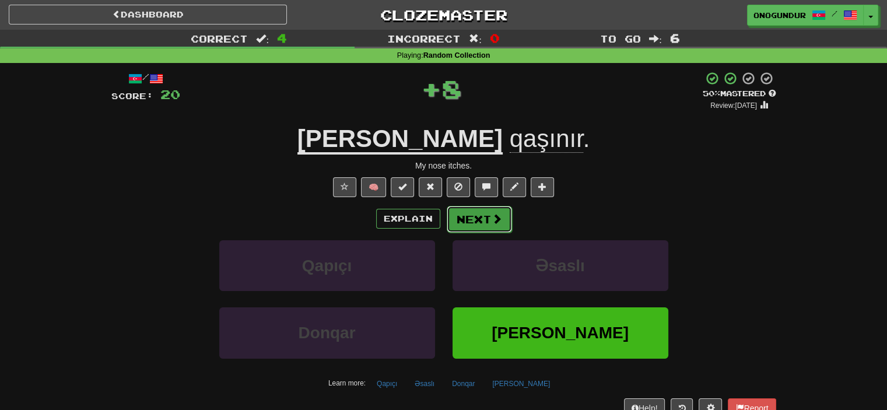
click at [499, 219] on span at bounding box center [497, 219] width 11 height 11
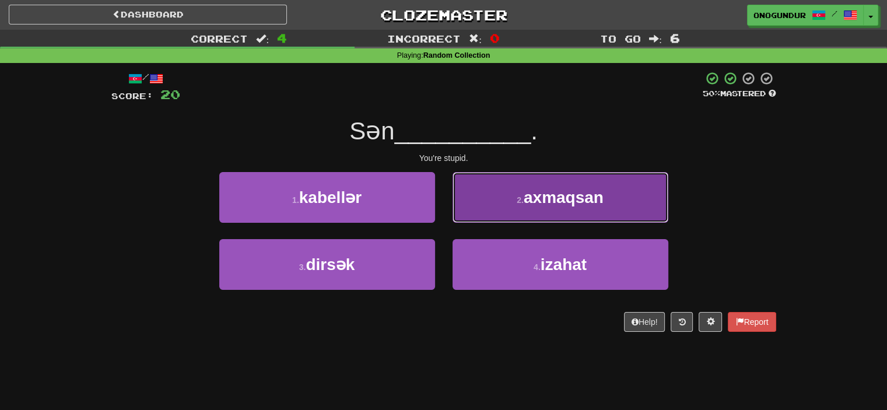
click at [519, 207] on button "2 . axmaqsan" at bounding box center [561, 197] width 216 height 51
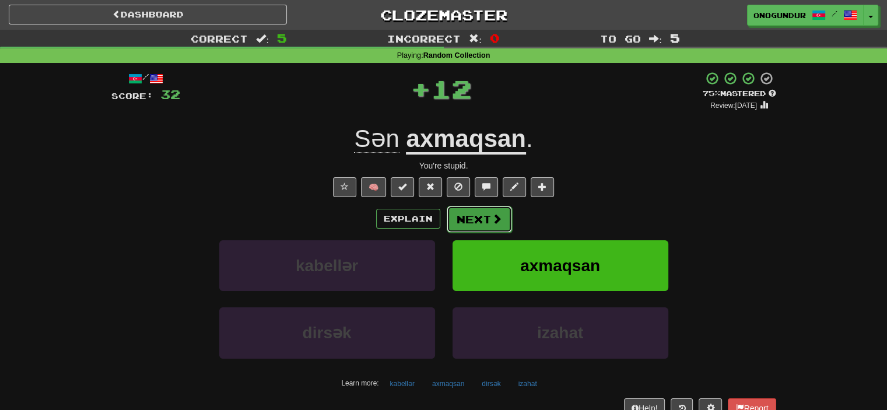
click at [463, 218] on button "Next" at bounding box center [479, 219] width 65 height 27
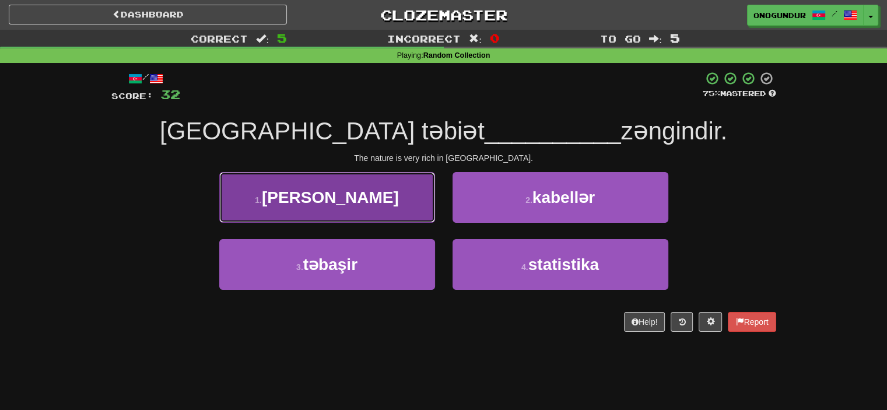
drag, startPoint x: 394, startPoint y: 204, endPoint x: 404, endPoint y: 204, distance: 9.3
click at [397, 204] on button "1 . çox" at bounding box center [327, 197] width 216 height 51
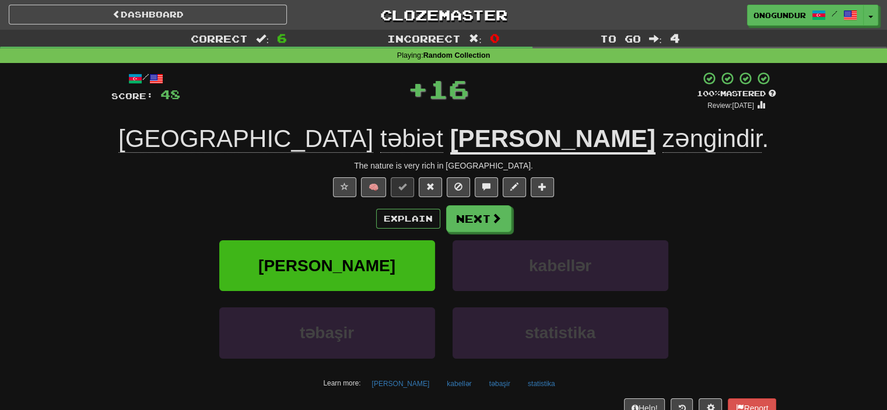
click at [467, 212] on button "Next" at bounding box center [478, 218] width 65 height 27
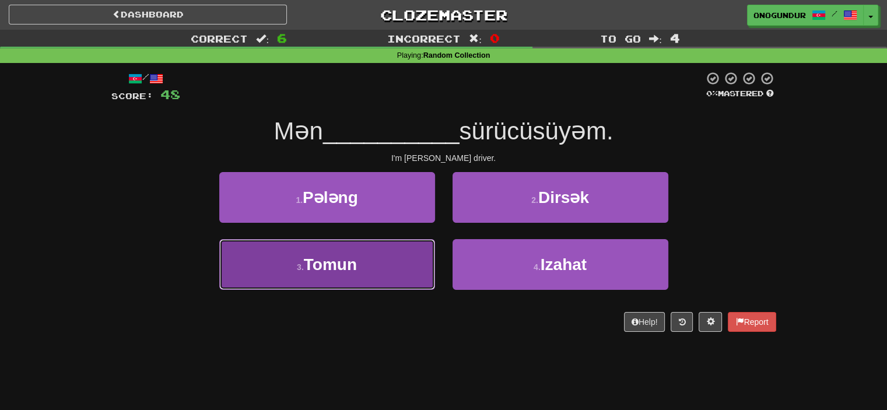
click at [366, 261] on button "3 . Tomun" at bounding box center [327, 264] width 216 height 51
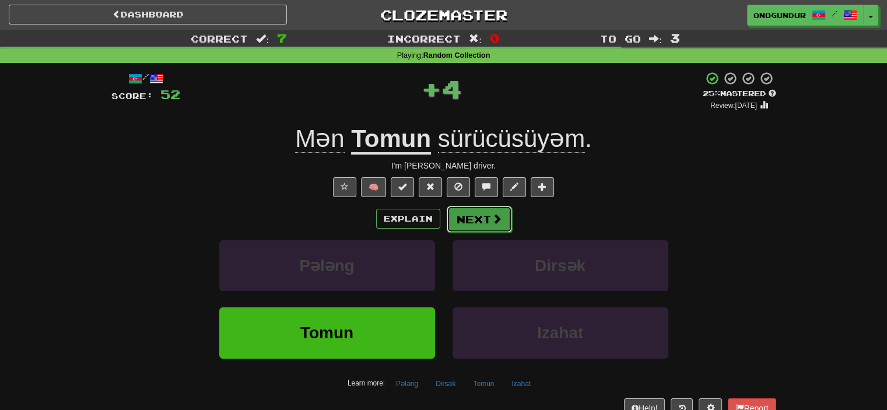
click at [471, 226] on button "Next" at bounding box center [479, 219] width 65 height 27
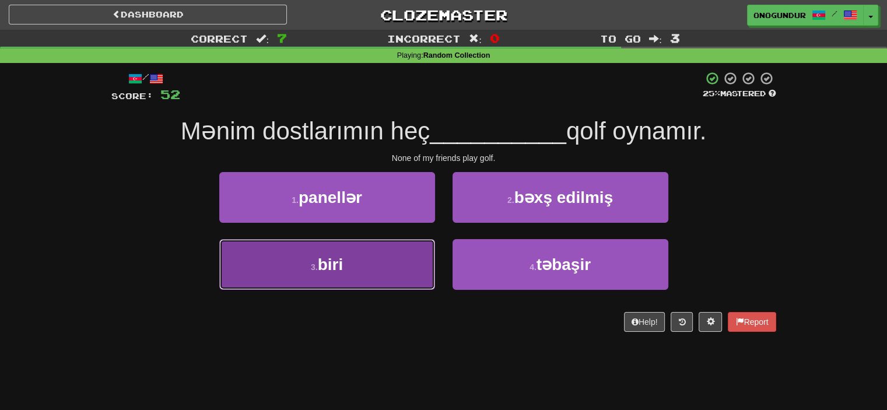
click at [390, 253] on button "3 . biri" at bounding box center [327, 264] width 216 height 51
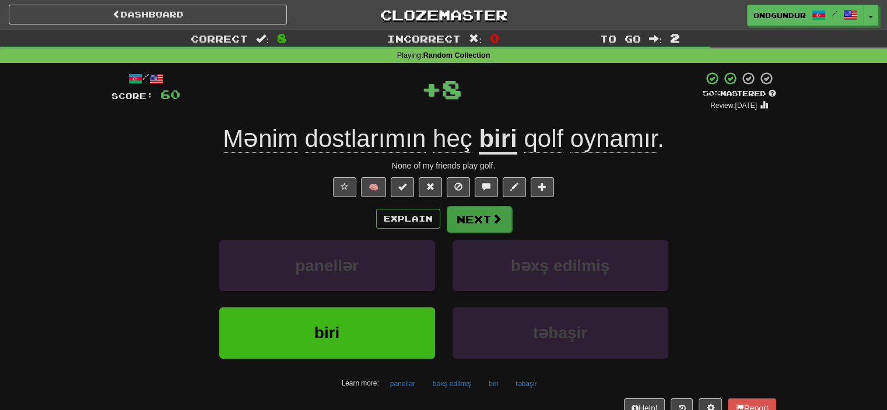
drag, startPoint x: 492, startPoint y: 198, endPoint x: 489, endPoint y: 209, distance: 12.0
click at [490, 206] on div "/ Score: 60 + 8 50 % Mastered Review: 2025-08-25 Mənim dostlarımın heç biri qol…" at bounding box center [443, 254] width 665 height 366
click at [488, 212] on button "Next" at bounding box center [479, 219] width 65 height 27
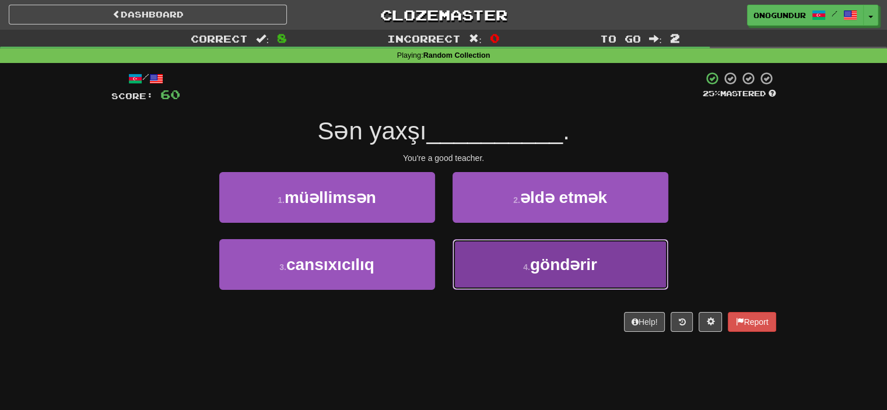
click at [510, 248] on button "4 . göndərir" at bounding box center [561, 264] width 216 height 51
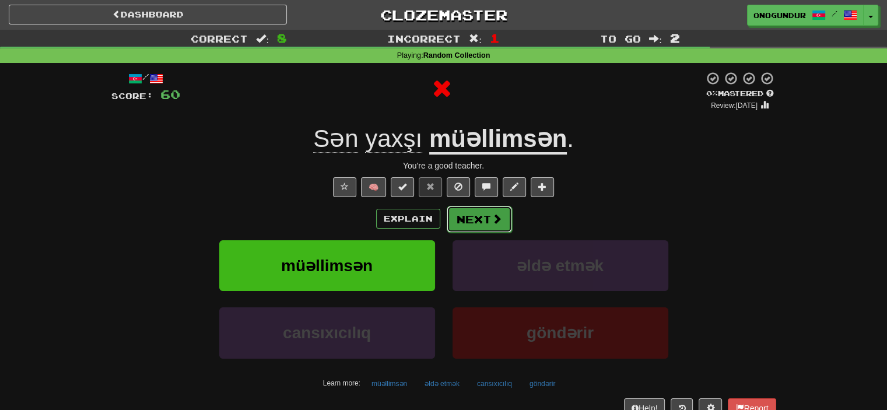
click at [485, 230] on button "Next" at bounding box center [479, 219] width 65 height 27
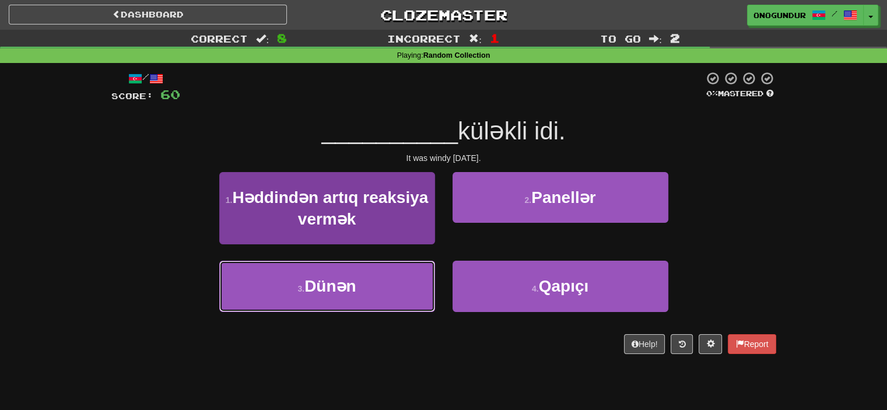
drag, startPoint x: 364, startPoint y: 279, endPoint x: 418, endPoint y: 263, distance: 56.3
click at [373, 278] on button "3 . Dünən" at bounding box center [327, 286] width 216 height 51
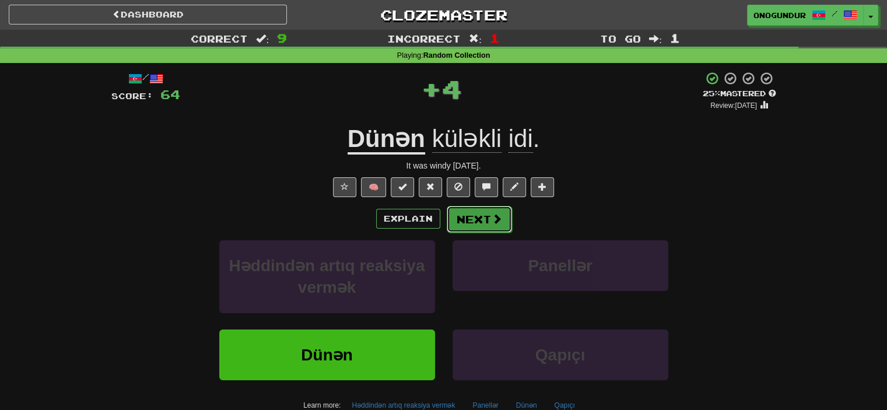
click at [471, 225] on button "Next" at bounding box center [479, 219] width 65 height 27
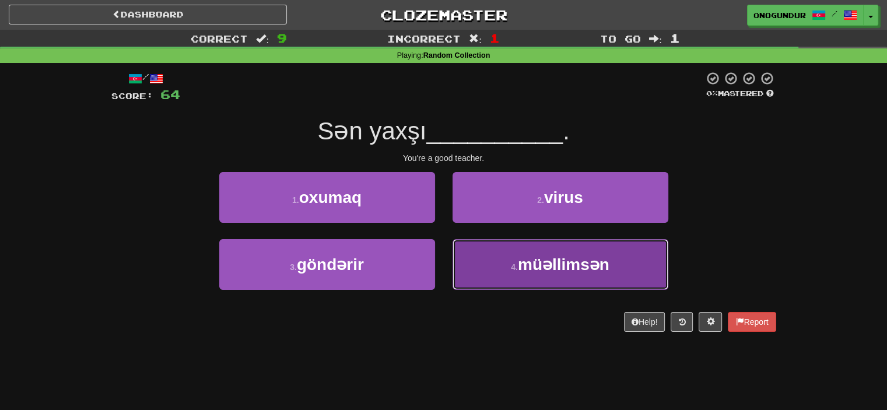
click at [509, 258] on button "4 . müəllimsən" at bounding box center [561, 264] width 216 height 51
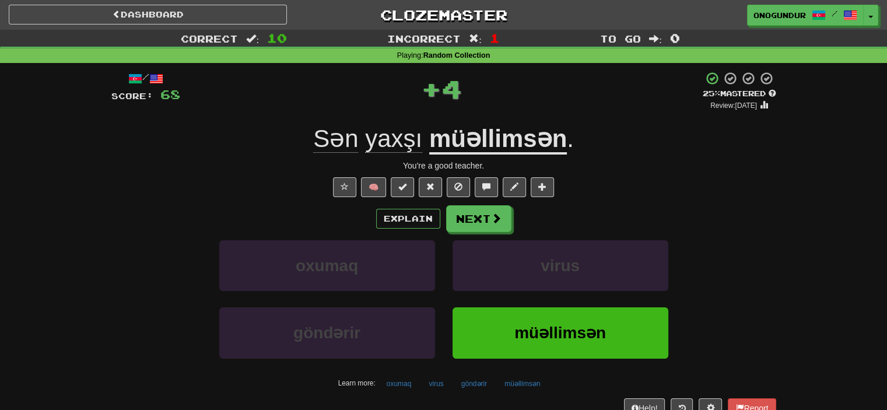
click at [477, 233] on div "Explain Next oxumaq virus göndərir müəllimsən Learn more: oxumaq virus göndərir…" at bounding box center [443, 298] width 665 height 187
click at [478, 226] on button "Next" at bounding box center [479, 219] width 65 height 27
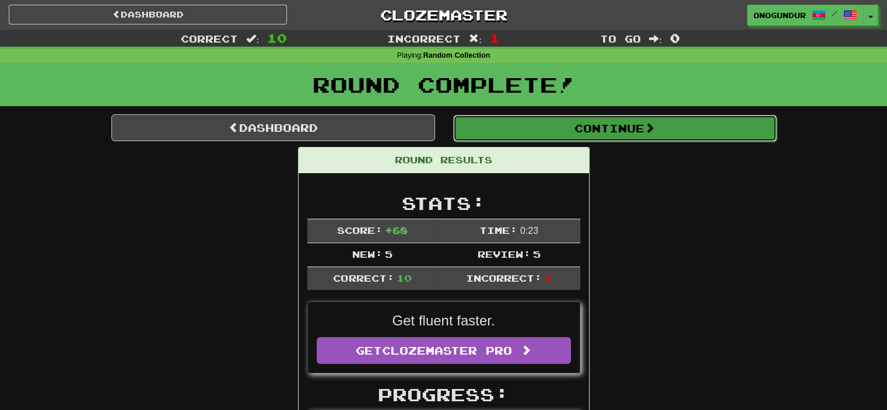
click at [616, 136] on button "Continue" at bounding box center [615, 128] width 324 height 27
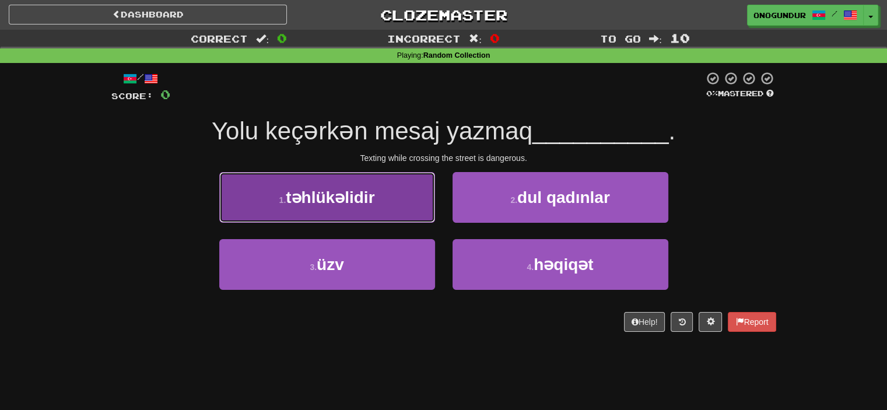
click at [393, 208] on button "1 . təhlükəlidir" at bounding box center [327, 197] width 216 height 51
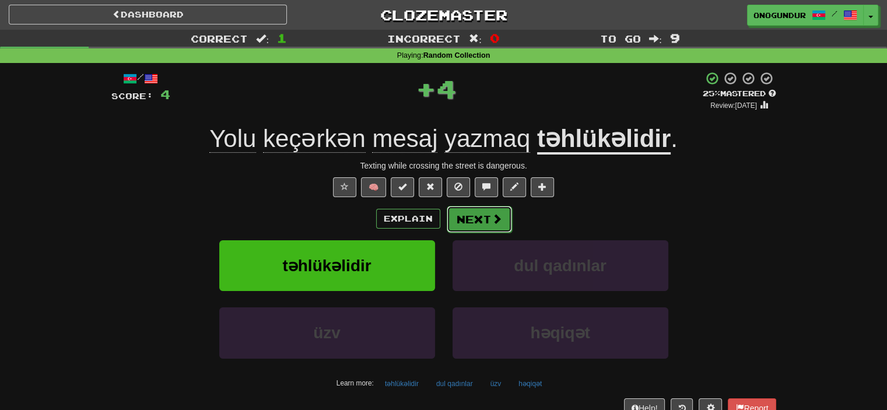
click at [496, 224] on span at bounding box center [497, 219] width 11 height 11
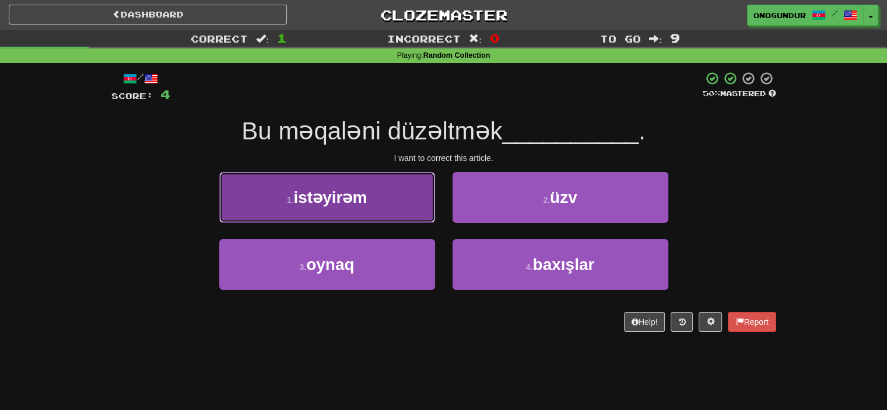
click at [393, 215] on button "1 . istəyirəm" at bounding box center [327, 197] width 216 height 51
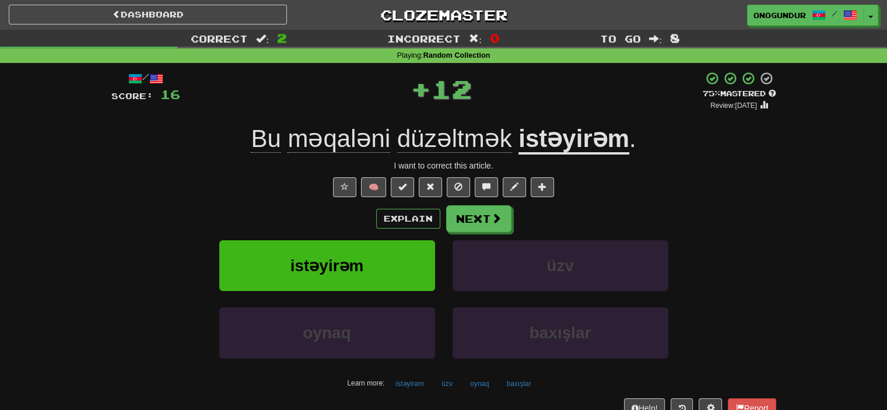
click at [471, 228] on button "Next" at bounding box center [478, 218] width 65 height 27
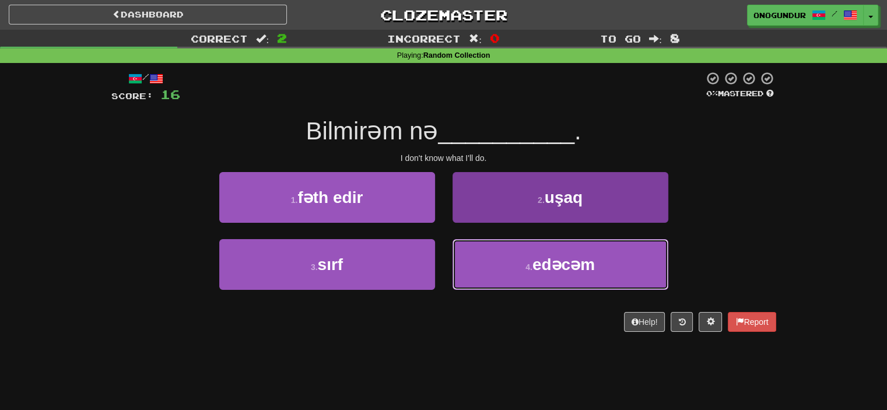
click at [494, 261] on button "4 . edəcəm" at bounding box center [561, 264] width 216 height 51
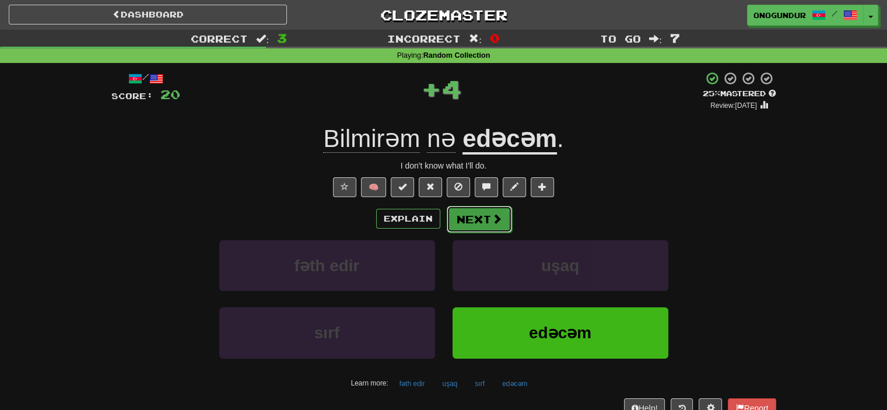
click at [485, 221] on button "Next" at bounding box center [479, 219] width 65 height 27
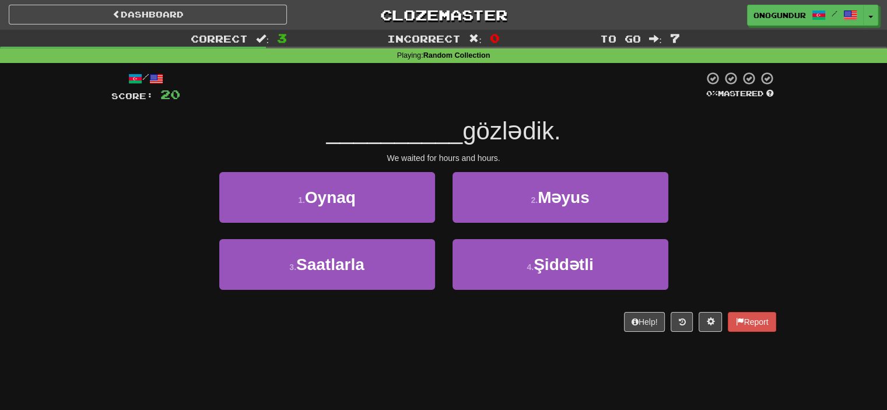
click at [497, 356] on div "Dashboard Clozemaster onogundur / Toggle Dropdown Dashboard Leaderboard Activit…" at bounding box center [443, 205] width 887 height 410
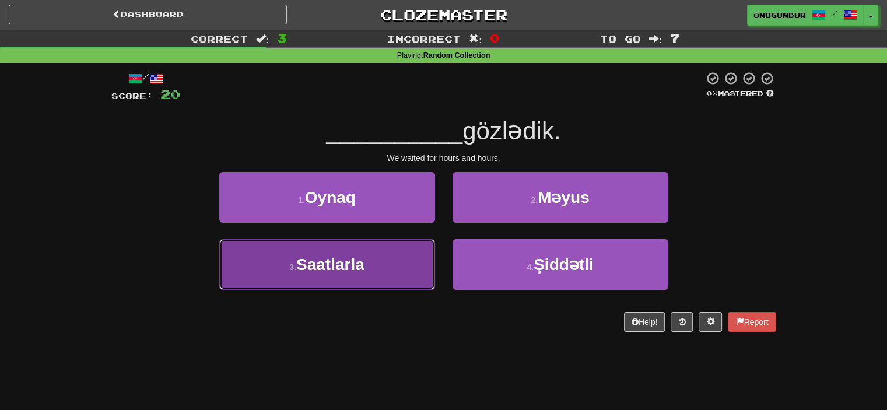
click at [383, 274] on button "3 . Saatlarla" at bounding box center [327, 264] width 216 height 51
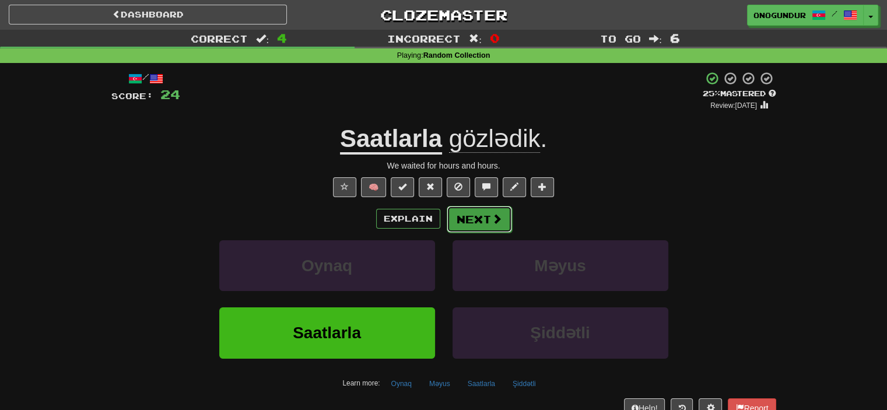
click at [462, 223] on button "Next" at bounding box center [479, 219] width 65 height 27
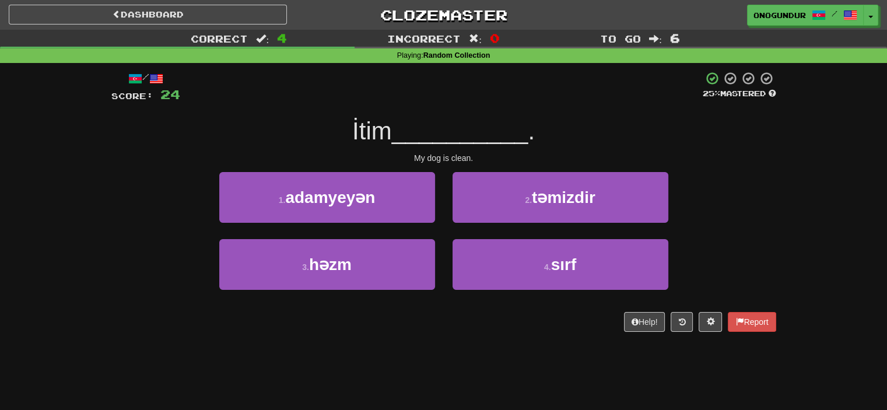
click at [798, 206] on div "Correct : 4 Incorrect : 0 To go : 6 Playing : Random Collection / Score: 24 25 …" at bounding box center [443, 189] width 887 height 319
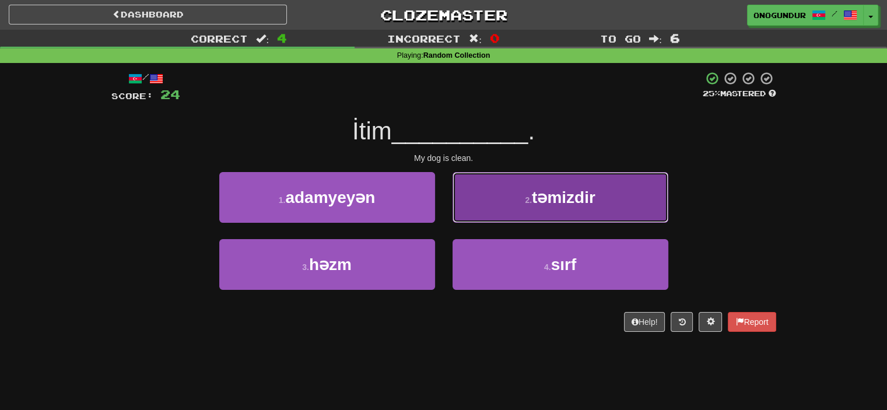
click at [529, 209] on button "2 . təmizdir" at bounding box center [561, 197] width 216 height 51
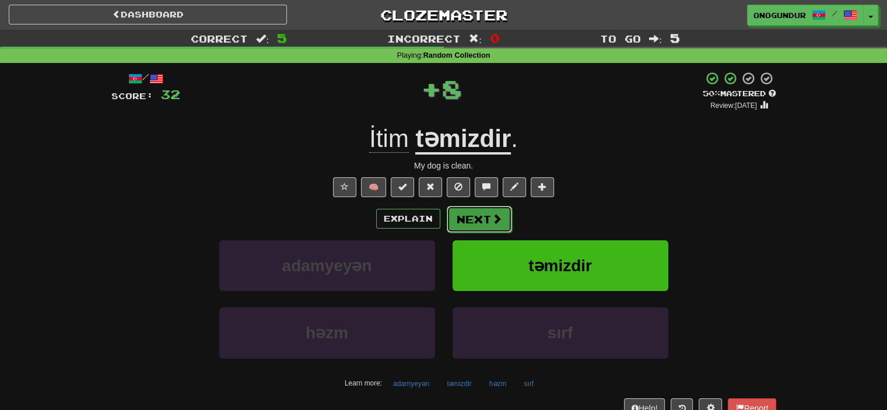
click at [480, 225] on button "Next" at bounding box center [479, 219] width 65 height 27
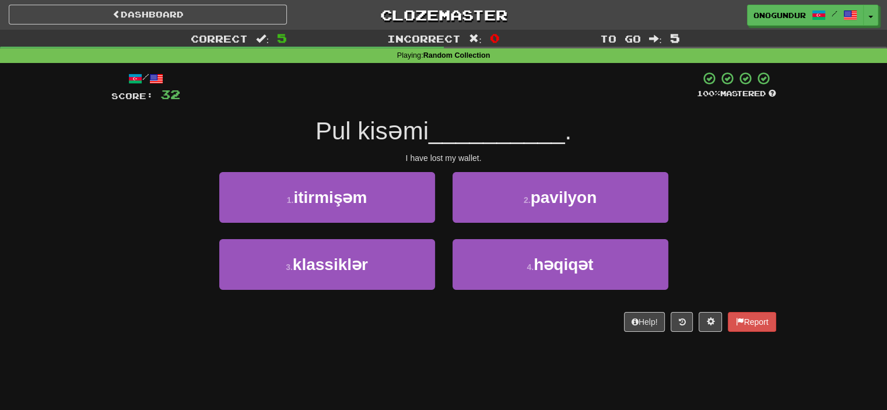
click at [751, 219] on div "1 . itirmişəm 2 . pavilyon" at bounding box center [444, 205] width 700 height 67
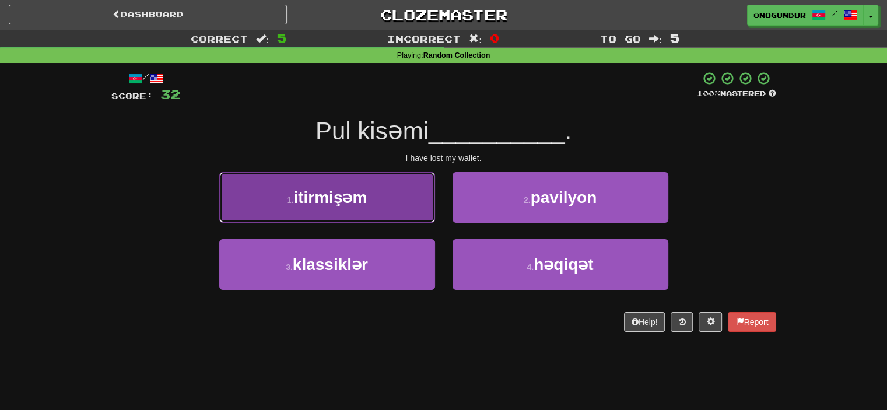
click at [388, 209] on button "1 . itirmişəm" at bounding box center [327, 197] width 216 height 51
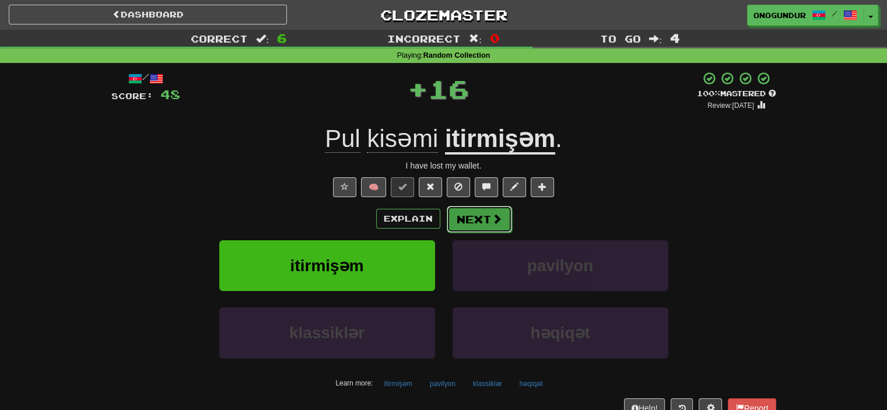
click at [485, 221] on button "Next" at bounding box center [479, 219] width 65 height 27
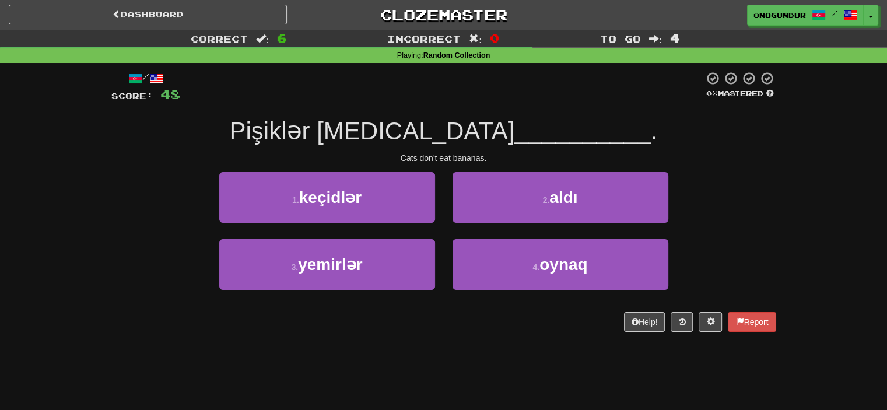
click at [698, 236] on div "1 . keçidlər 2 . aldı" at bounding box center [444, 205] width 700 height 67
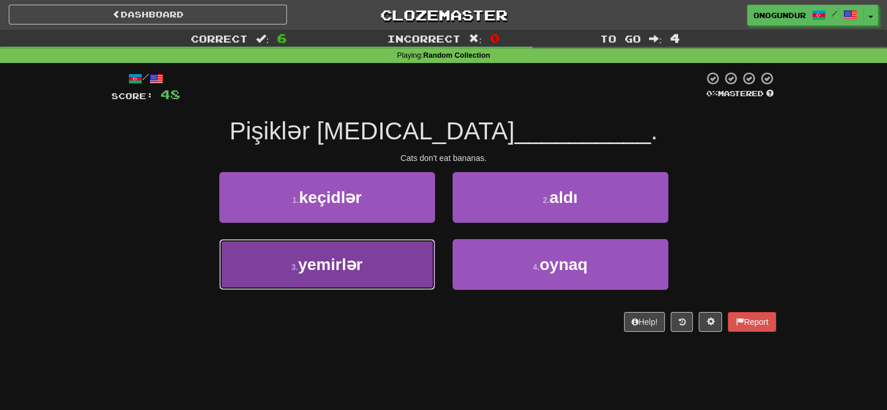
drag, startPoint x: 352, startPoint y: 279, endPoint x: 396, endPoint y: 256, distance: 49.6
click at [353, 279] on button "3 . yemirlər" at bounding box center [327, 264] width 216 height 51
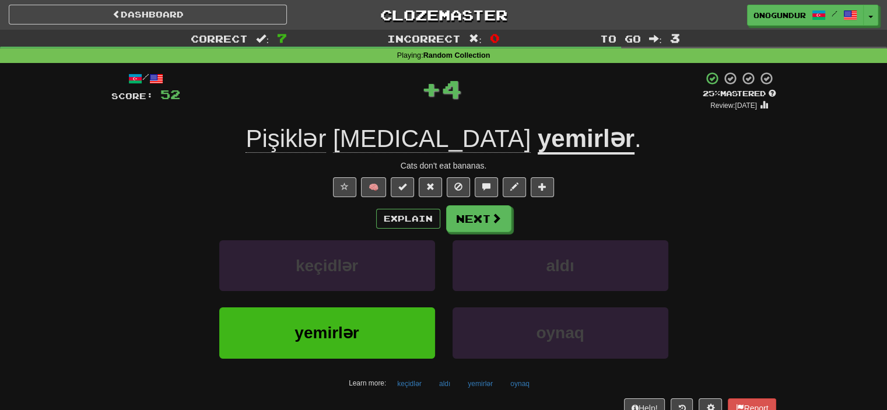
drag, startPoint x: 460, startPoint y: 232, endPoint x: 468, endPoint y: 232, distance: 8.8
click at [468, 232] on div "Explain Next keçidlər aldı yemirlər oynaq Learn more: keçidlər aldı yemirlər oy…" at bounding box center [443, 298] width 665 height 187
click at [474, 225] on button "Next" at bounding box center [479, 219] width 65 height 27
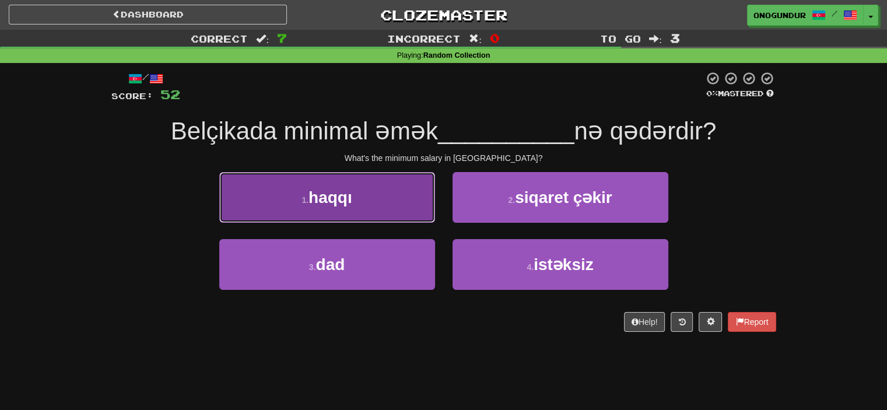
click at [421, 211] on button "1 . haqqı" at bounding box center [327, 197] width 216 height 51
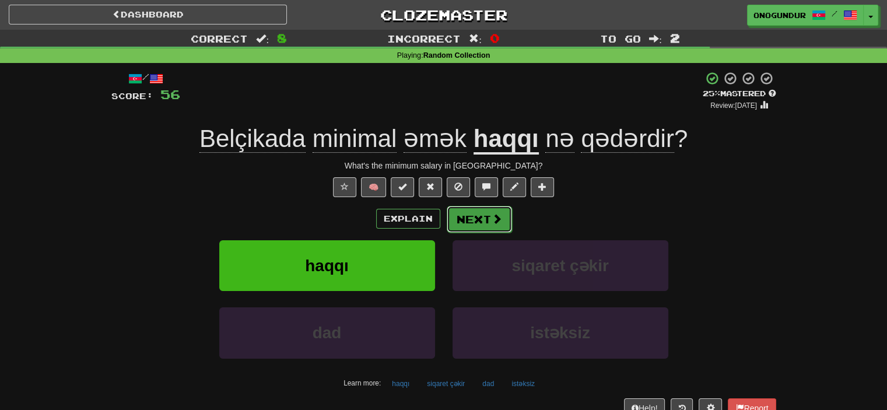
click at [482, 219] on button "Next" at bounding box center [479, 219] width 65 height 27
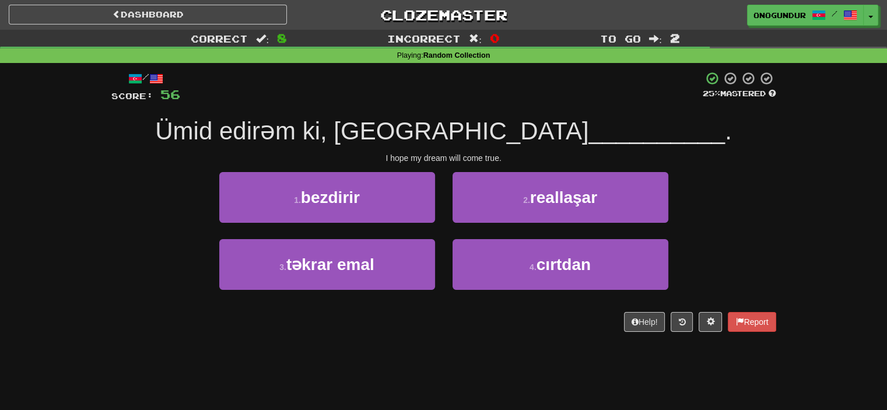
click at [790, 207] on div "Correct : 8 Incorrect : 0 To go : 2 Playing : Random Collection / Score: 56 25 …" at bounding box center [443, 189] width 887 height 319
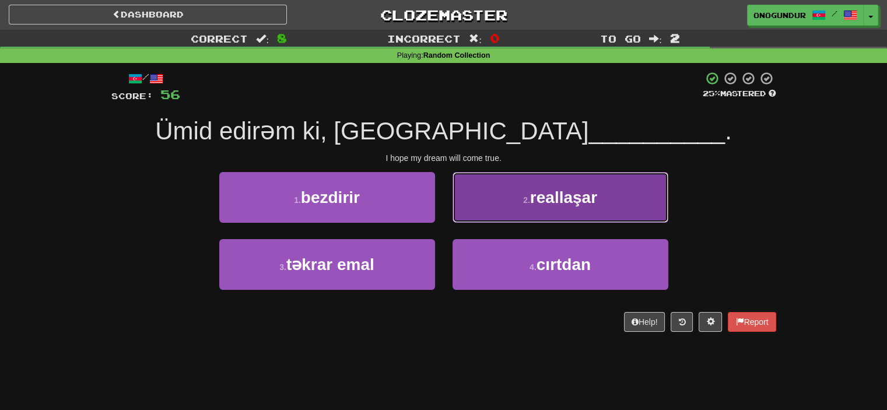
click at [571, 216] on button "2 . reallaşar" at bounding box center [561, 197] width 216 height 51
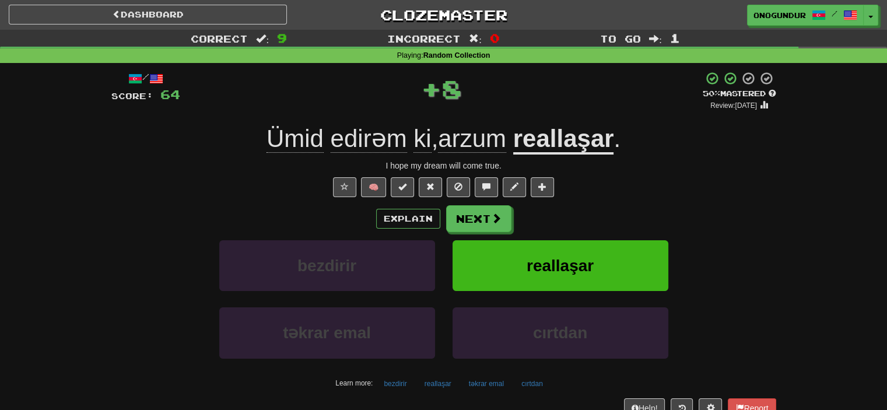
click at [513, 228] on div "Explain Next" at bounding box center [443, 218] width 665 height 27
click at [503, 222] on button "Next" at bounding box center [479, 219] width 65 height 27
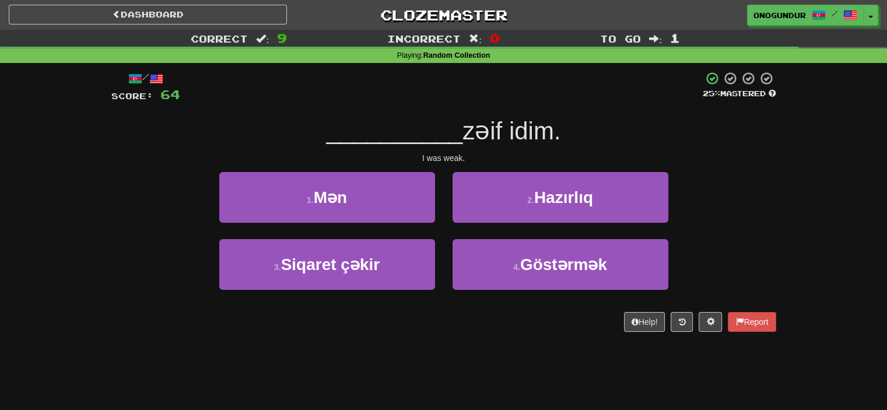
click at [474, 336] on div "/ Score: 64 25 % Mastered __________ zəif idim. I was weak. 1 . Mən 2 . Hazırlı…" at bounding box center [443, 205] width 665 height 285
click at [403, 226] on div "1 . Mən" at bounding box center [327, 205] width 233 height 67
drag, startPoint x: 403, startPoint y: 222, endPoint x: 448, endPoint y: 226, distance: 45.6
click at [404, 223] on div "1 . Mən" at bounding box center [327, 205] width 233 height 67
click at [468, 224] on div "2 . Hazırlıq" at bounding box center [560, 205] width 233 height 67
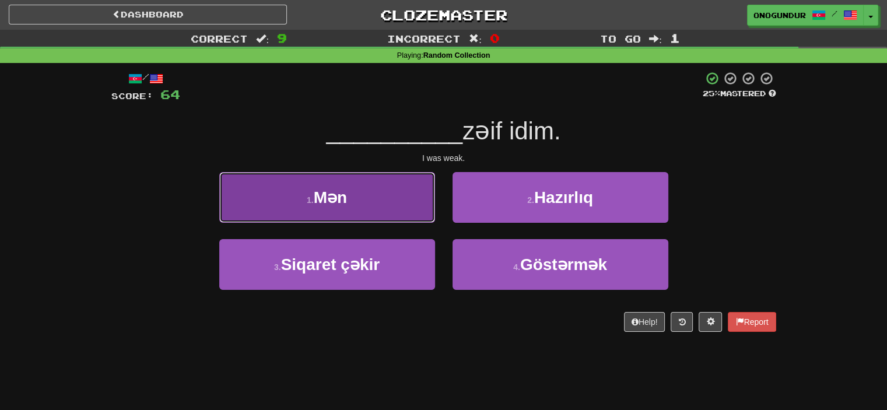
click at [398, 212] on button "1 . Mən" at bounding box center [327, 197] width 216 height 51
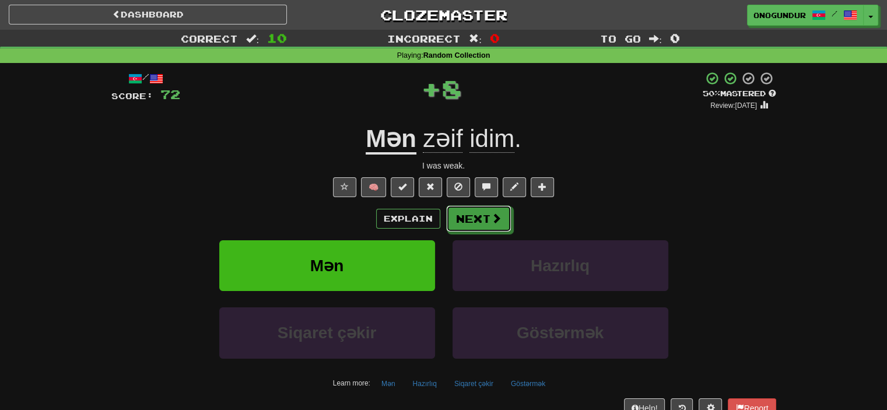
click at [465, 213] on button "Next" at bounding box center [478, 218] width 65 height 27
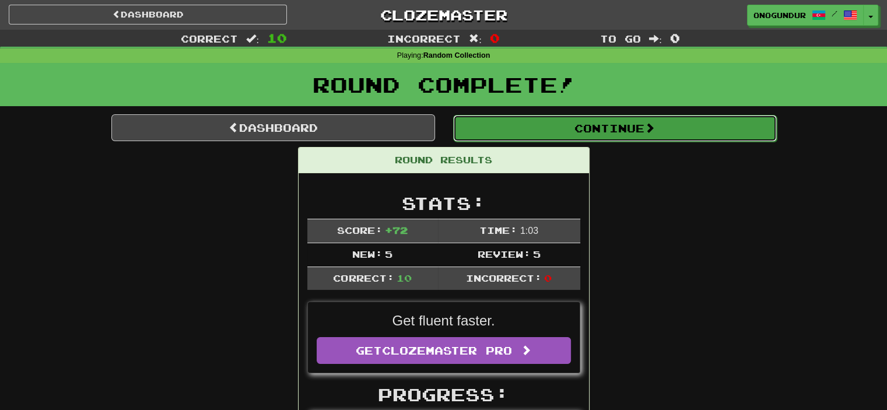
click at [616, 132] on button "Continue" at bounding box center [615, 128] width 324 height 27
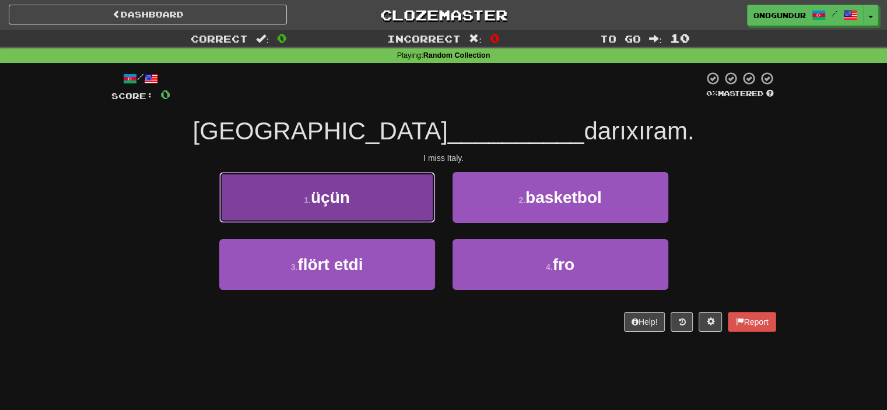
click at [393, 205] on button "1 . üçün" at bounding box center [327, 197] width 216 height 51
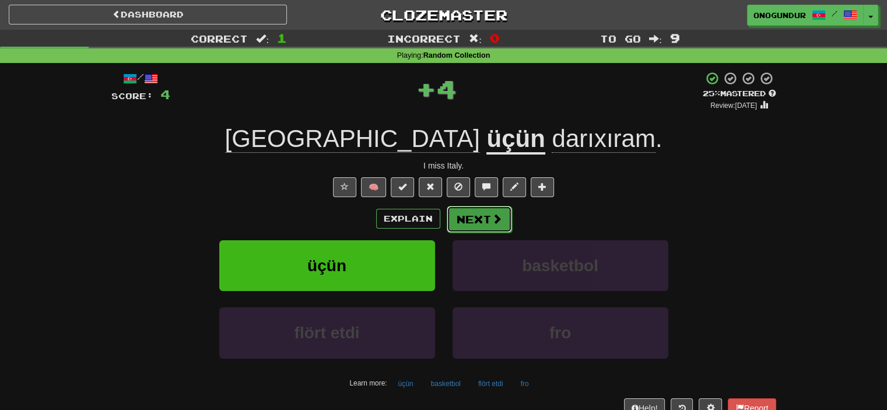
click at [492, 215] on button "Next" at bounding box center [479, 219] width 65 height 27
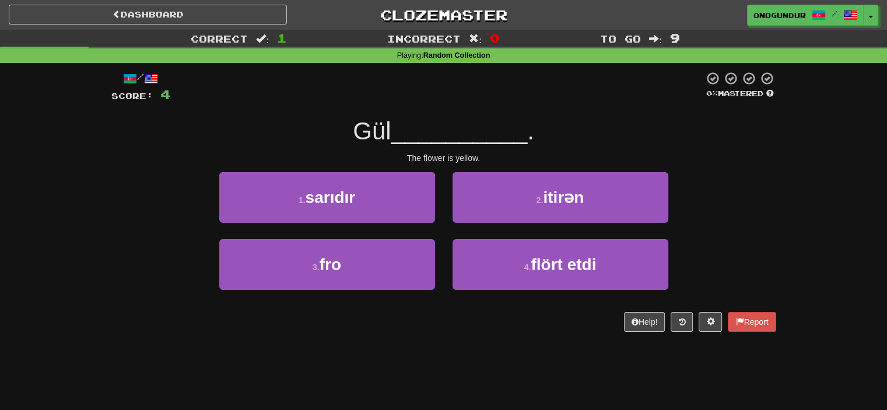
click at [809, 240] on div "Correct : 1 Incorrect : 0 To go : 9 Playing : Random Collection / Score: 4 0 % …" at bounding box center [443, 189] width 887 height 319
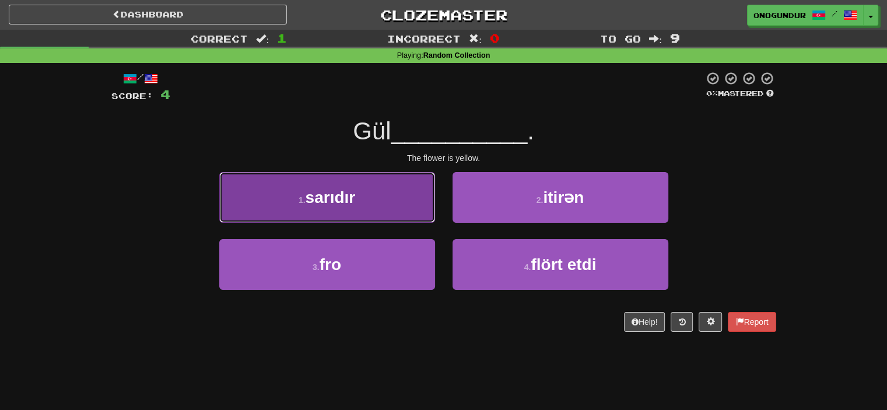
click at [371, 194] on button "1 . sarıdır" at bounding box center [327, 197] width 216 height 51
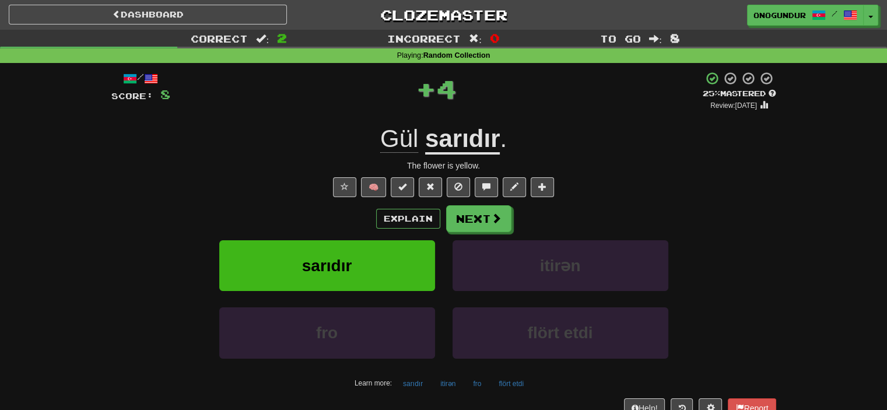
click at [511, 211] on div "Explain Next" at bounding box center [443, 218] width 665 height 27
click at [497, 214] on span at bounding box center [497, 219] width 11 height 11
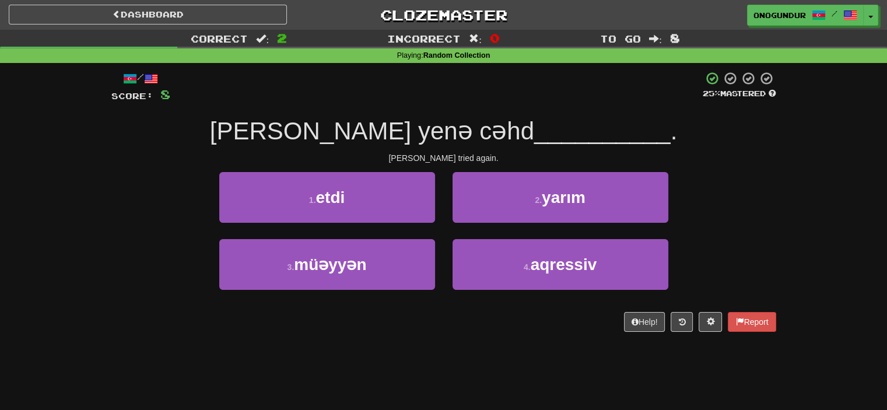
click at [718, 160] on div "Tom tried again." at bounding box center [443, 158] width 665 height 12
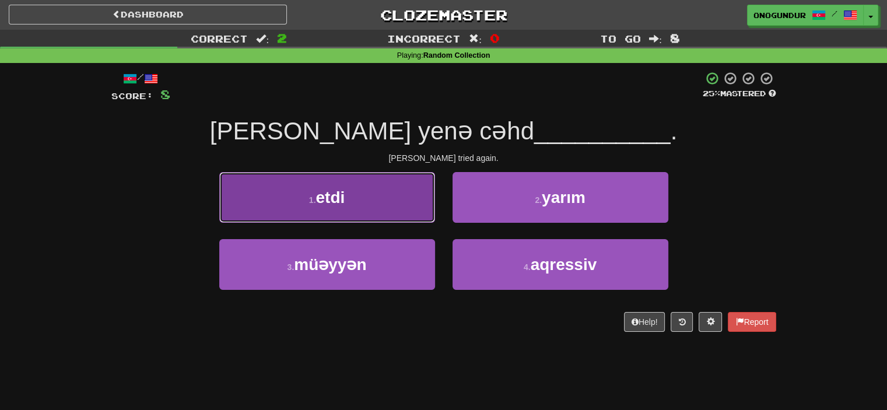
click at [347, 211] on button "1 . etdi" at bounding box center [327, 197] width 216 height 51
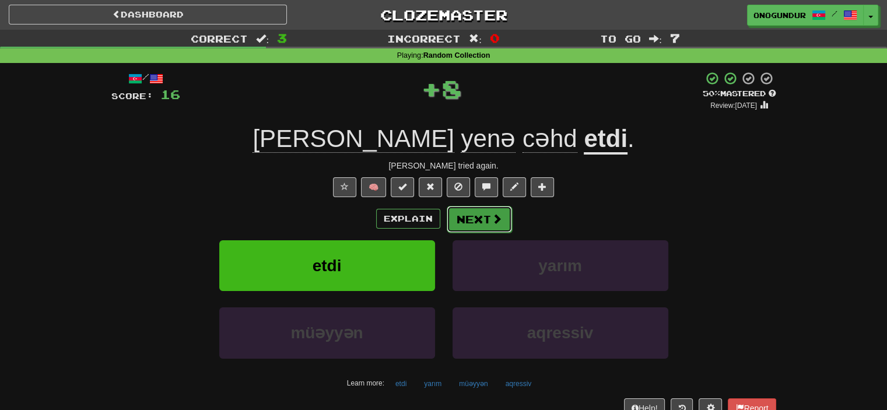
click at [475, 222] on button "Next" at bounding box center [479, 219] width 65 height 27
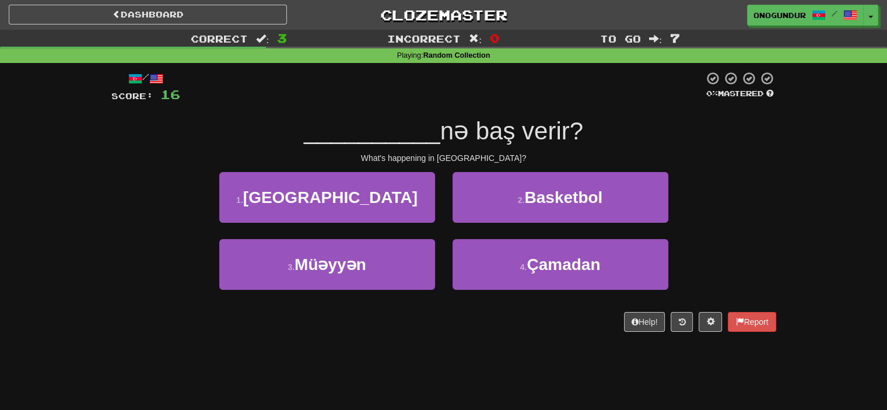
click at [746, 235] on div "1 . İtaliyada 2 . Basketbol" at bounding box center [444, 205] width 700 height 67
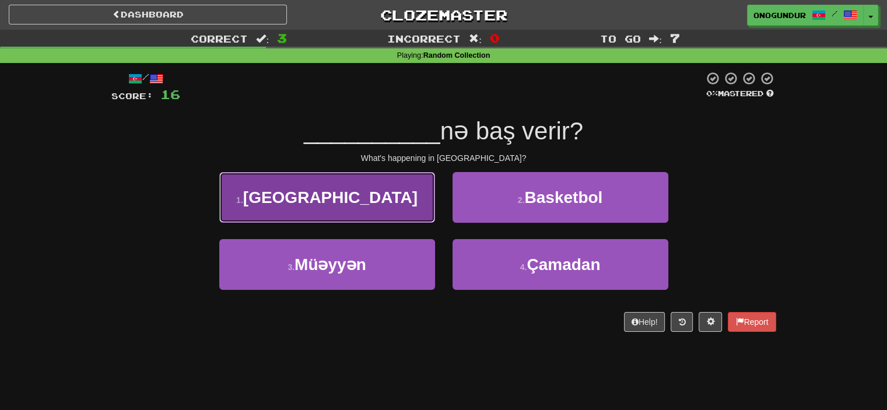
click at [405, 220] on button "1 . İtaliyada" at bounding box center [327, 197] width 216 height 51
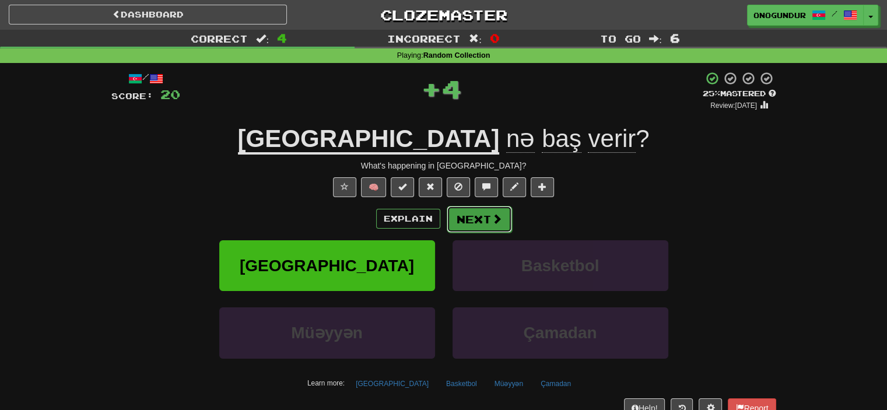
click at [508, 214] on button "Next" at bounding box center [479, 219] width 65 height 27
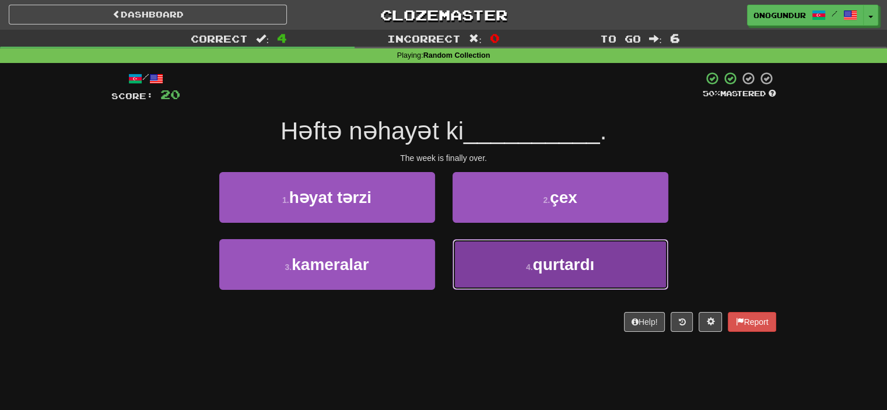
click at [549, 286] on button "4 . qurtardı" at bounding box center [561, 264] width 216 height 51
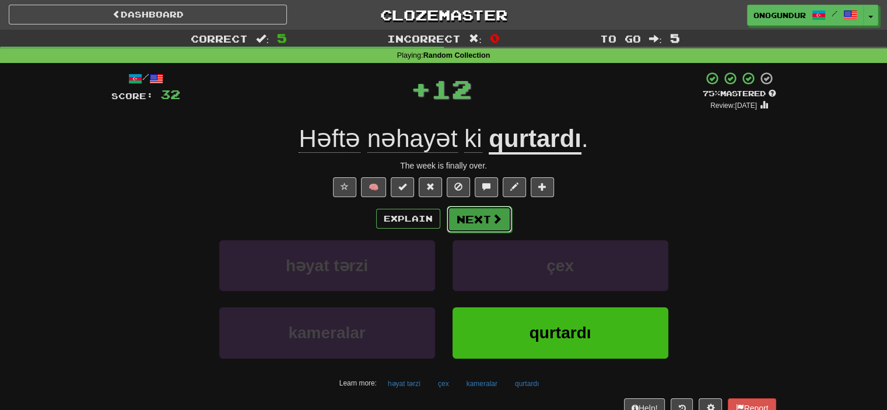
click at [485, 206] on button "Next" at bounding box center [479, 219] width 65 height 27
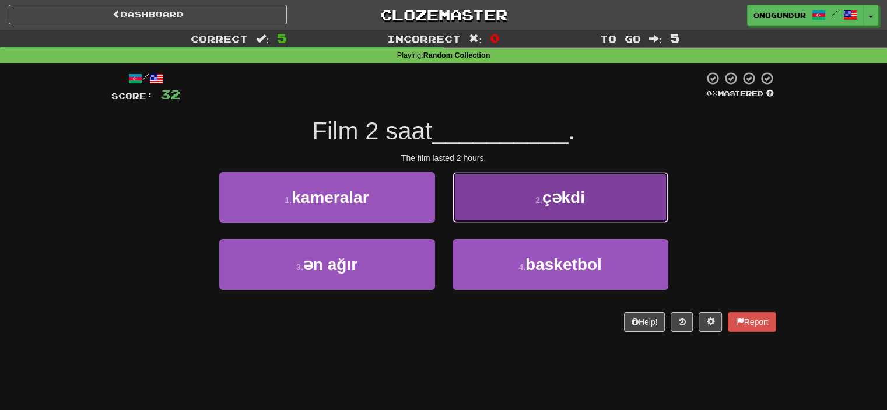
click at [514, 218] on button "2 . çəkdi" at bounding box center [561, 197] width 216 height 51
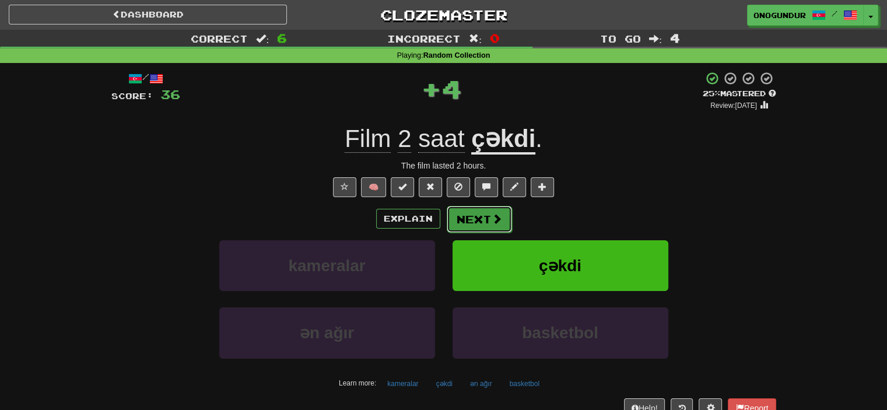
click at [481, 218] on button "Next" at bounding box center [479, 219] width 65 height 27
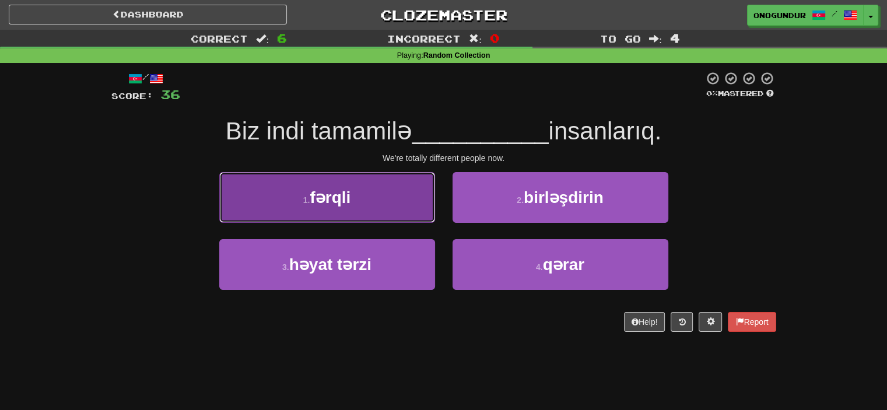
click at [390, 220] on button "1 . fərqli" at bounding box center [327, 197] width 216 height 51
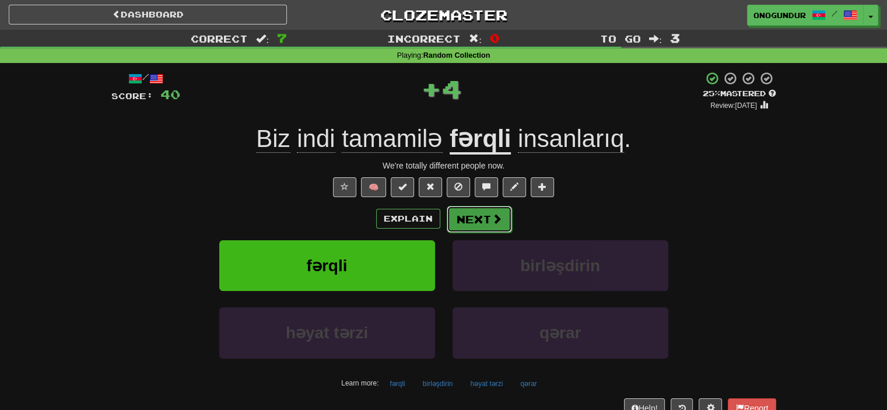
click at [487, 216] on button "Next" at bounding box center [479, 219] width 65 height 27
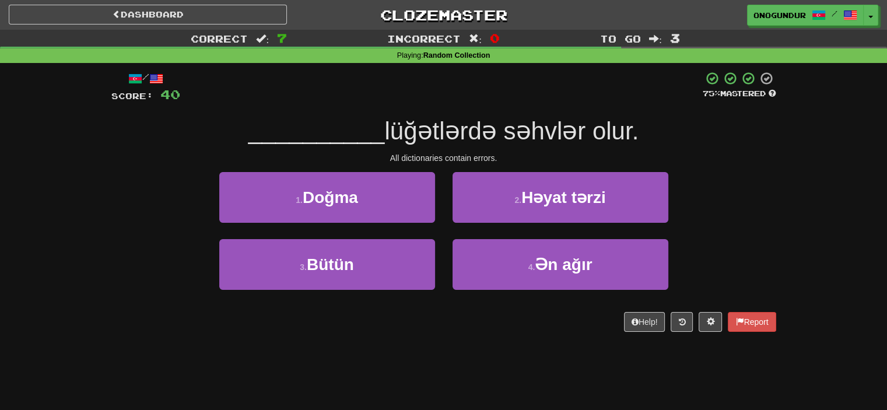
drag, startPoint x: 749, startPoint y: 222, endPoint x: 764, endPoint y: 229, distance: 15.9
click at [762, 229] on div "1 . Doğma 2 . Həyat tərzi" at bounding box center [444, 205] width 700 height 67
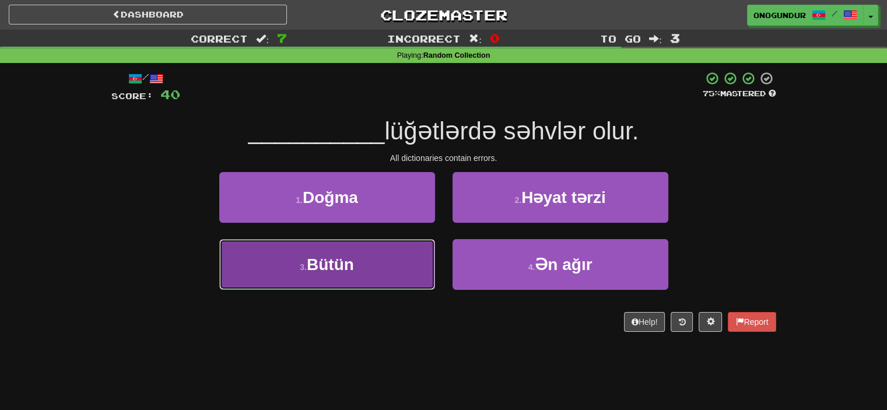
click at [367, 275] on button "3 . Bütün" at bounding box center [327, 264] width 216 height 51
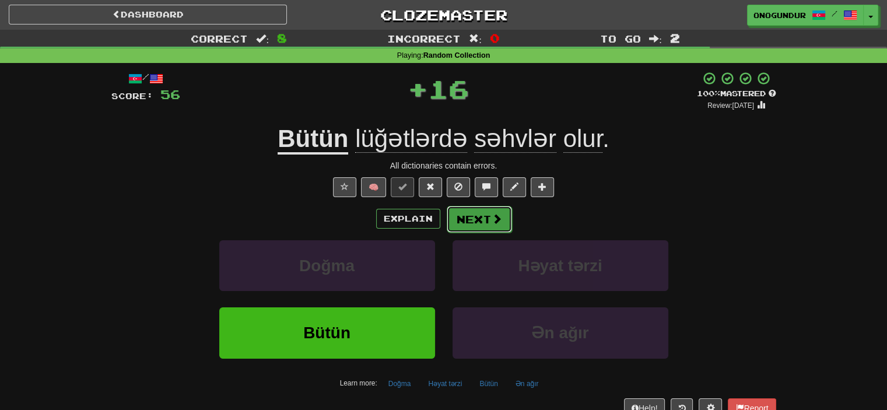
click at [476, 226] on button "Next" at bounding box center [479, 219] width 65 height 27
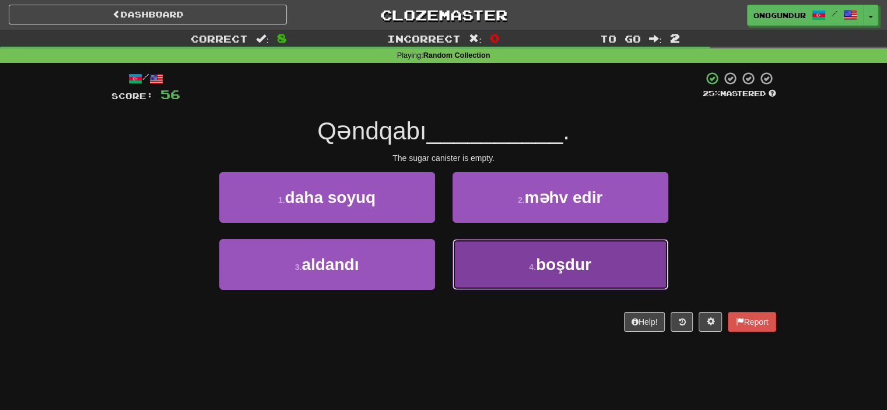
click at [475, 258] on button "4 . boşdur" at bounding box center [561, 264] width 216 height 51
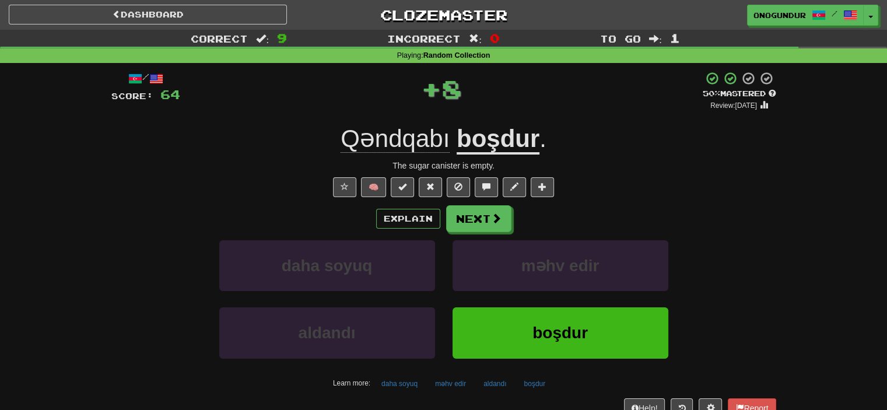
drag, startPoint x: 475, startPoint y: 236, endPoint x: 475, endPoint y: 224, distance: 11.7
click at [475, 235] on div "Explain Next daha soyuq məhv edir aldandı boşdur Learn more: daha soyuq məhv ed…" at bounding box center [443, 298] width 665 height 187
click at [475, 224] on button "Next" at bounding box center [479, 219] width 65 height 27
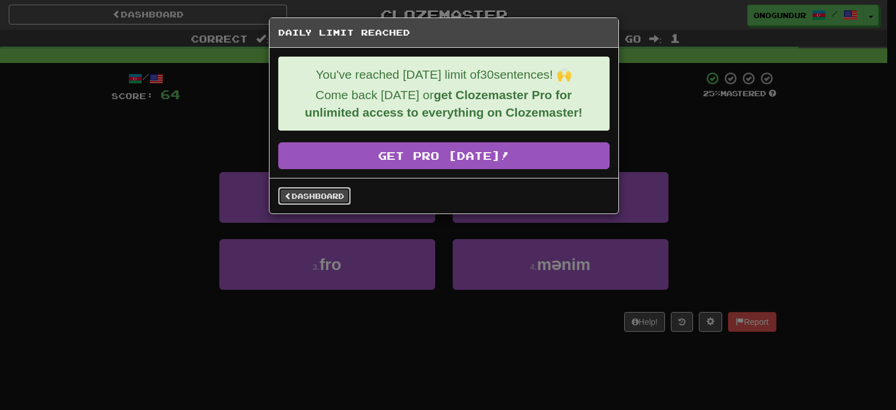
click at [295, 193] on link "Dashboard" at bounding box center [314, 196] width 72 height 18
